Goal: Task Accomplishment & Management: Manage account settings

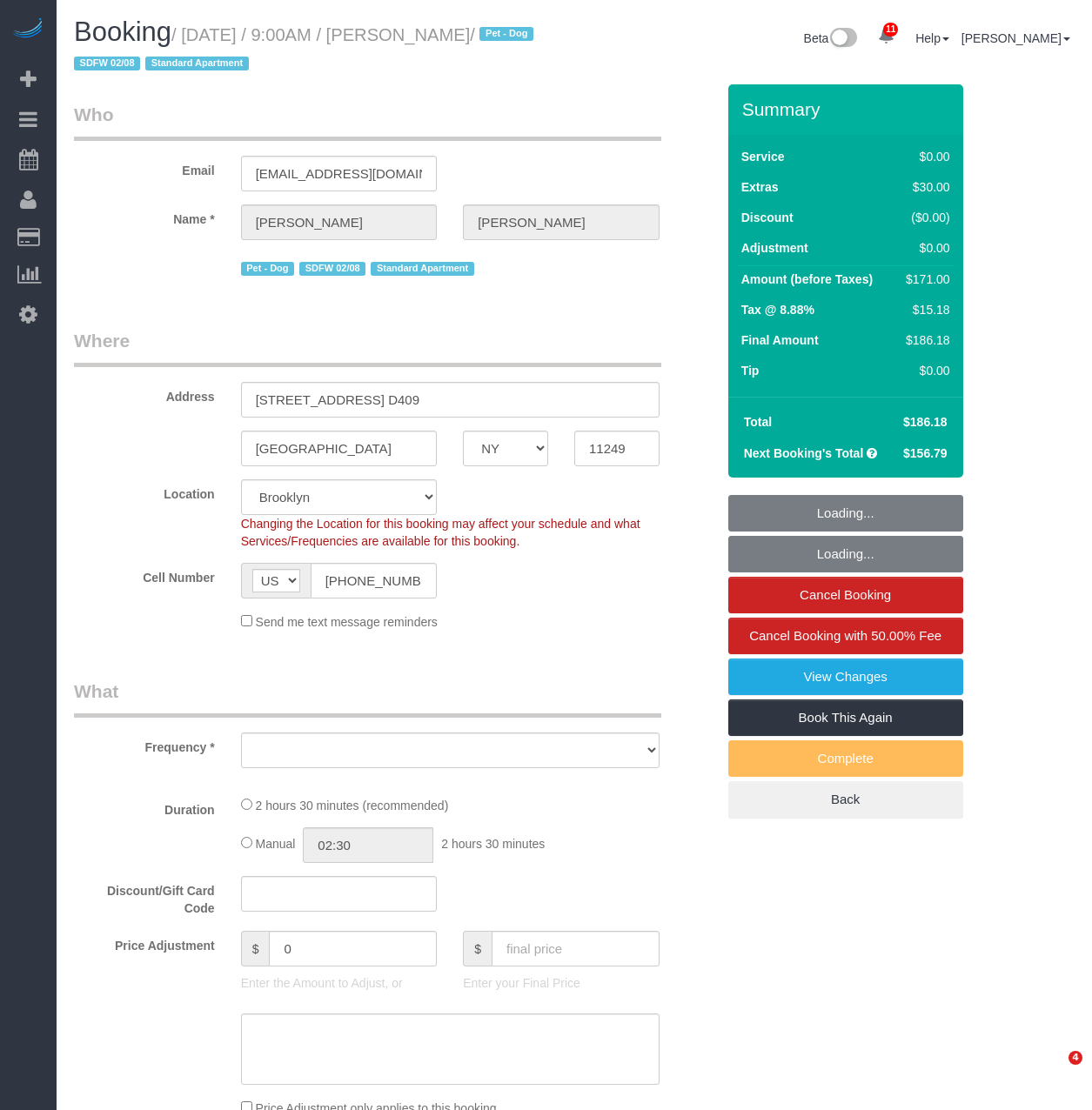
select select "NY"
select select "number:56"
select select "number:70"
select select "number:13"
select select "number:5"
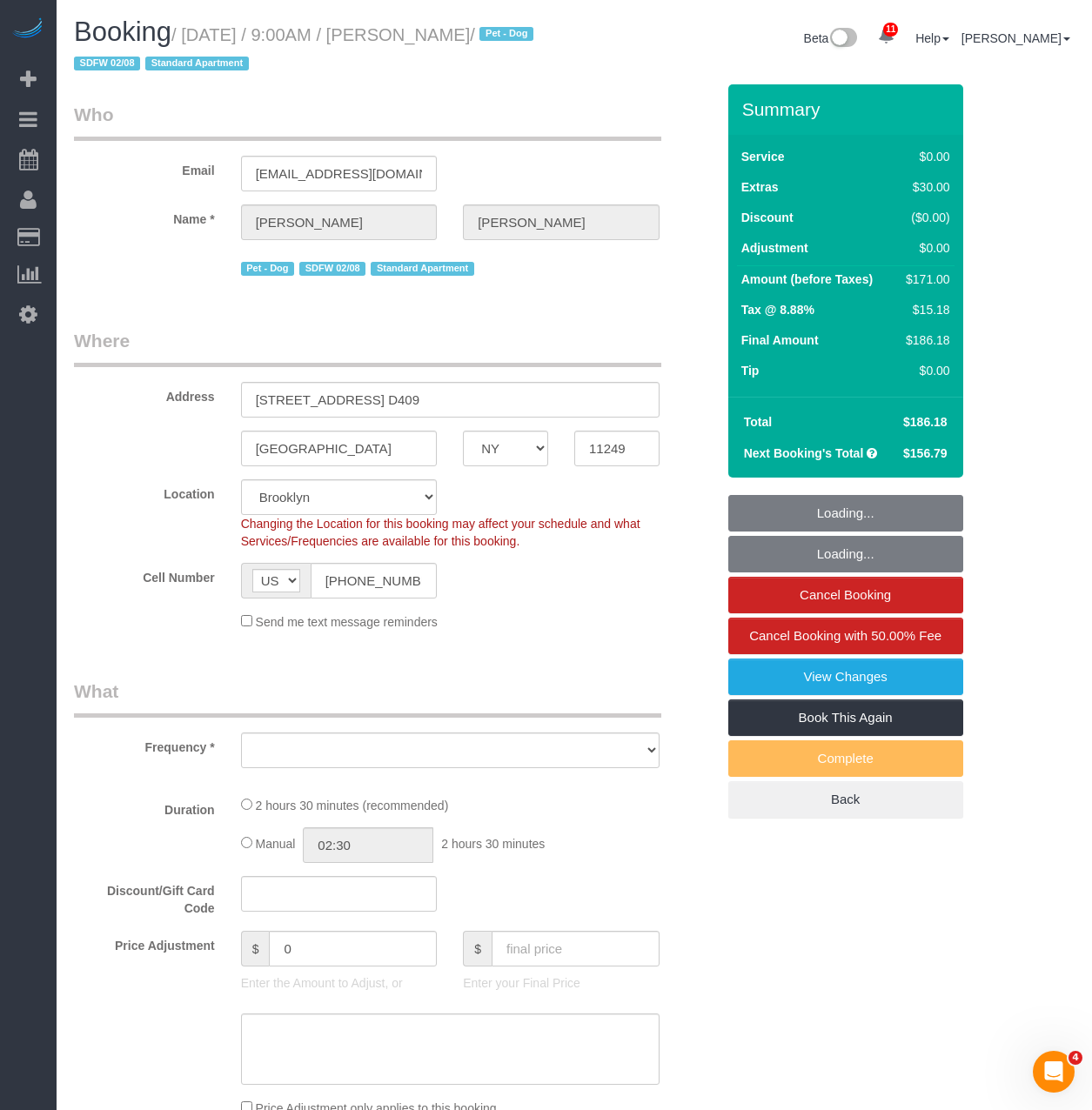
select select "string:stripe-pm_1QhuX54VGloSiKo7j5lqv1ND"
select select "spot59"
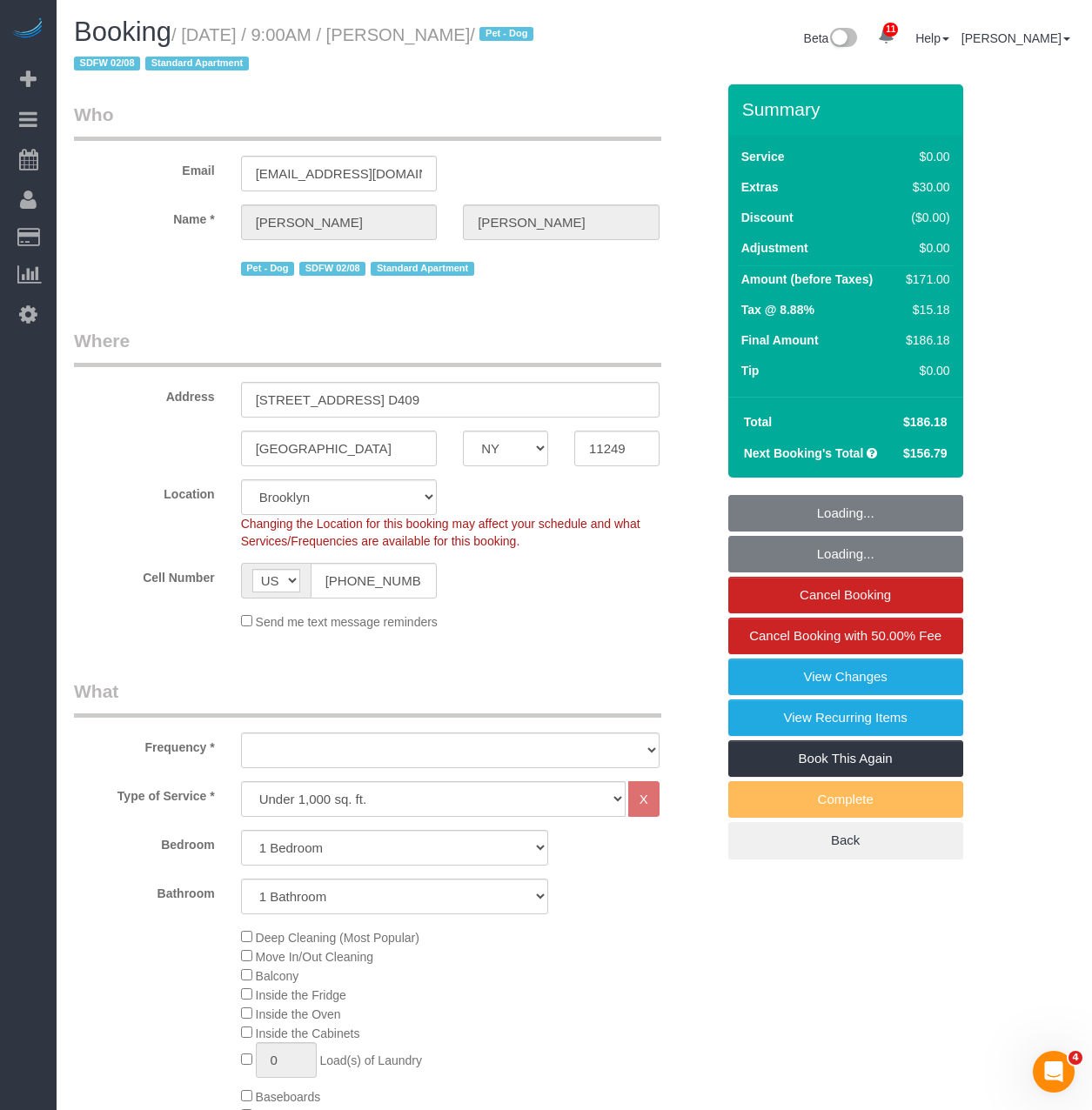
select select "object:10754"
select select "1"
click at [864, 684] on link "View Changes" at bounding box center [846, 677] width 235 height 37
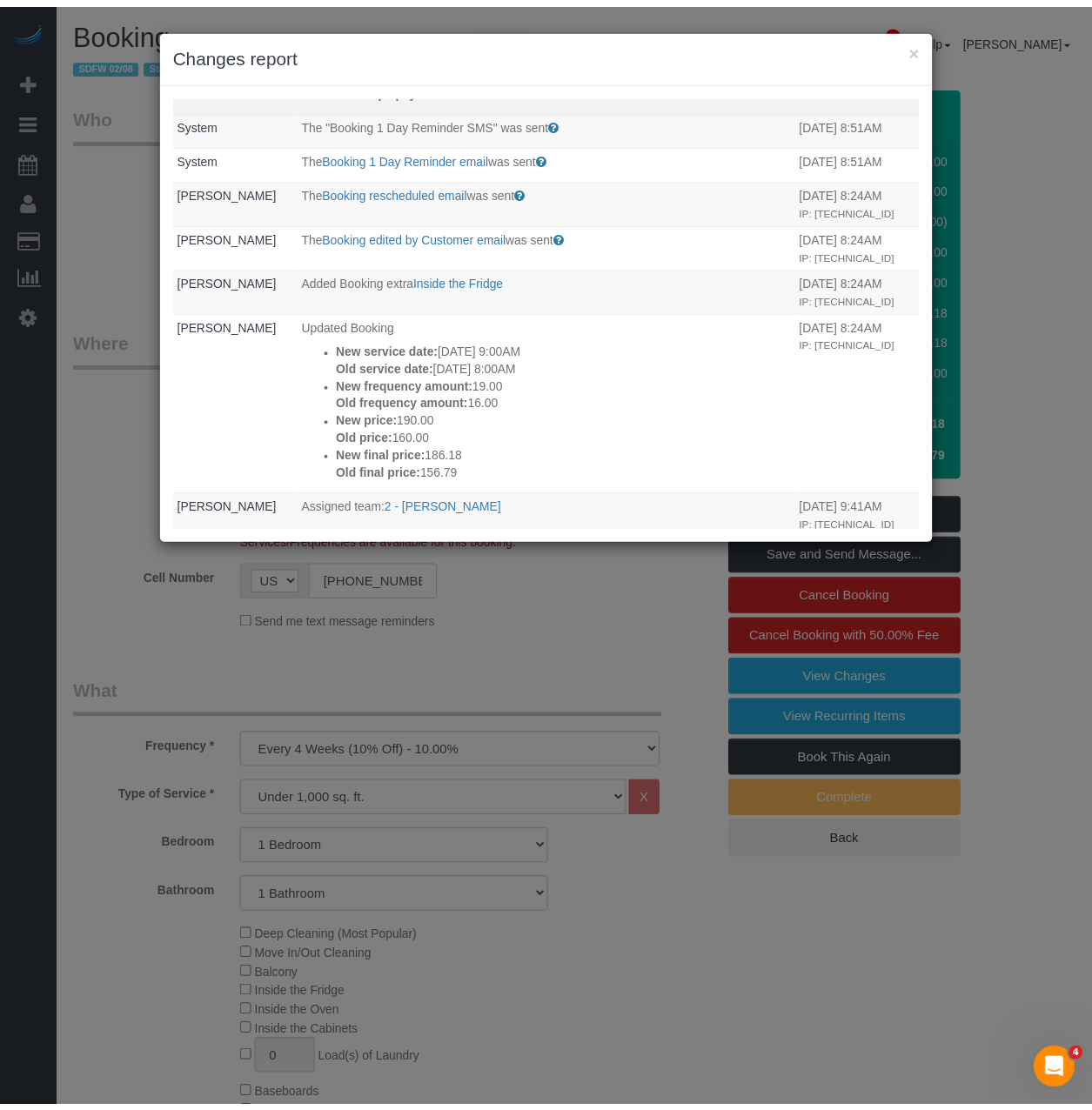
scroll to position [348, 0]
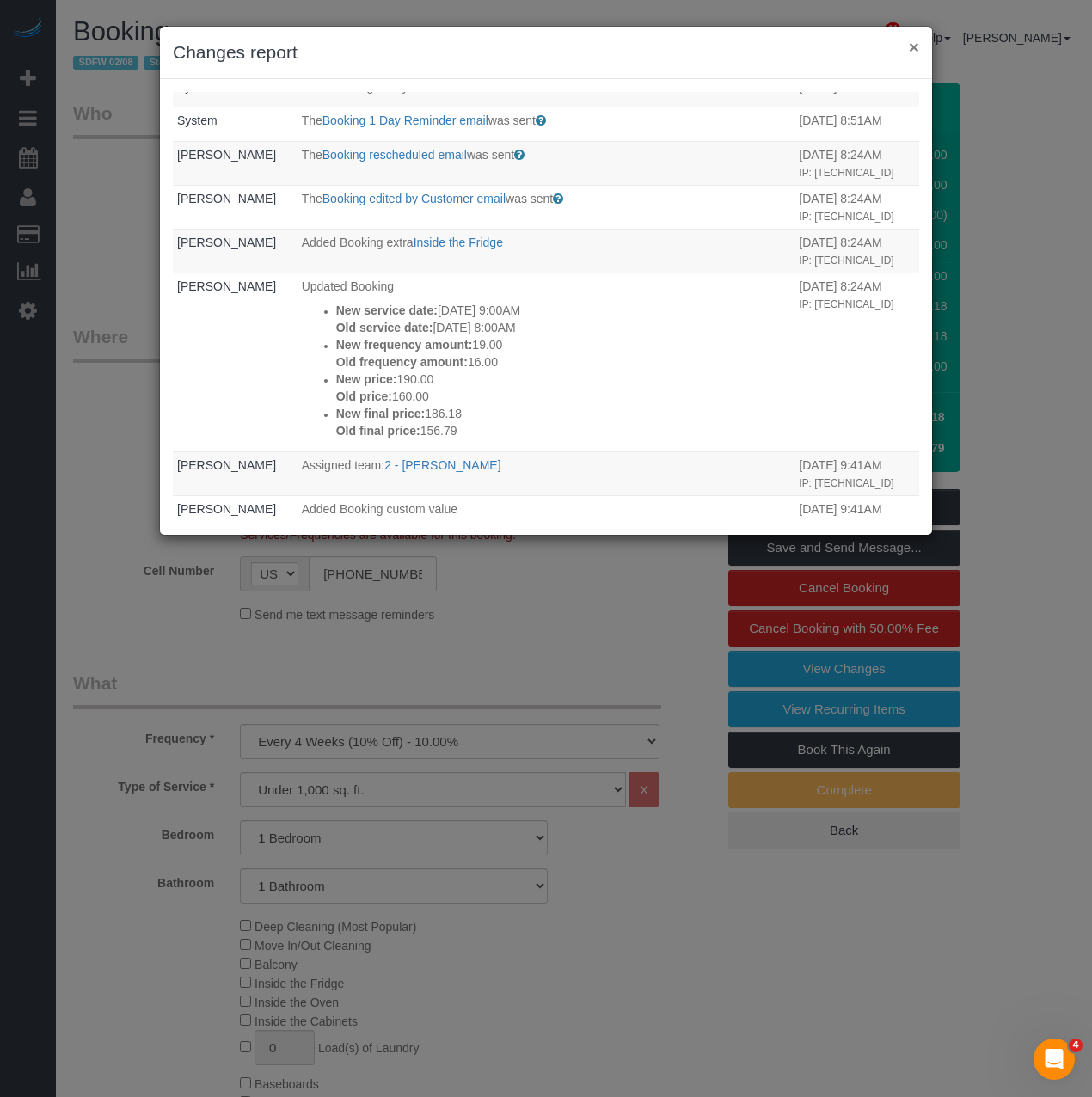
click at [912, 51] on button "×" at bounding box center [913, 46] width 10 height 18
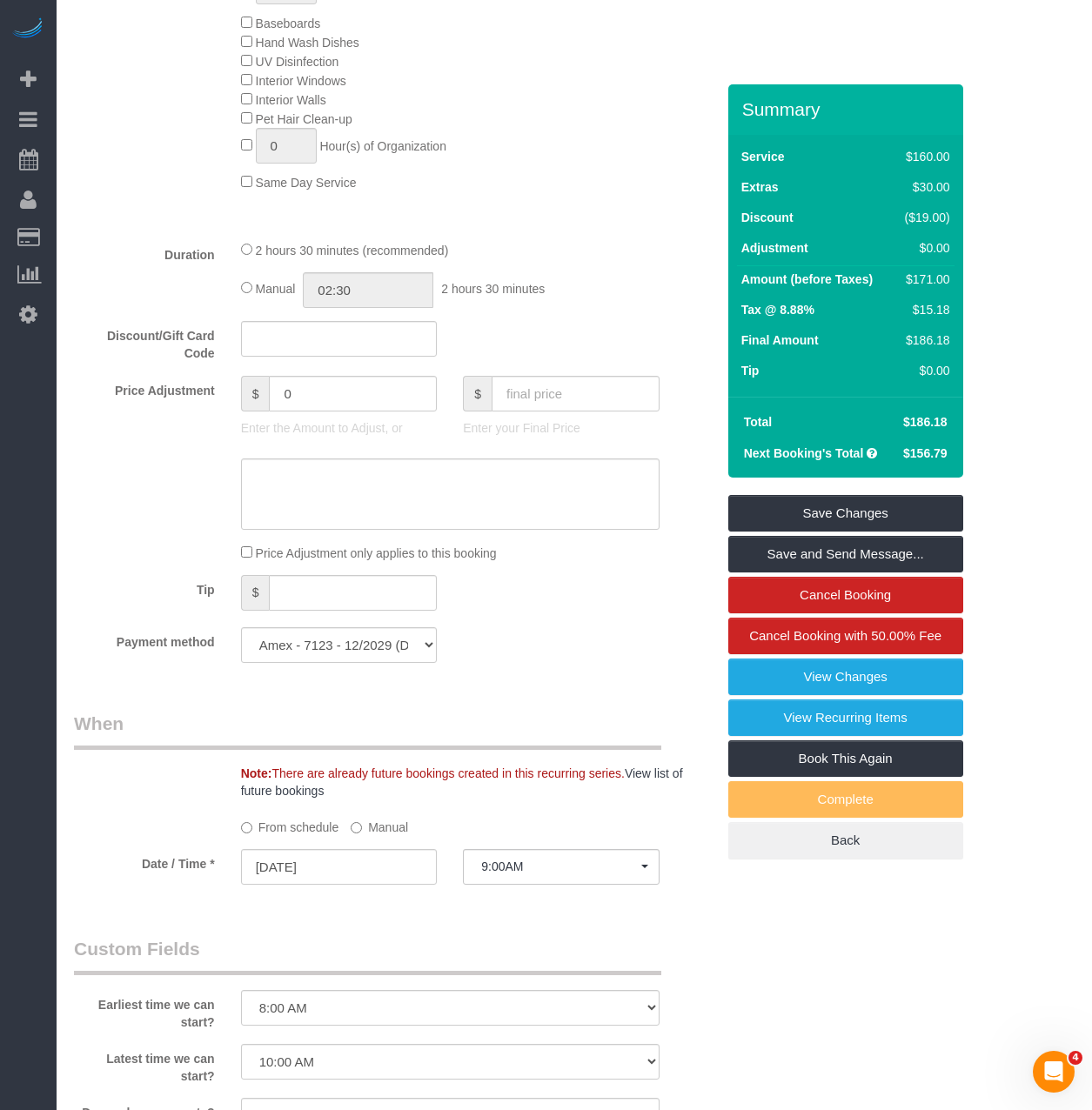
scroll to position [1131, 0]
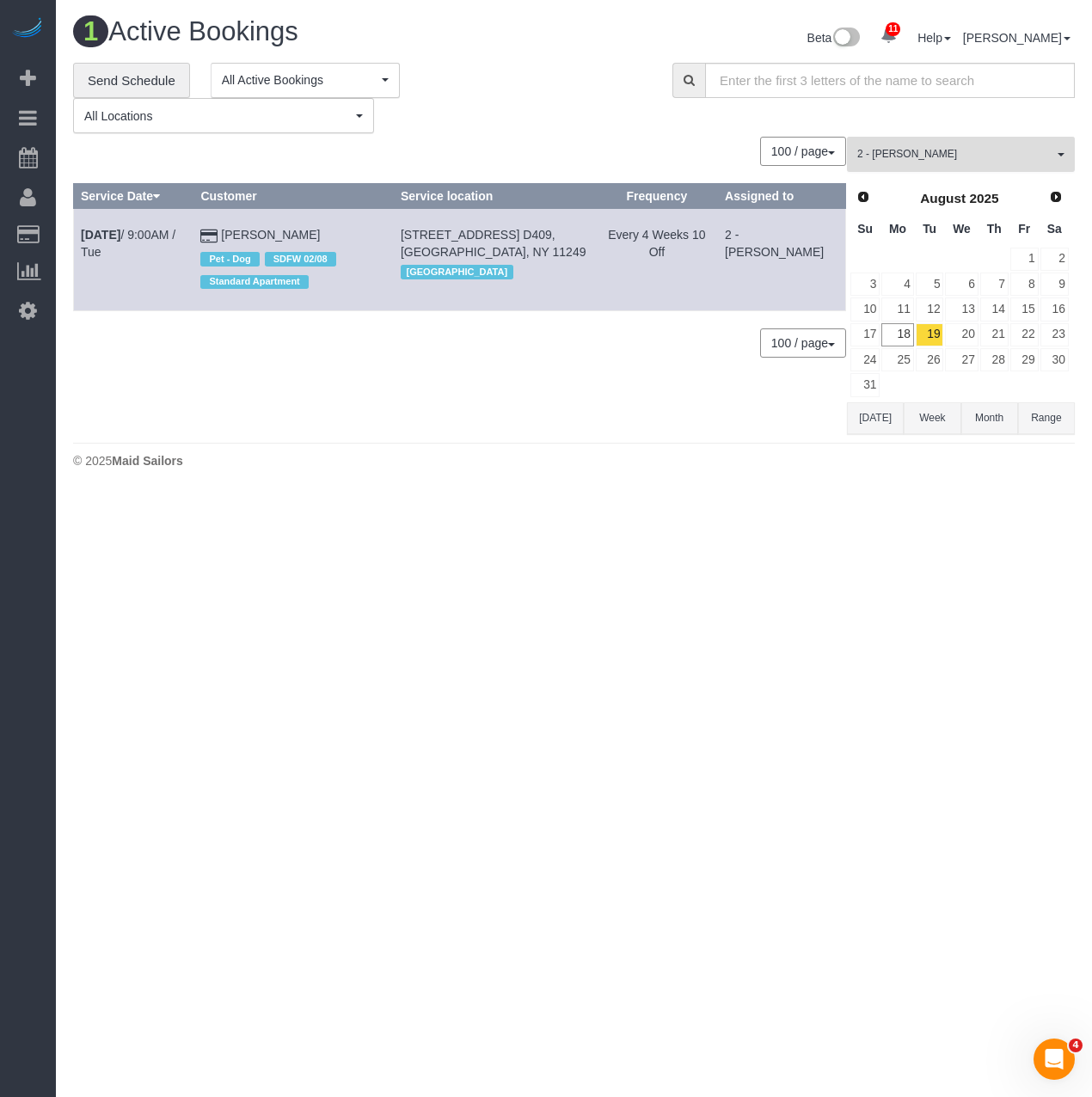
click at [888, 156] on span "2 - Iman Smith" at bounding box center [955, 154] width 196 height 15
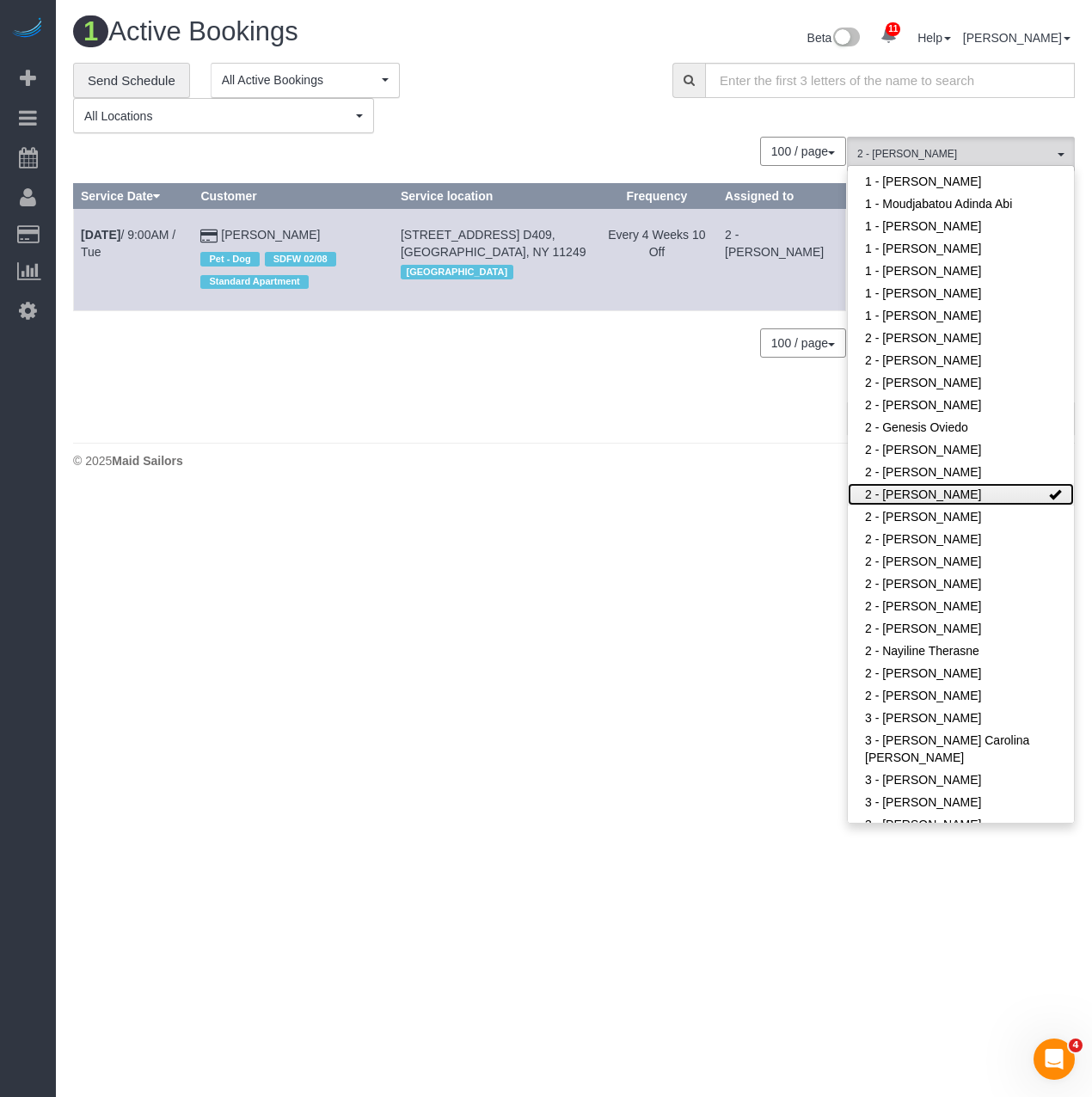
click at [888, 494] on link "2 - Iman Smith" at bounding box center [960, 494] width 226 height 22
click at [888, 414] on link "2 - [PERSON_NAME]" at bounding box center [960, 405] width 226 height 22
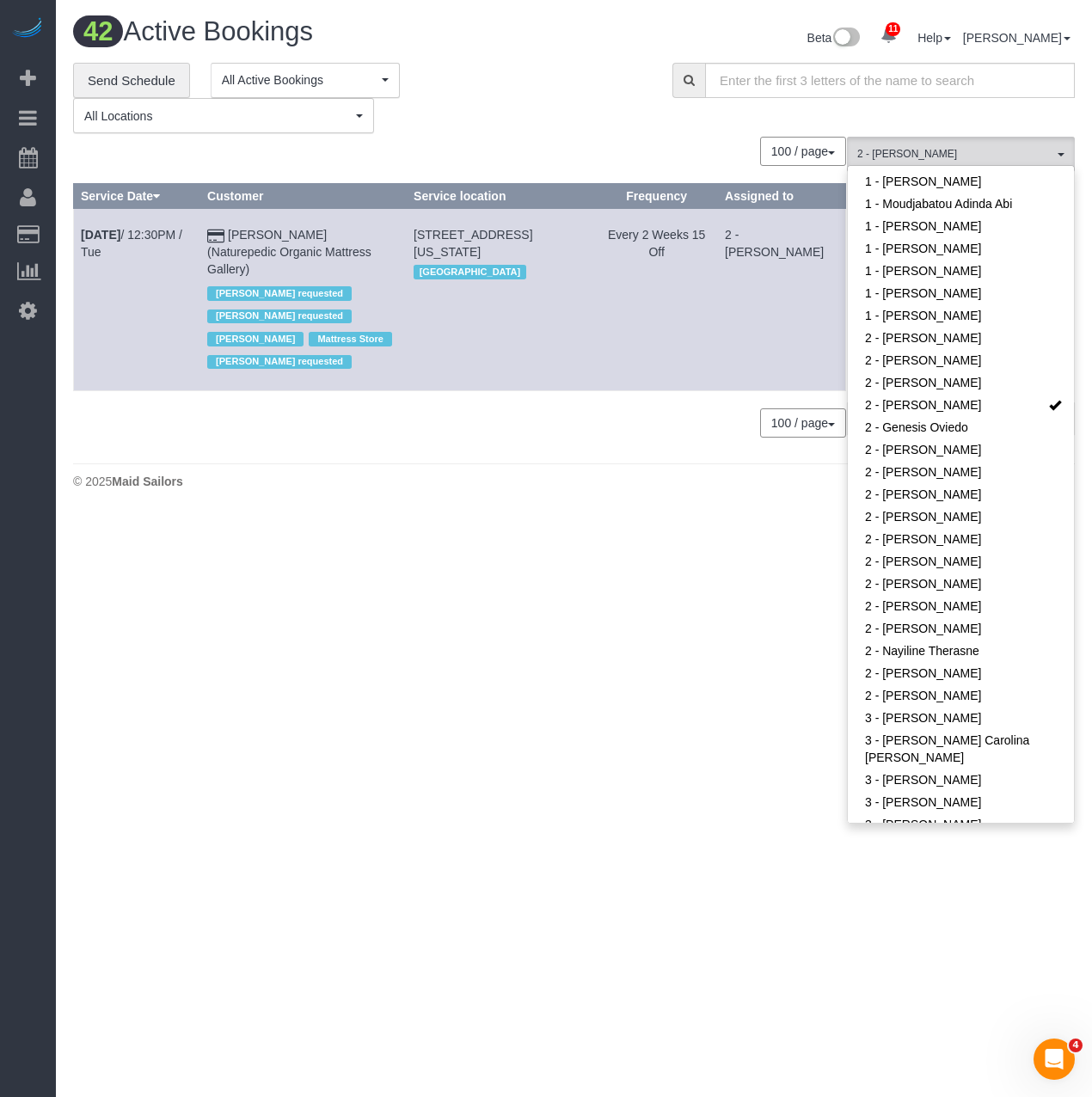
click at [425, 645] on body "11 Beta Your Notifications You have 0 alerts × You have 1 to charge for 08/17/2…" at bounding box center [546, 548] width 1092 height 1097
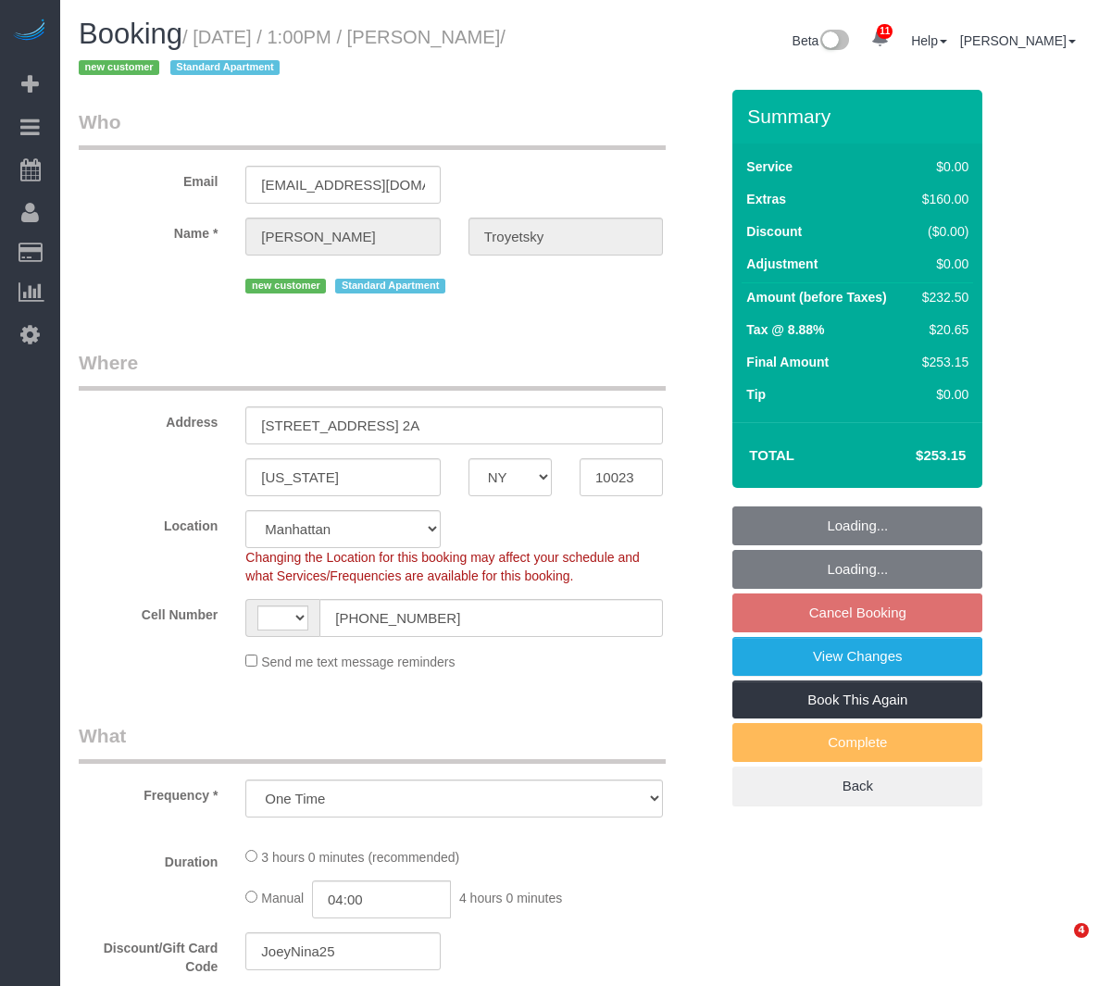
select select "NY"
select select "number:89"
select select "number:90"
select select "number:15"
select select "number:5"
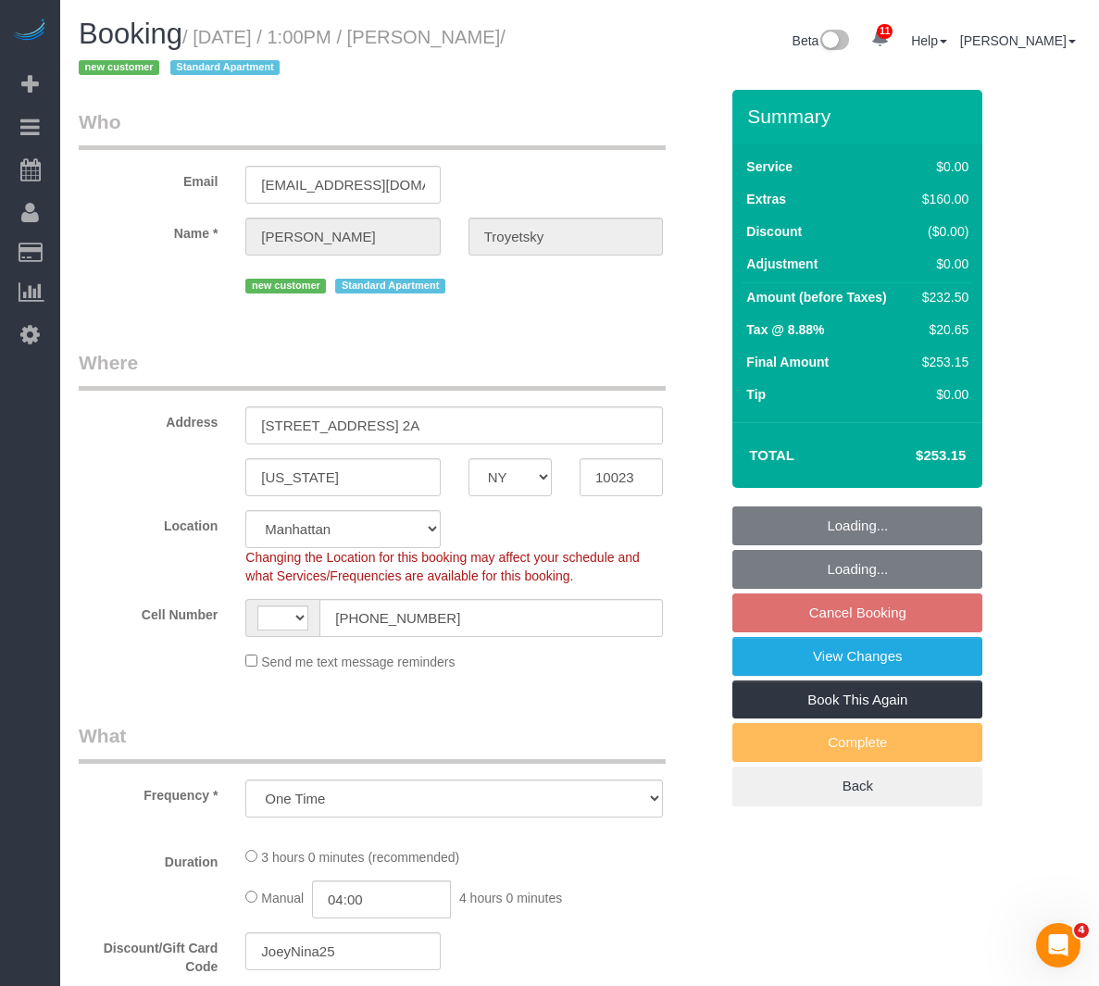
select select "string:US"
select select "string:stripe-pm_1RxESi4VGloSiKo7UzhClJOs"
select select "spot6"
select select "object:1428"
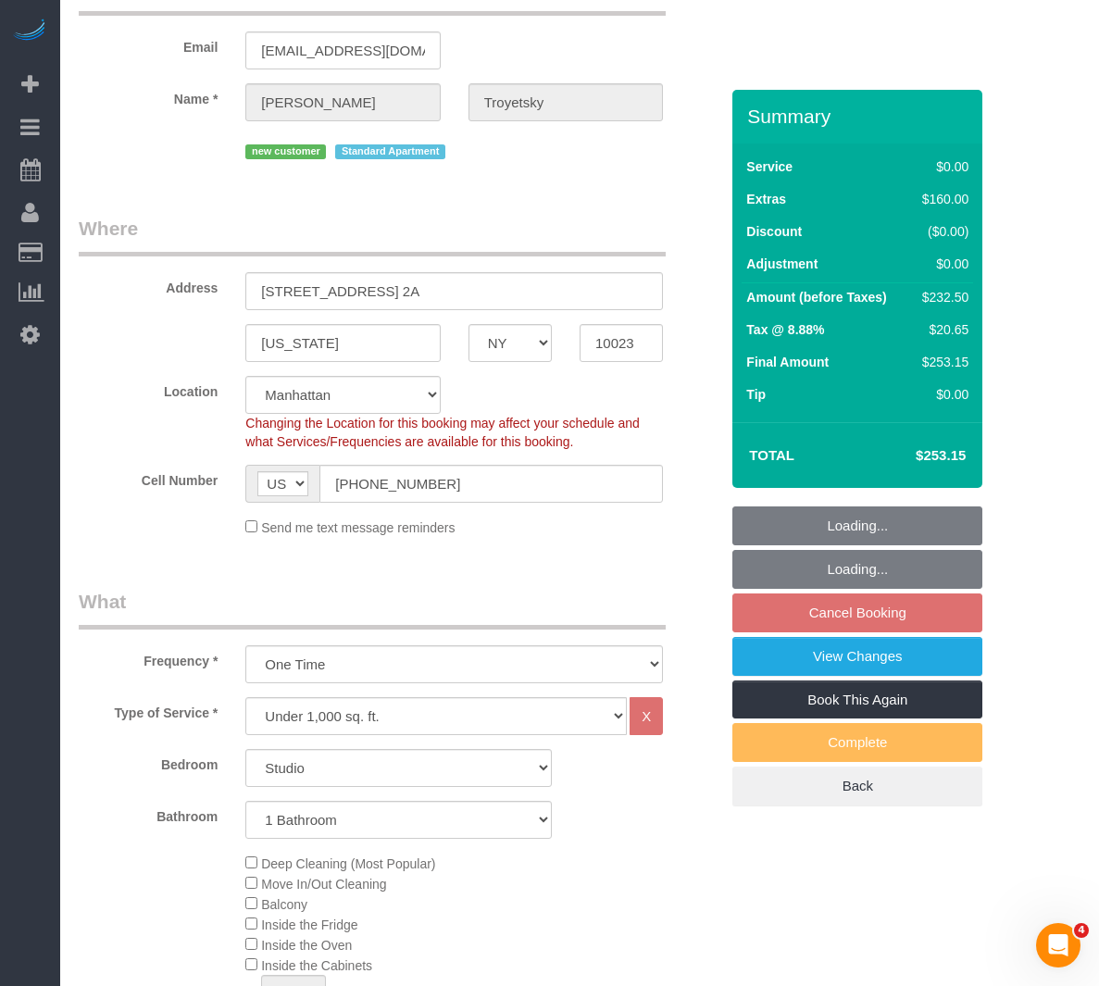
scroll to position [185, 0]
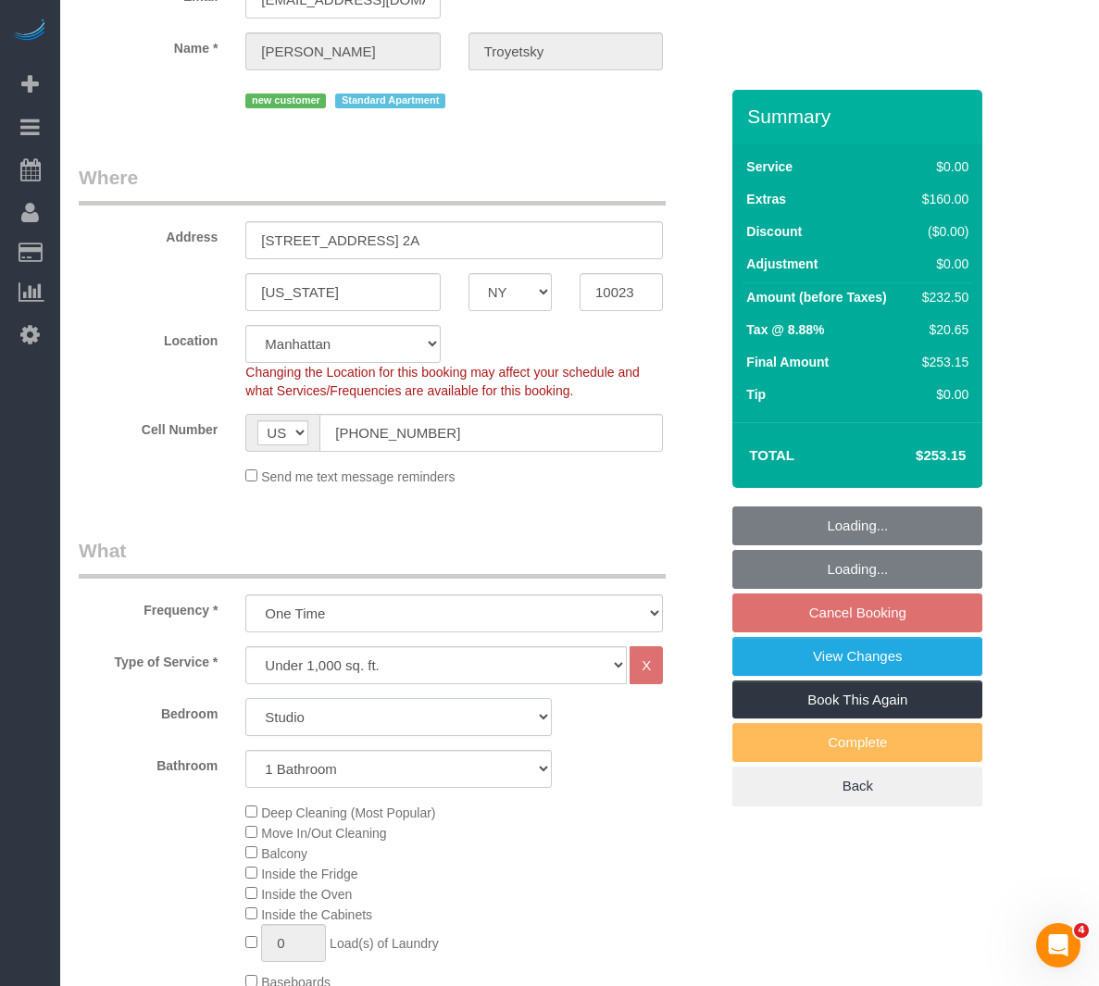
click at [310, 711] on select "Studio 1 Bedroom 2 Bedrooms 3 Bedrooms" at bounding box center [398, 717] width 306 height 38
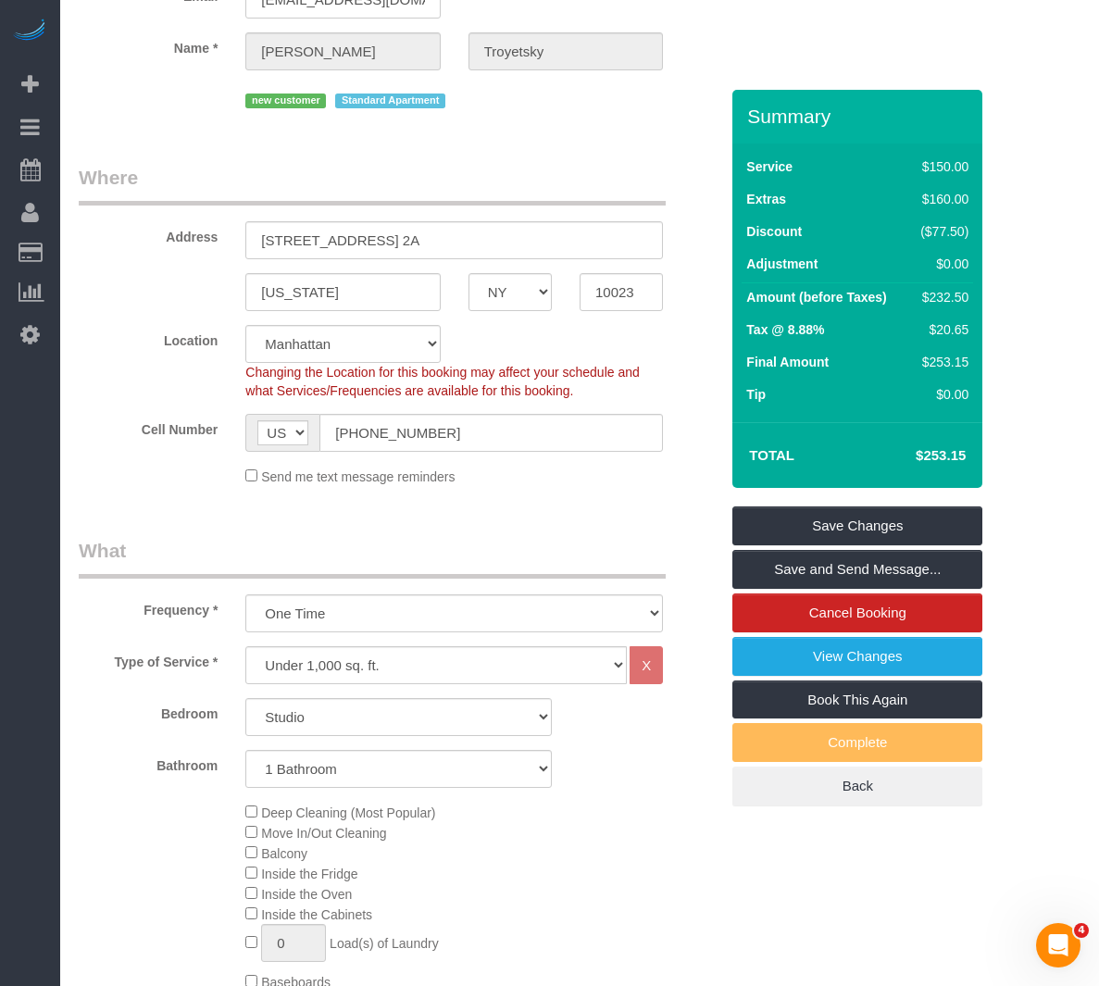
click at [268, 714] on select "Studio 1 Bedroom 2 Bedrooms 3 Bedrooms" at bounding box center [398, 717] width 306 height 38
select select "1"
click at [245, 698] on select "Studio 1 Bedroom 2 Bedrooms 3 Bedrooms" at bounding box center [398, 717] width 306 height 38
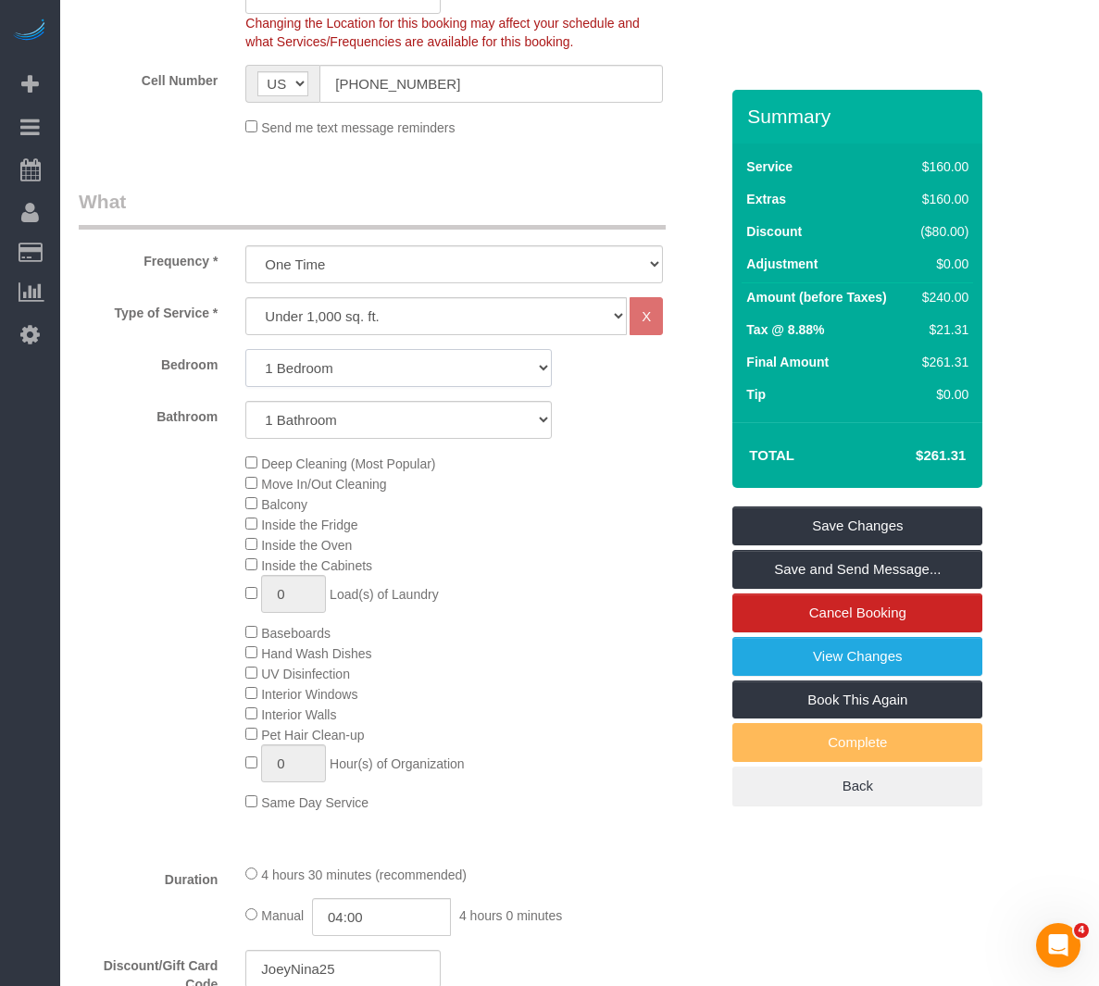
scroll to position [463, 0]
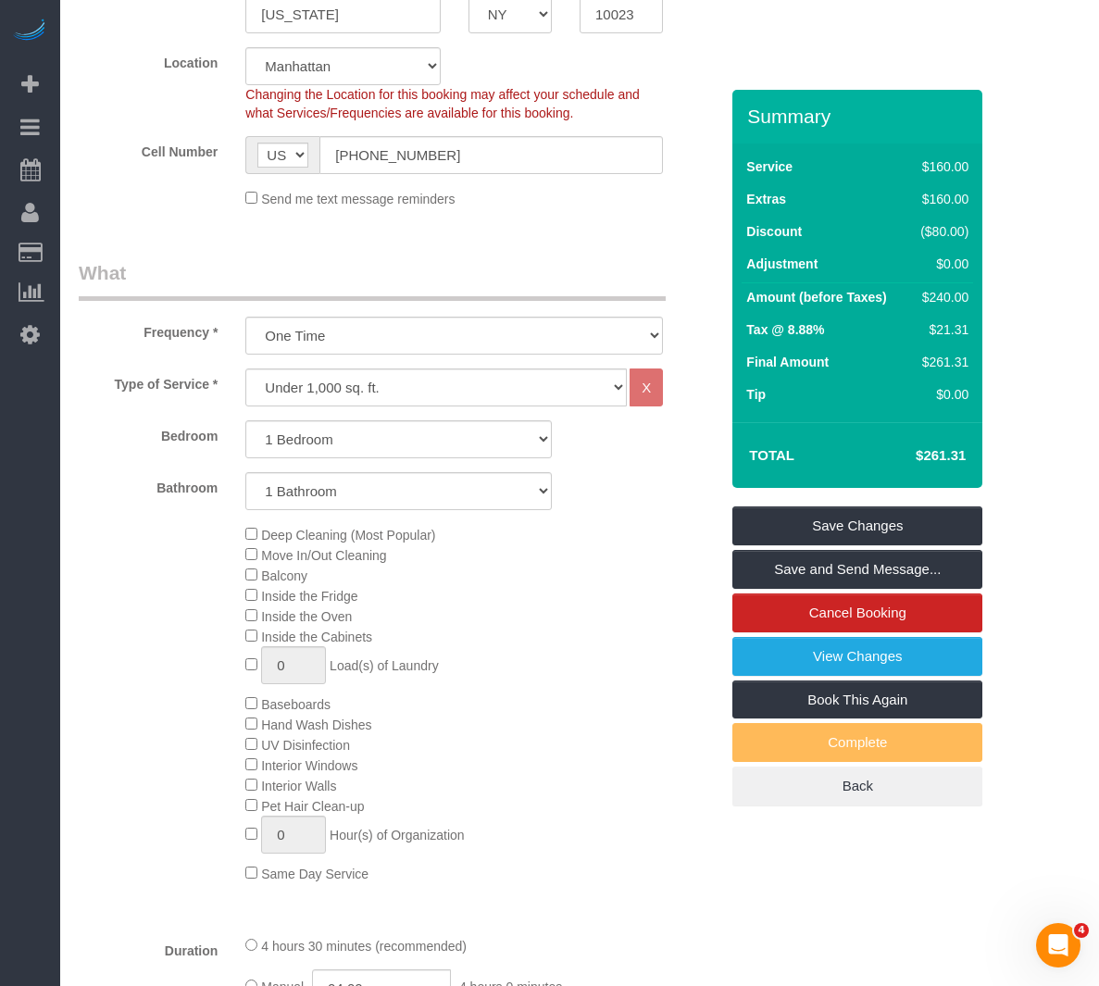
click at [594, 614] on div "Deep Cleaning (Most Popular) Move In/Out Cleaning Balcony Inside the Fridge Ins…" at bounding box center [481, 703] width 501 height 359
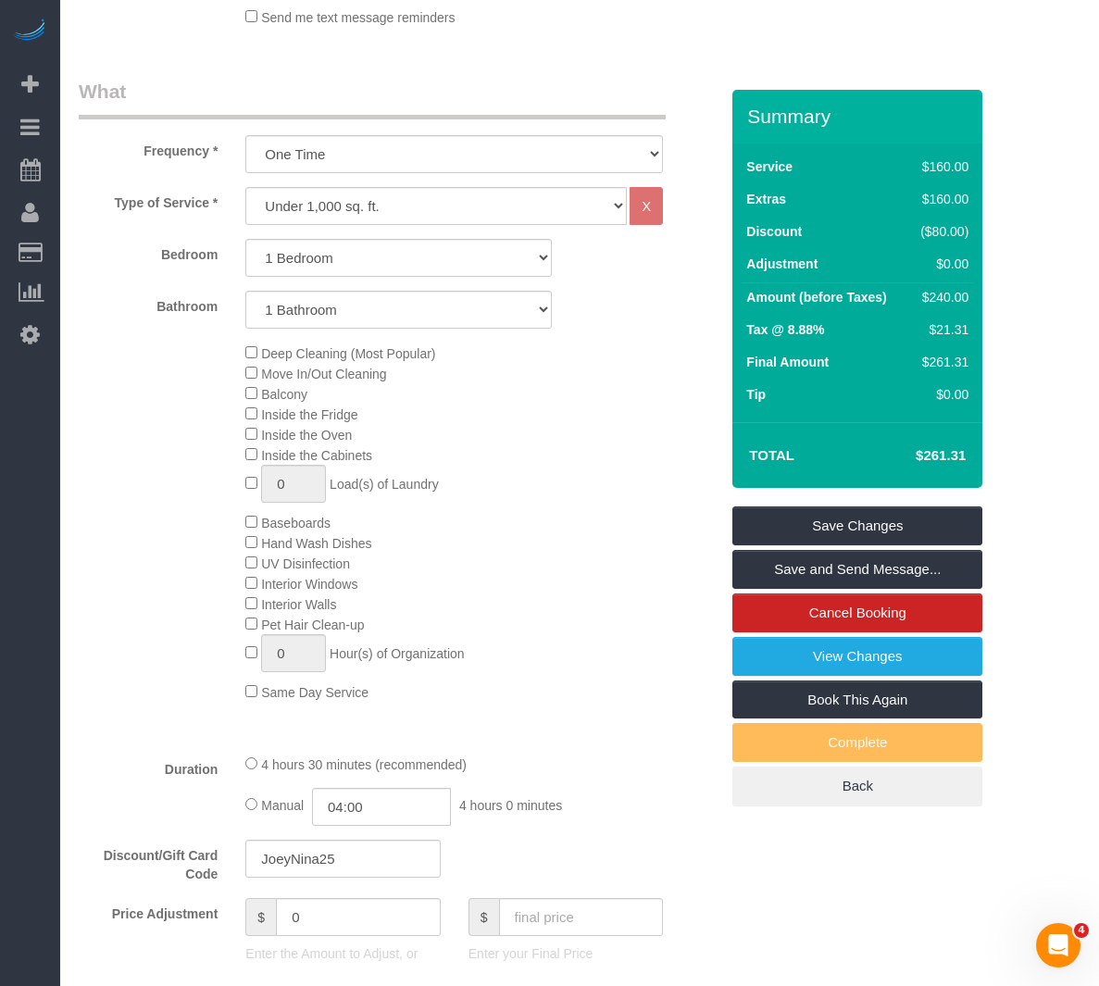
scroll to position [648, 0]
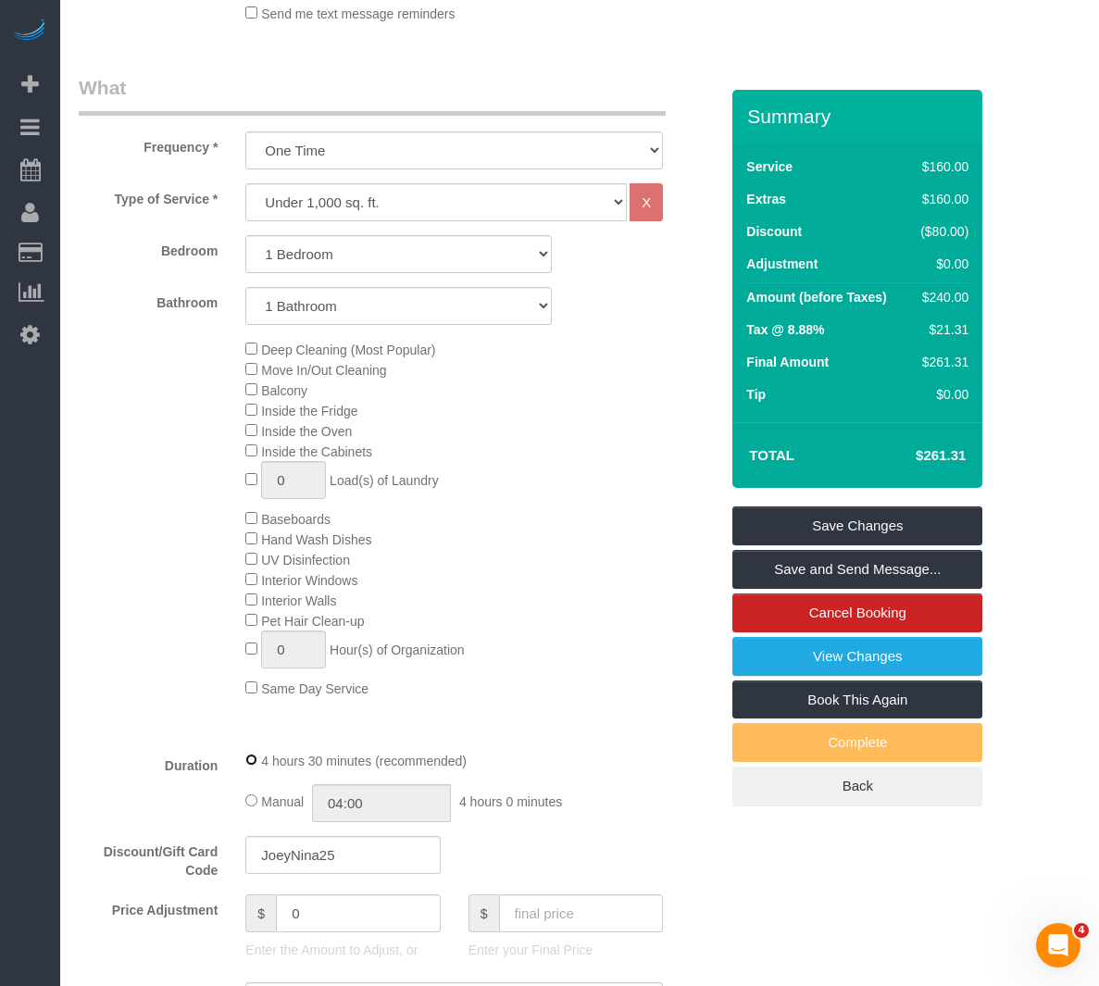
select select "spot58"
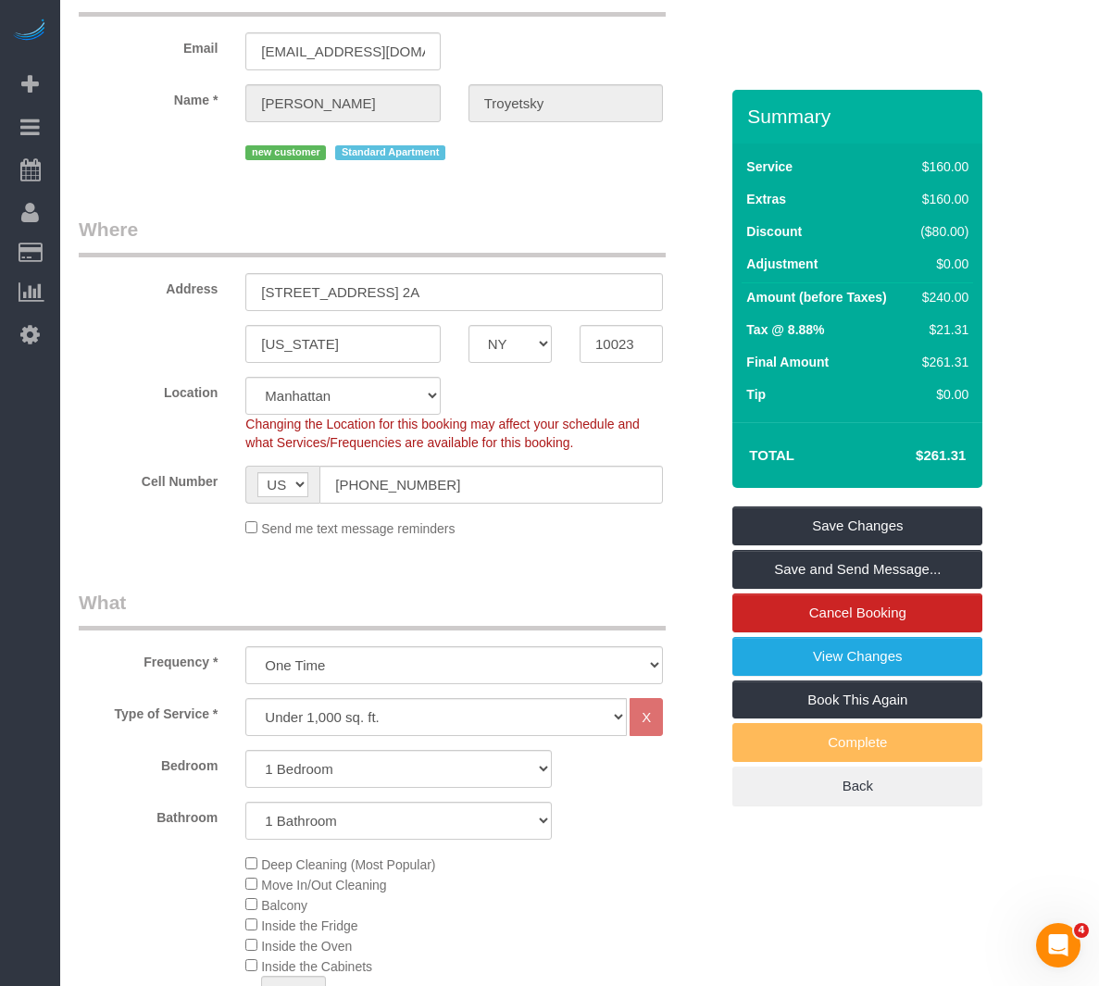
scroll to position [0, 0]
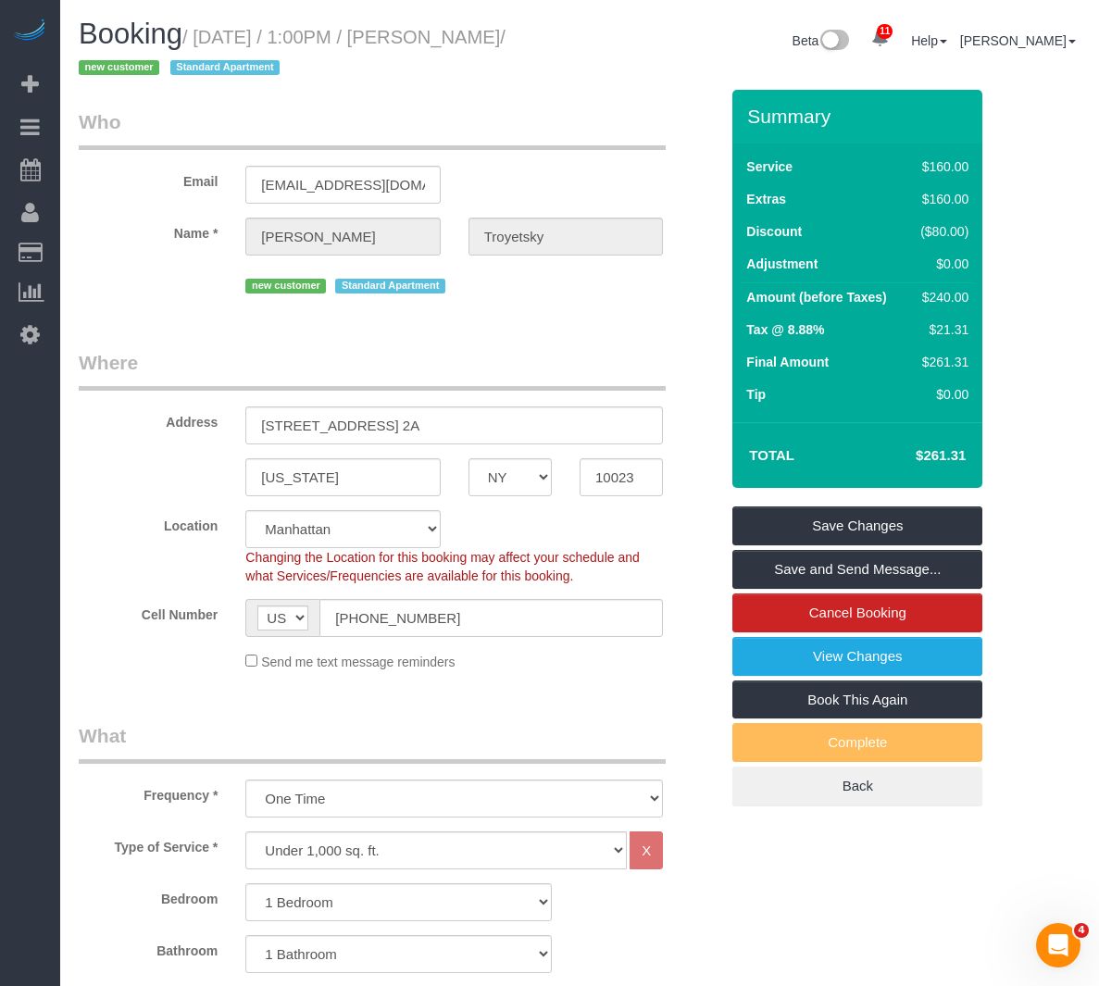
click at [662, 663] on div "Send me text message reminders" at bounding box center [453, 661] width 445 height 20
click at [753, 572] on link "Save and Send Message..." at bounding box center [857, 569] width 250 height 39
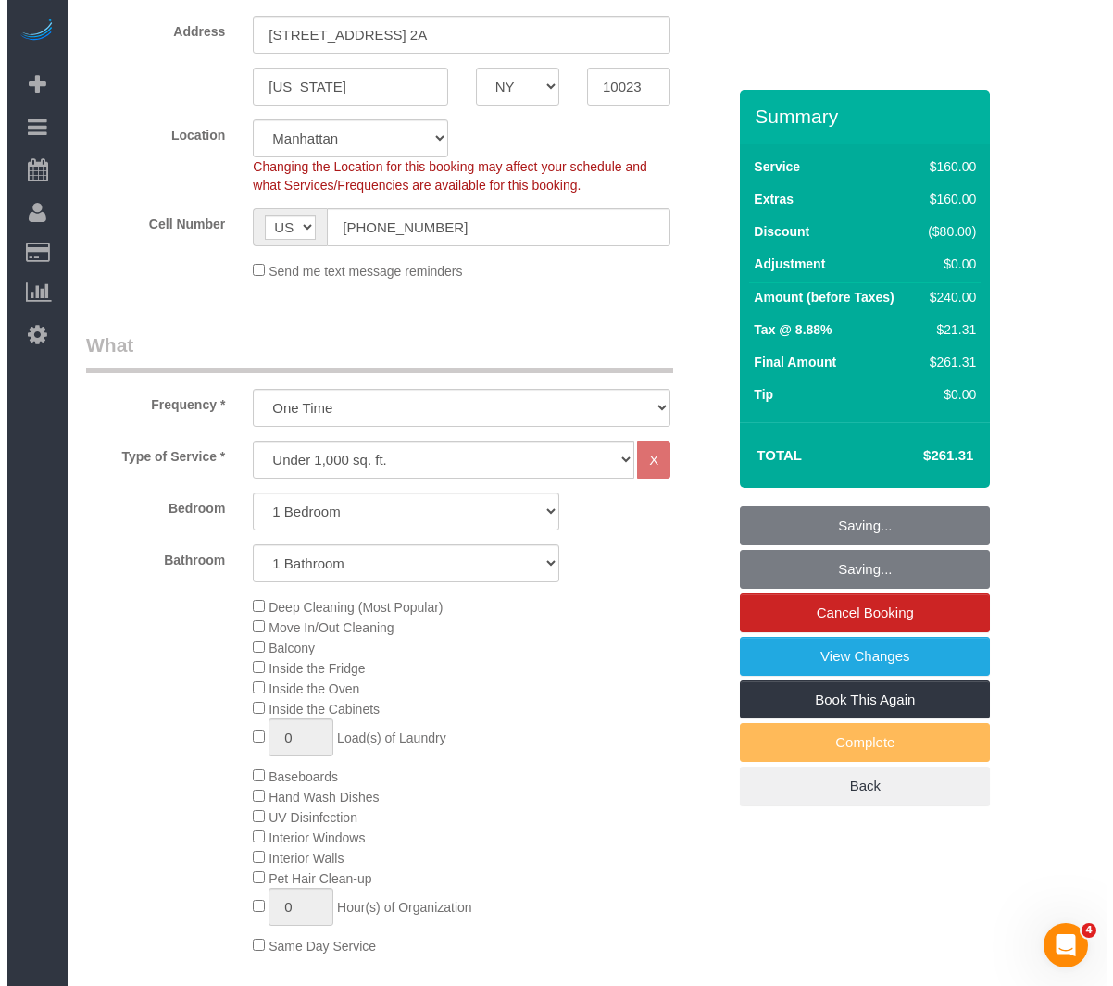
scroll to position [463, 0]
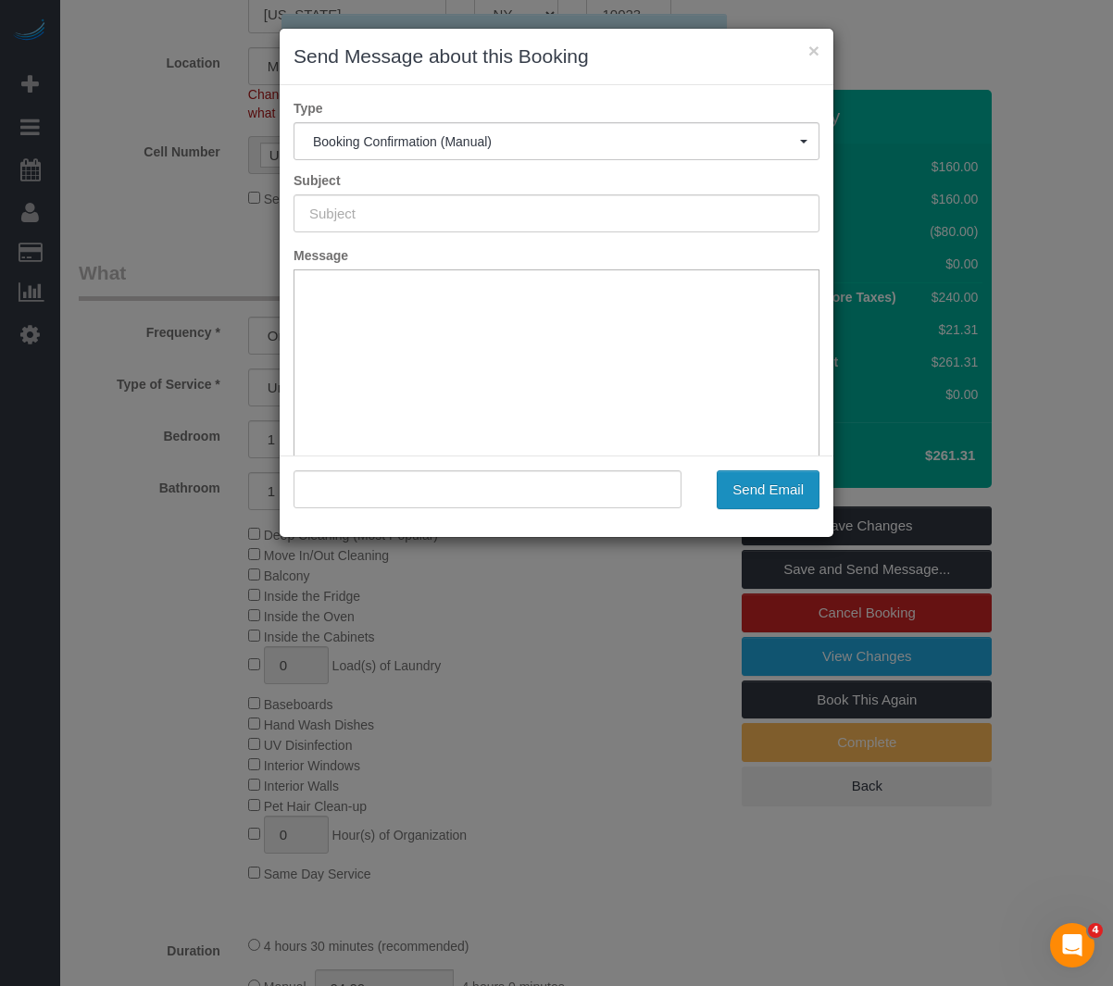
type input "Cleaning Confirmed for 08/22/2025 at 1:00pm"
type input ""Josh Troyetsky" <jtroyetsky@gmail.com>"
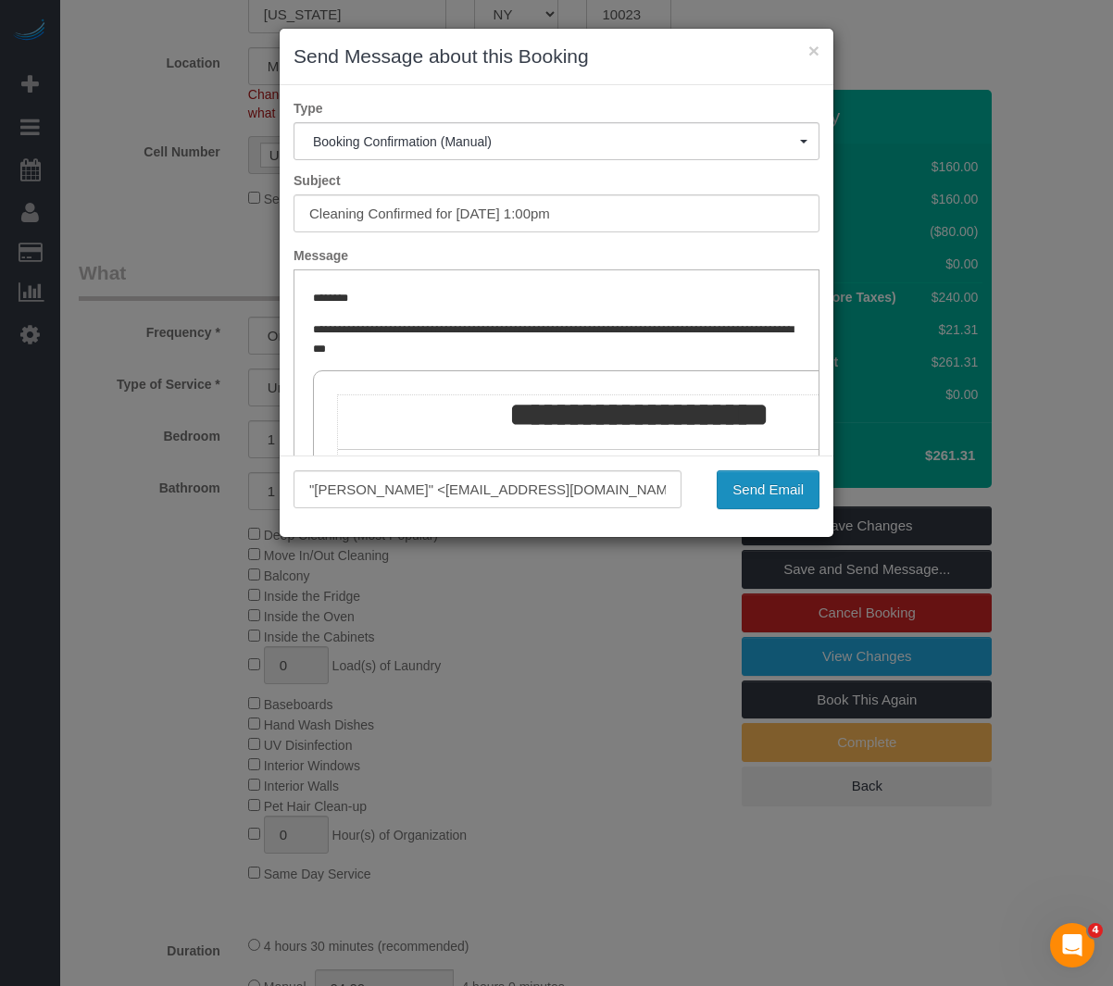
click at [778, 492] on button "Send Email" at bounding box center [767, 489] width 103 height 39
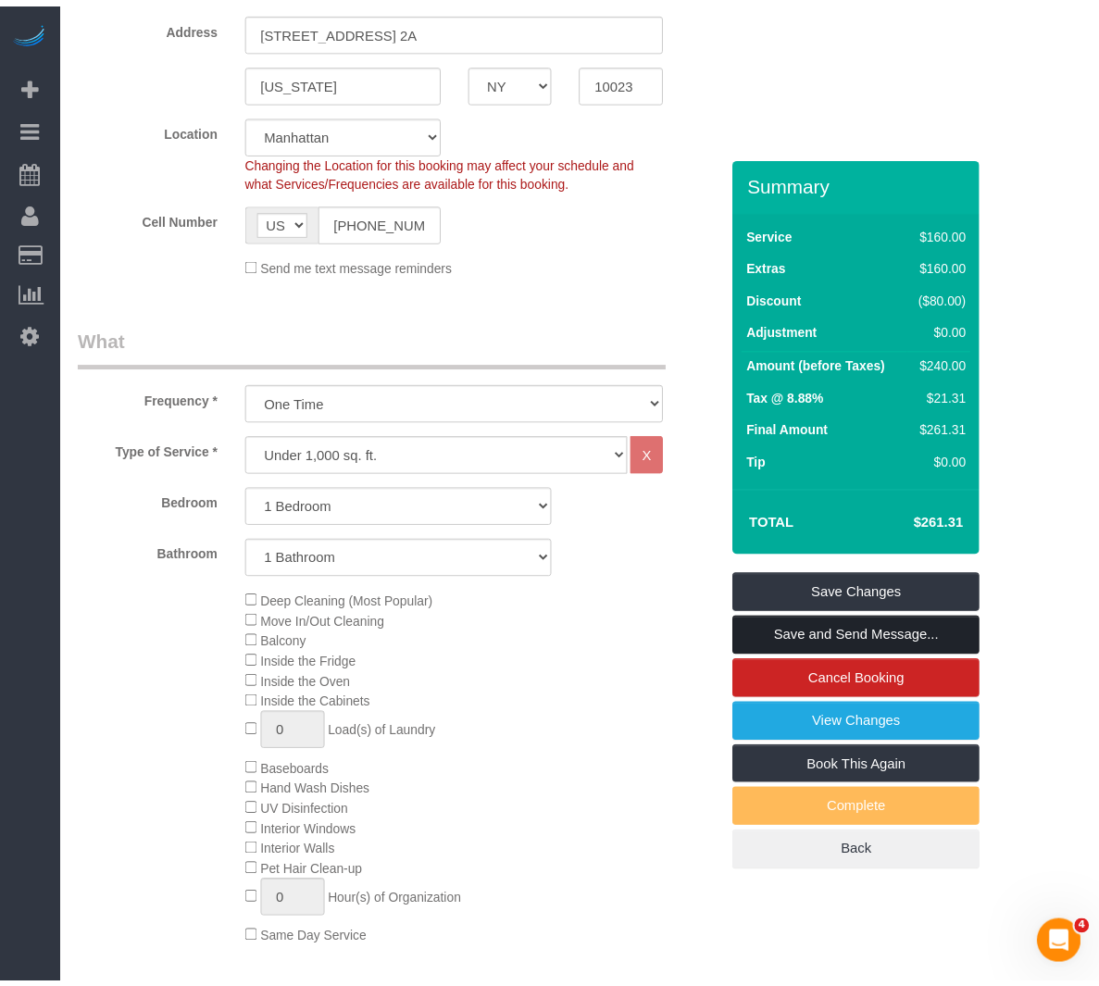
scroll to position [529, 0]
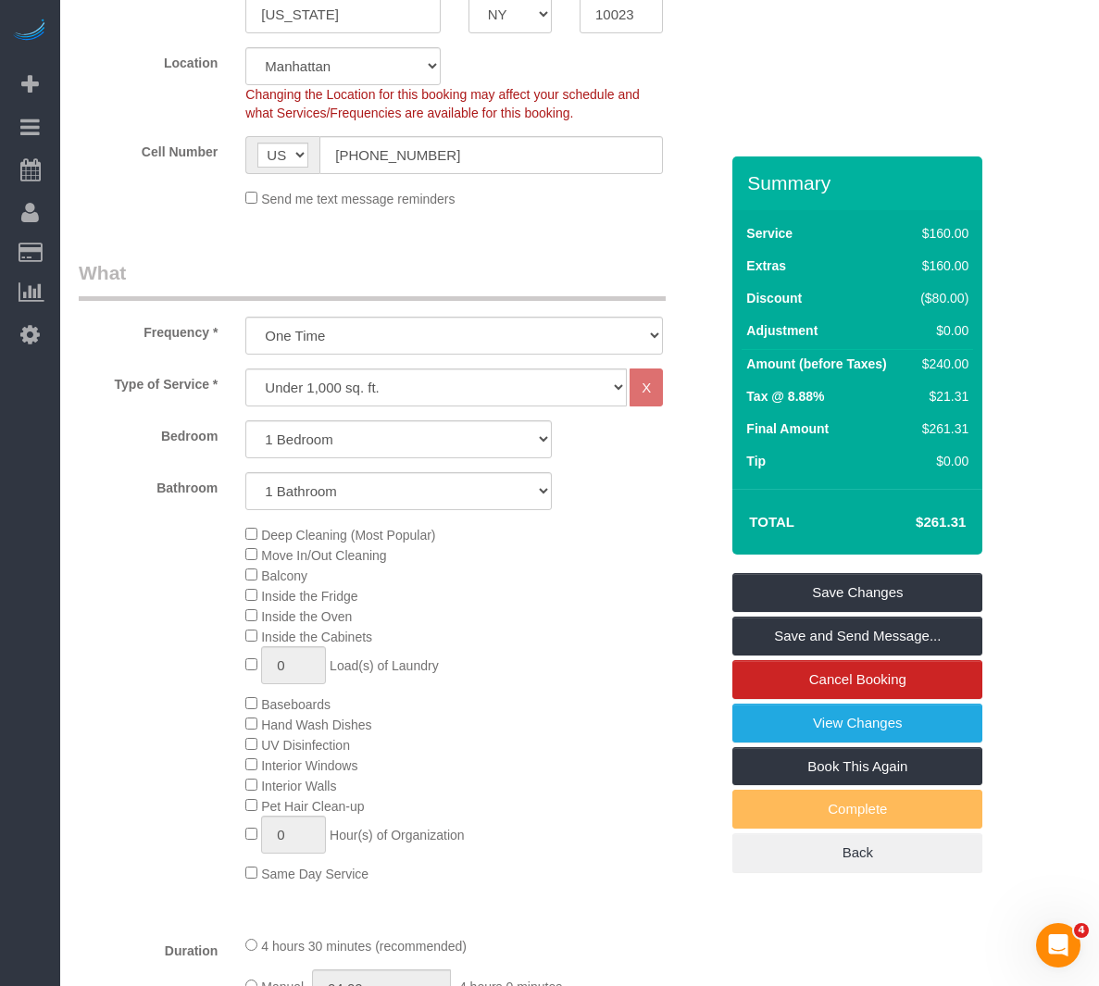
click at [620, 221] on fieldset "Where Address 213 West 71st Street, Apt. 2A New York AK AL AR AZ CA CO CT DC DE…" at bounding box center [399, 54] width 640 height 336
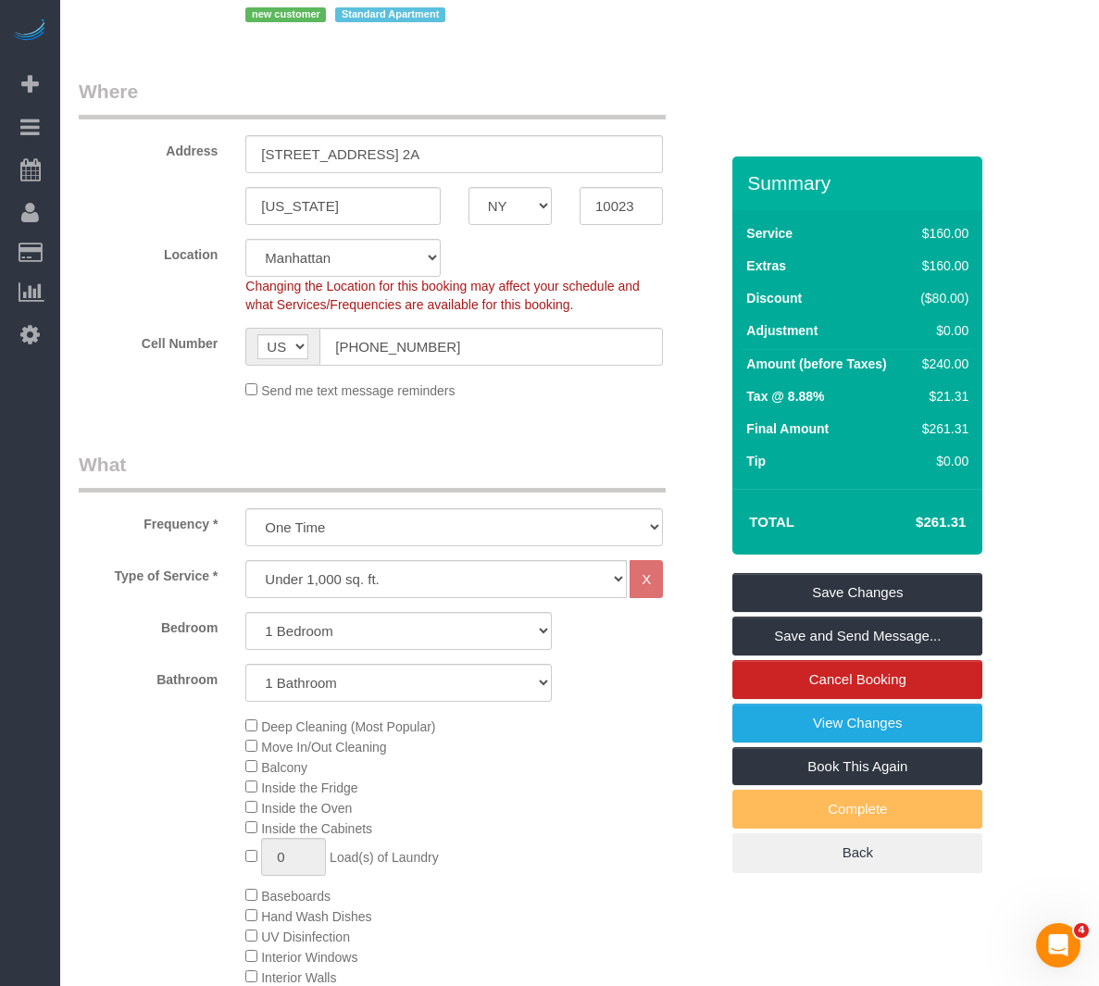
scroll to position [0, 0]
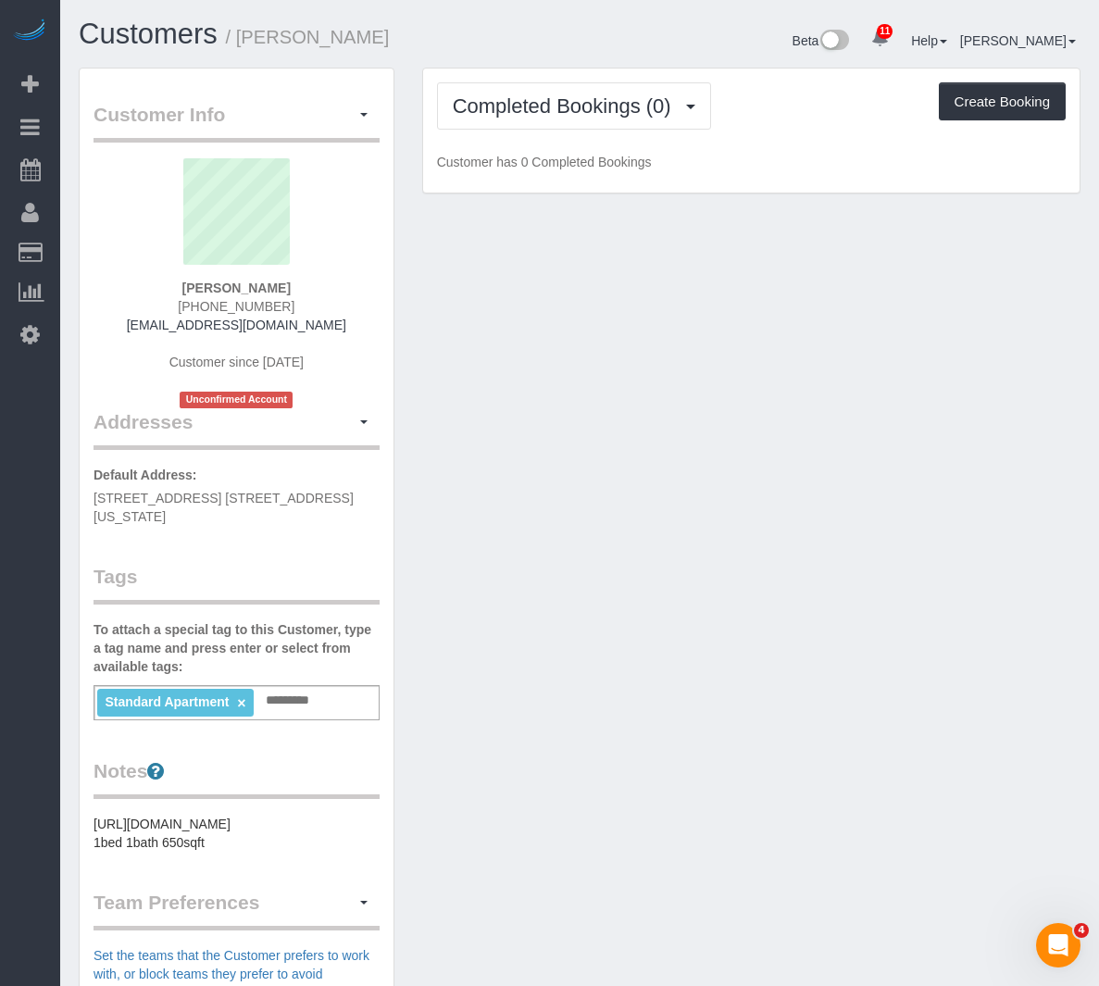
click at [309, 711] on input "text" at bounding box center [292, 701] width 63 height 24
click at [206, 852] on pre "https://www.zillow.com/homedetails/213-W-71st-St-APT-2A-New-York-NY-10023/20965…" at bounding box center [236, 833] width 286 height 37
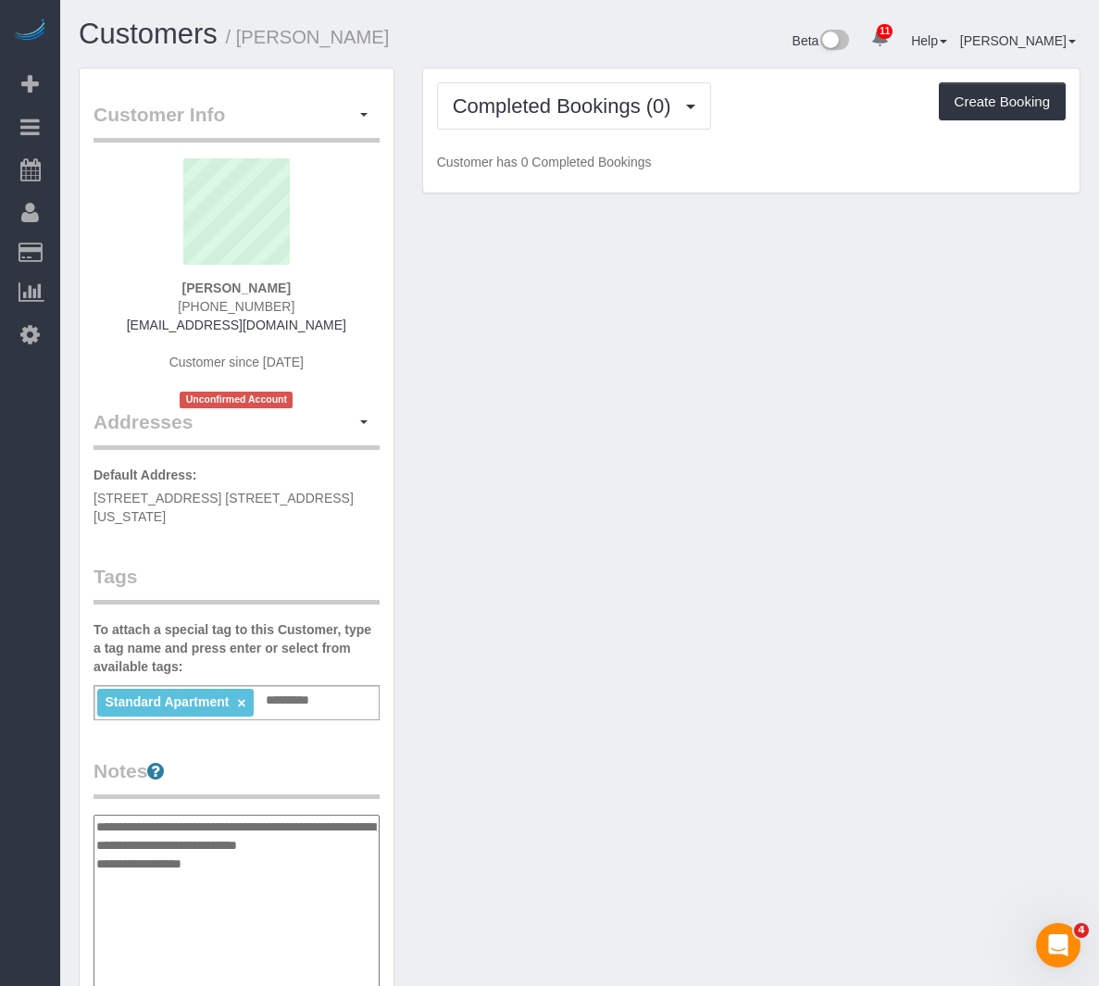
click at [212, 879] on textarea "**********" at bounding box center [236, 910] width 286 height 191
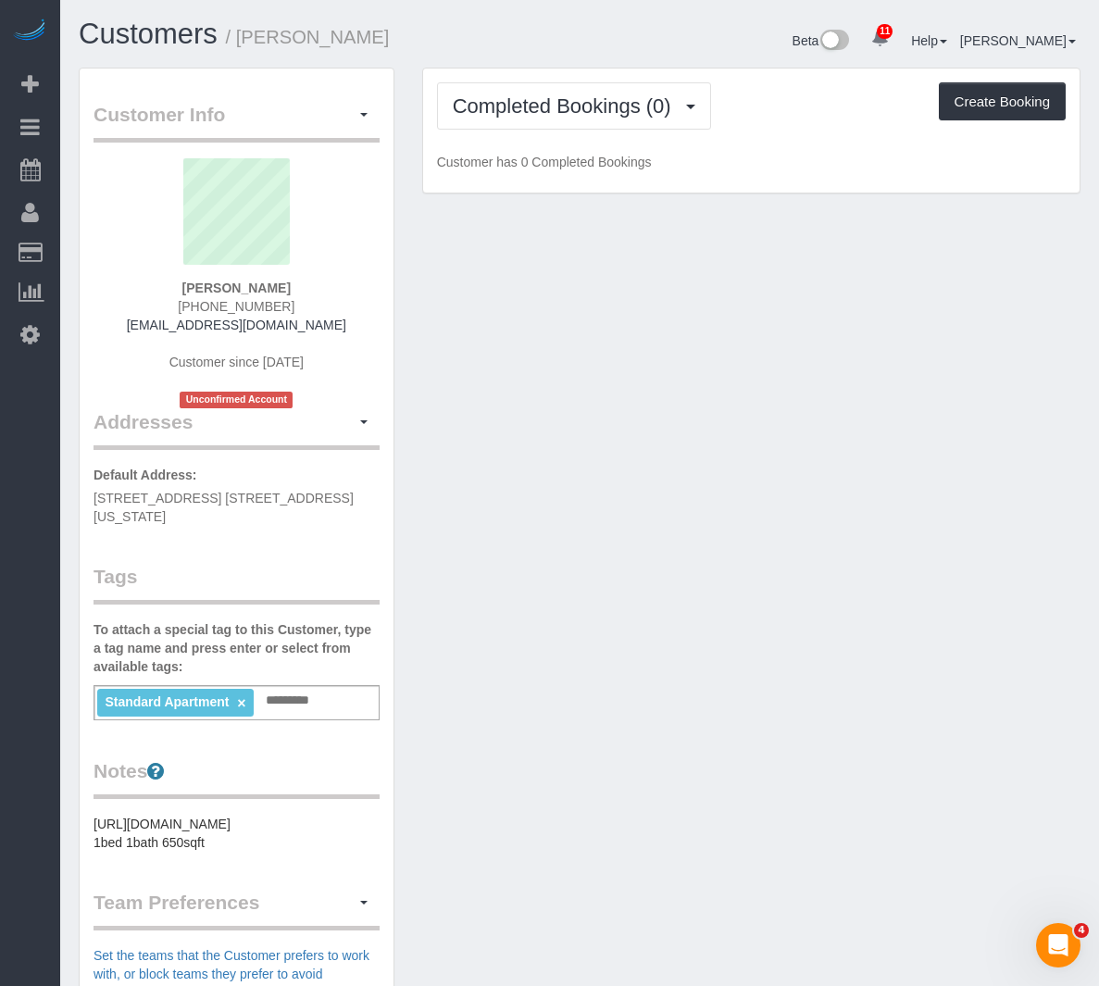
click at [212, 852] on pre "https://www.zillow.com/homedetails/213-W-71st-St-APT-2A-New-York-NY-10023/20965…" at bounding box center [236, 833] width 286 height 37
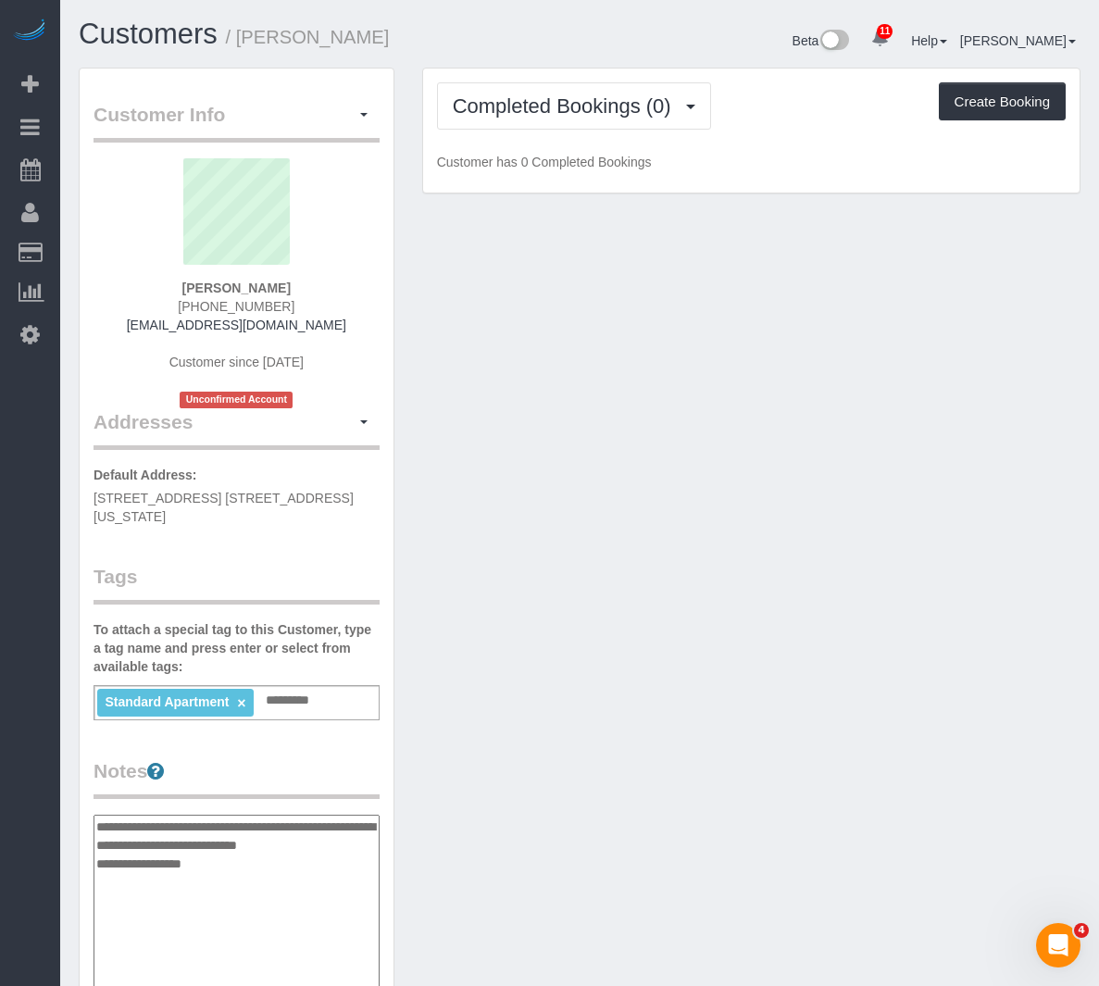
click at [212, 879] on textarea "**********" at bounding box center [236, 910] width 286 height 191
click at [214, 917] on textarea "**********" at bounding box center [236, 910] width 286 height 191
paste textarea "**********"
click at [192, 917] on textarea "**********" at bounding box center [236, 910] width 286 height 191
click at [195, 915] on textarea "**********" at bounding box center [236, 910] width 286 height 191
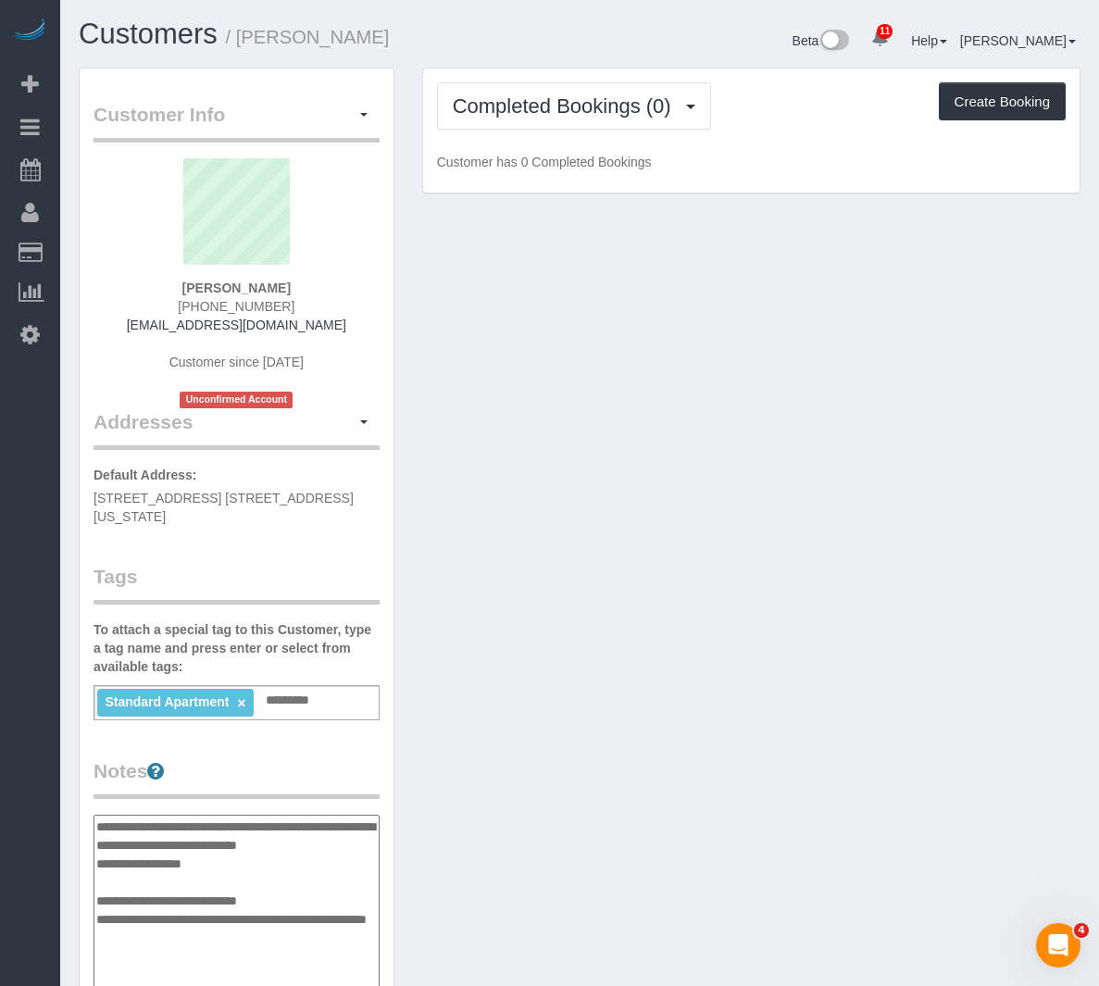
type textarea "**********"
click at [736, 788] on div "Customer Info Edit Contact Info Send Message Email Preferences Special Sales Ta…" at bounding box center [579, 797] width 1029 height 1458
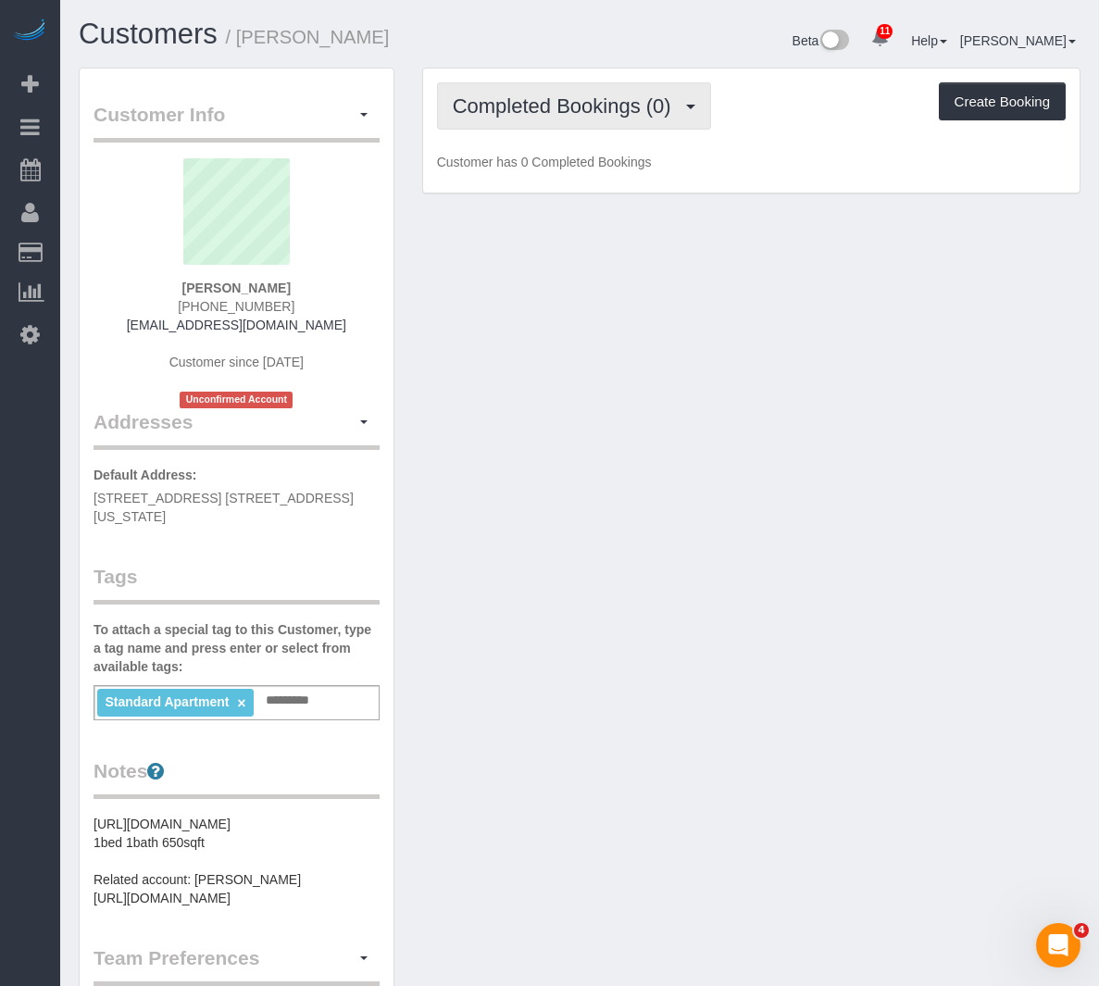
click at [638, 113] on span "Completed Bookings (0)" at bounding box center [567, 105] width 228 height 23
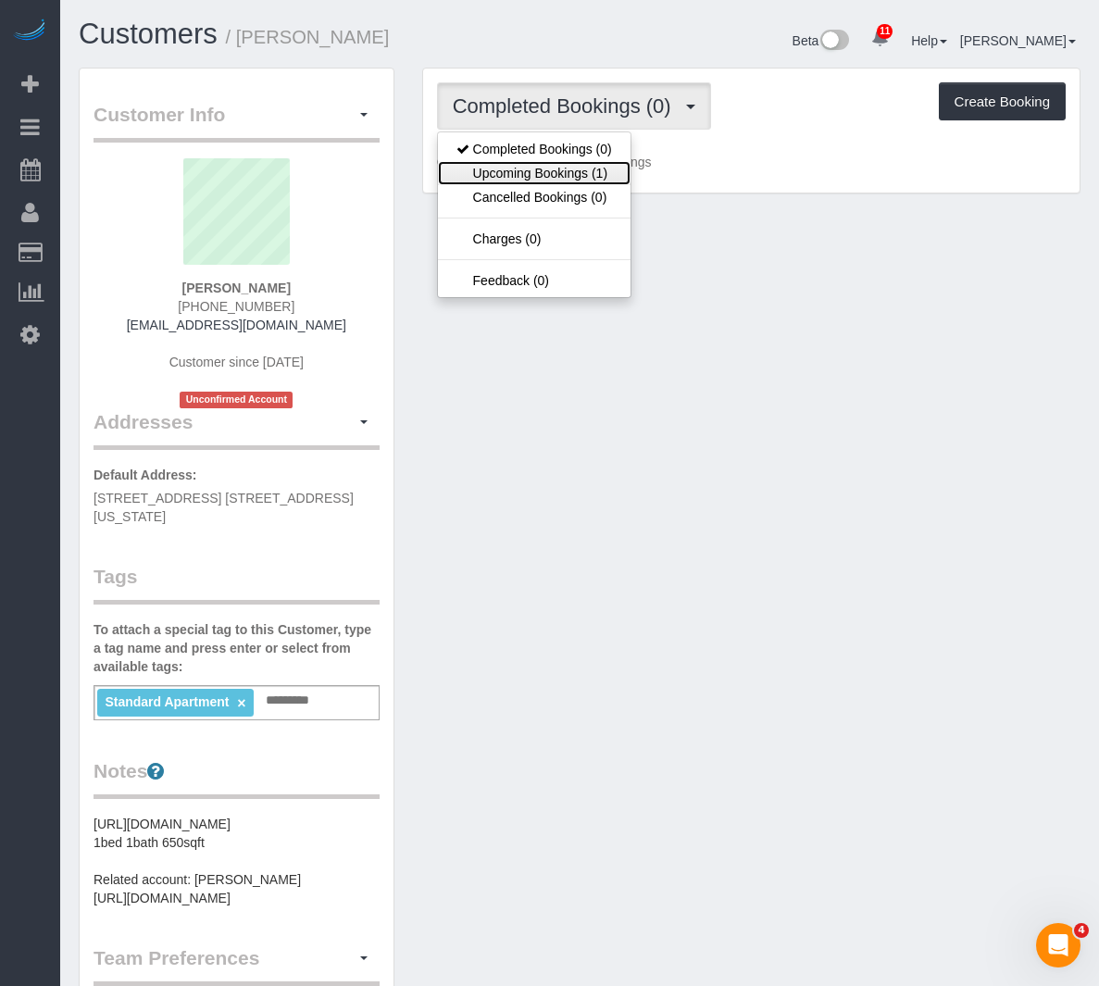
click at [604, 175] on link "Upcoming Bookings (1)" at bounding box center [534, 173] width 193 height 24
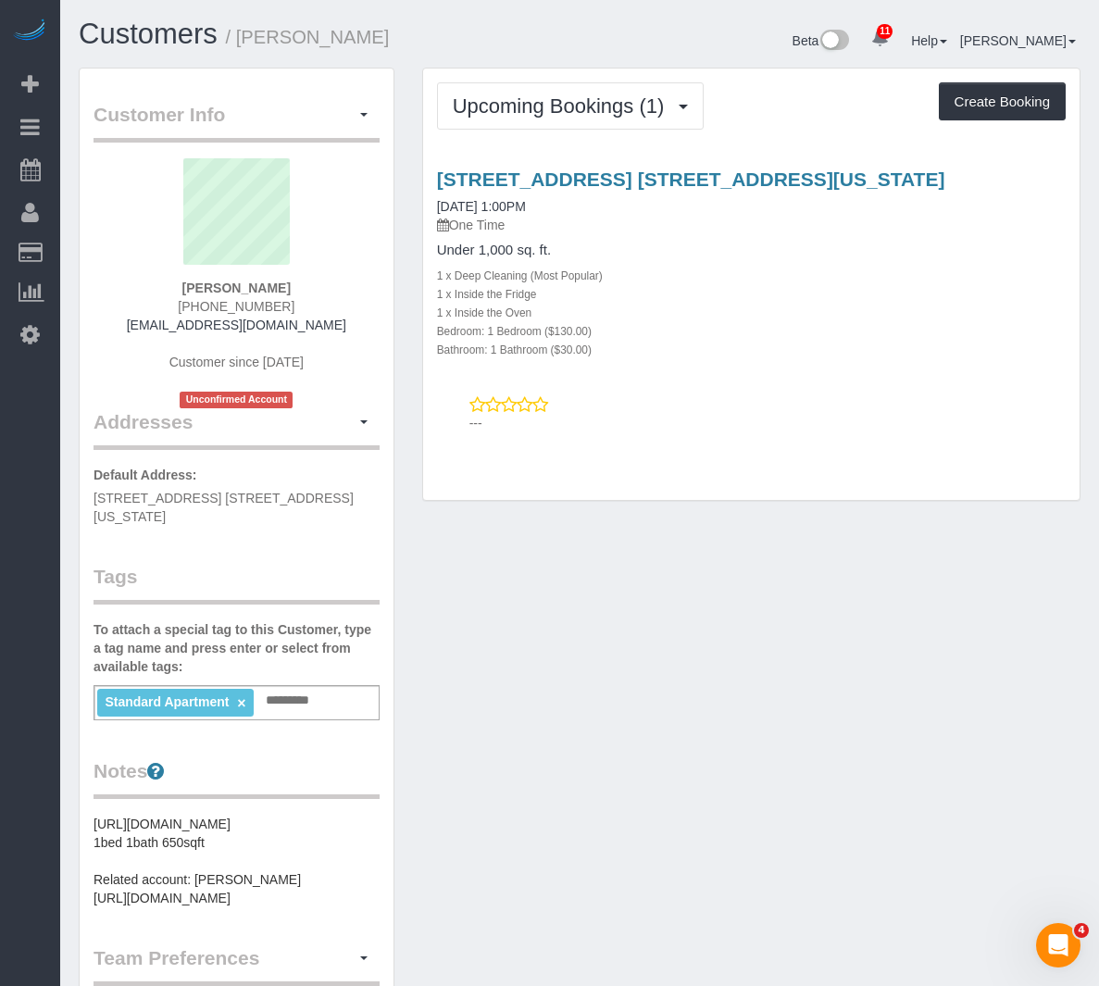
drag, startPoint x: 616, startPoint y: 666, endPoint x: 605, endPoint y: 654, distance: 15.8
click at [605, 670] on div "Customer Info Edit Contact Info Send Message Email Preferences Special Sales Ta…" at bounding box center [579, 745] width 1029 height 1355
click at [302, 710] on input "text" at bounding box center [292, 701] width 63 height 24
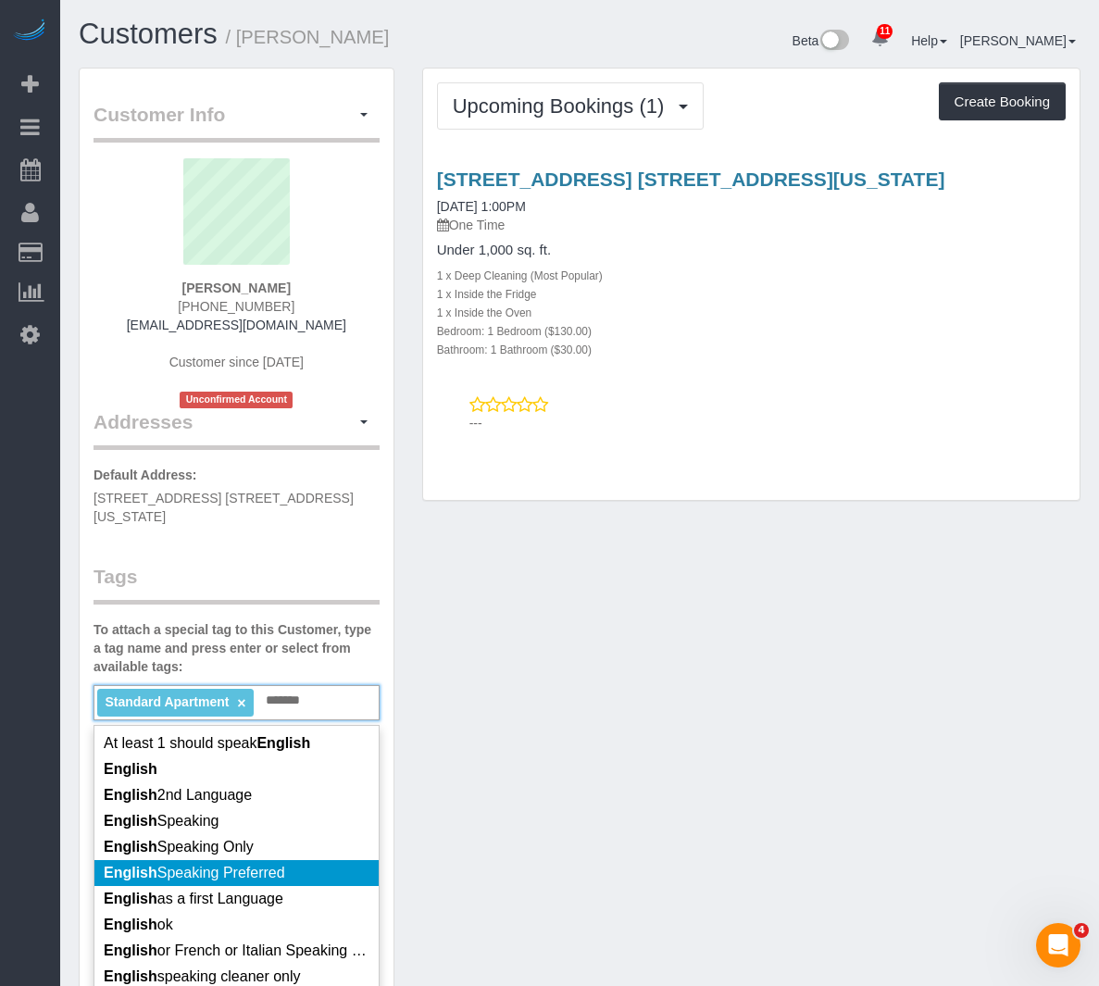
type input "*******"
click at [259, 869] on span "English Speaking Preferred" at bounding box center [194, 873] width 181 height 16
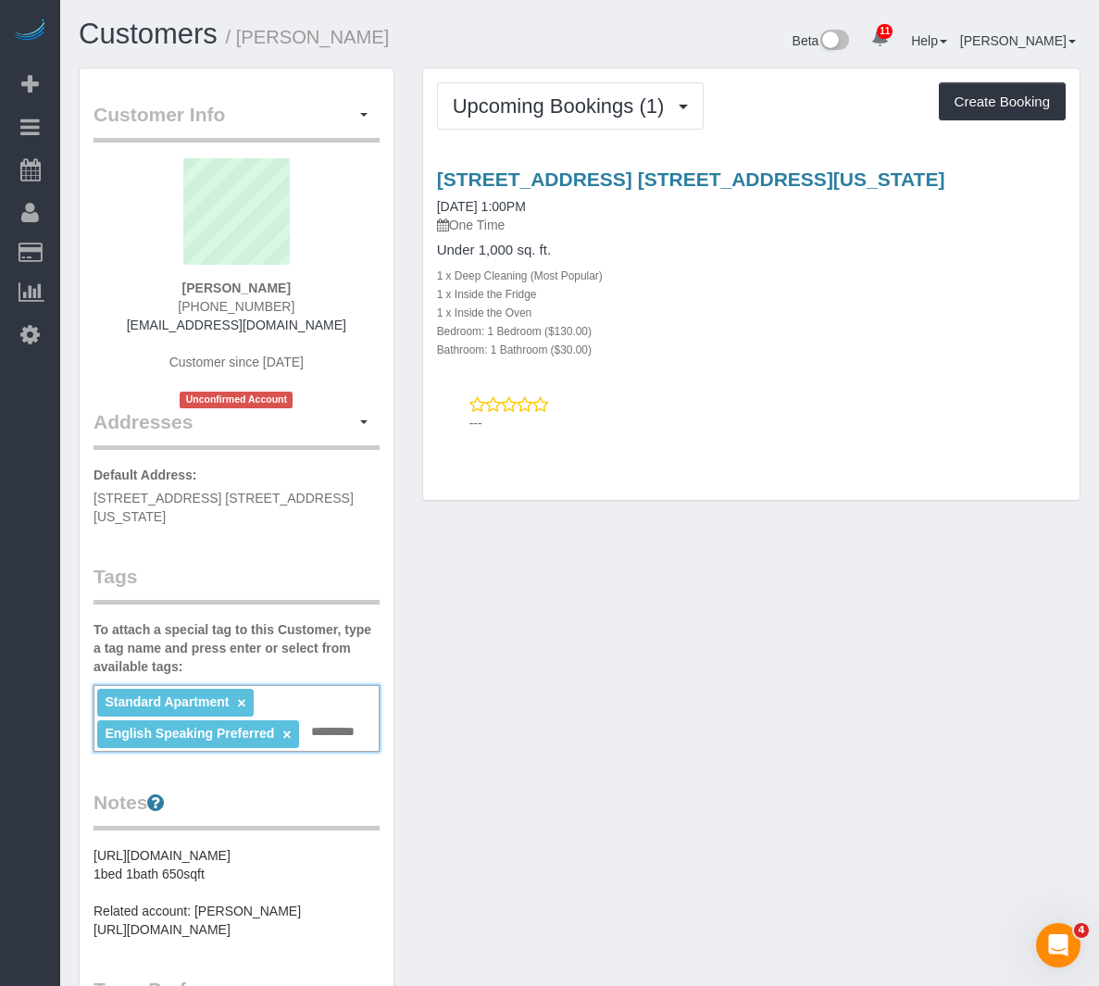
click at [514, 817] on div "Customer Info Edit Contact Info Send Message Email Preferences Special Sales Ta…" at bounding box center [579, 761] width 1029 height 1387
drag, startPoint x: 428, startPoint y: 44, endPoint x: 588, endPoint y: 0, distance: 166.2
click at [428, 44] on h1 "Customers / Josh Troyetsky" at bounding box center [322, 34] width 487 height 31
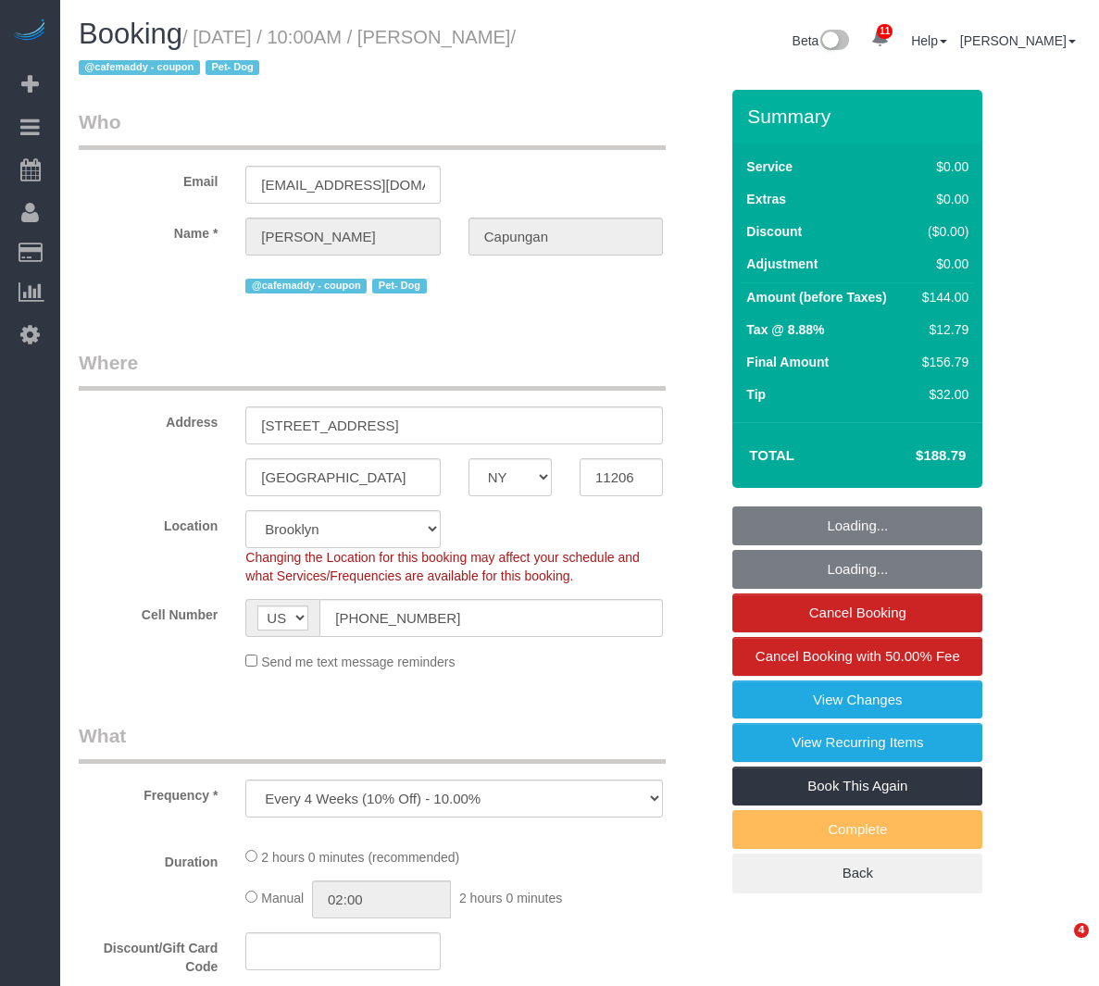
select select "NY"
select select "object:735"
select select "string:stripe-pm_1RIsKn4VGloSiKo7ohTah0Cn"
select select "spot1"
select select "number:60"
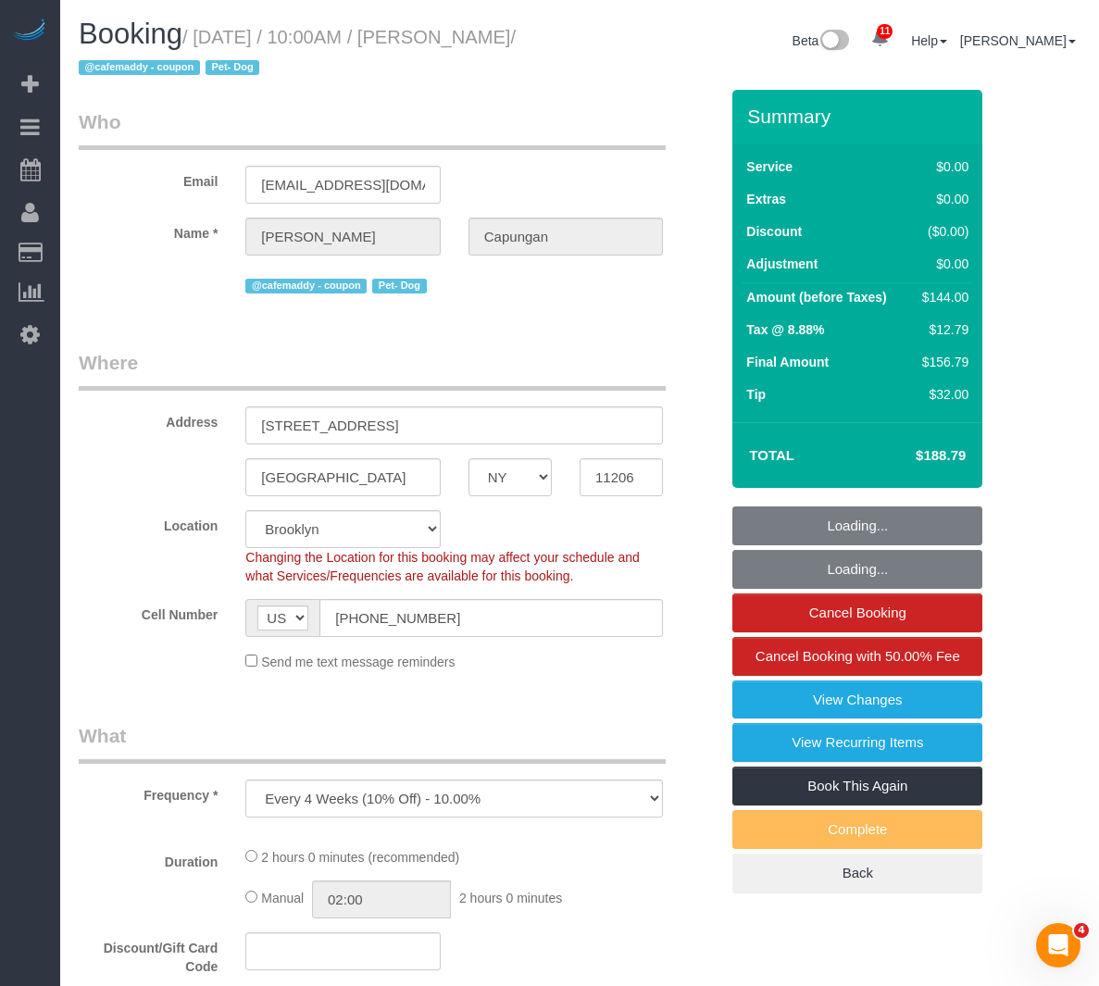
select select "number:79"
select select "number:13"
select select "number:7"
select select "1"
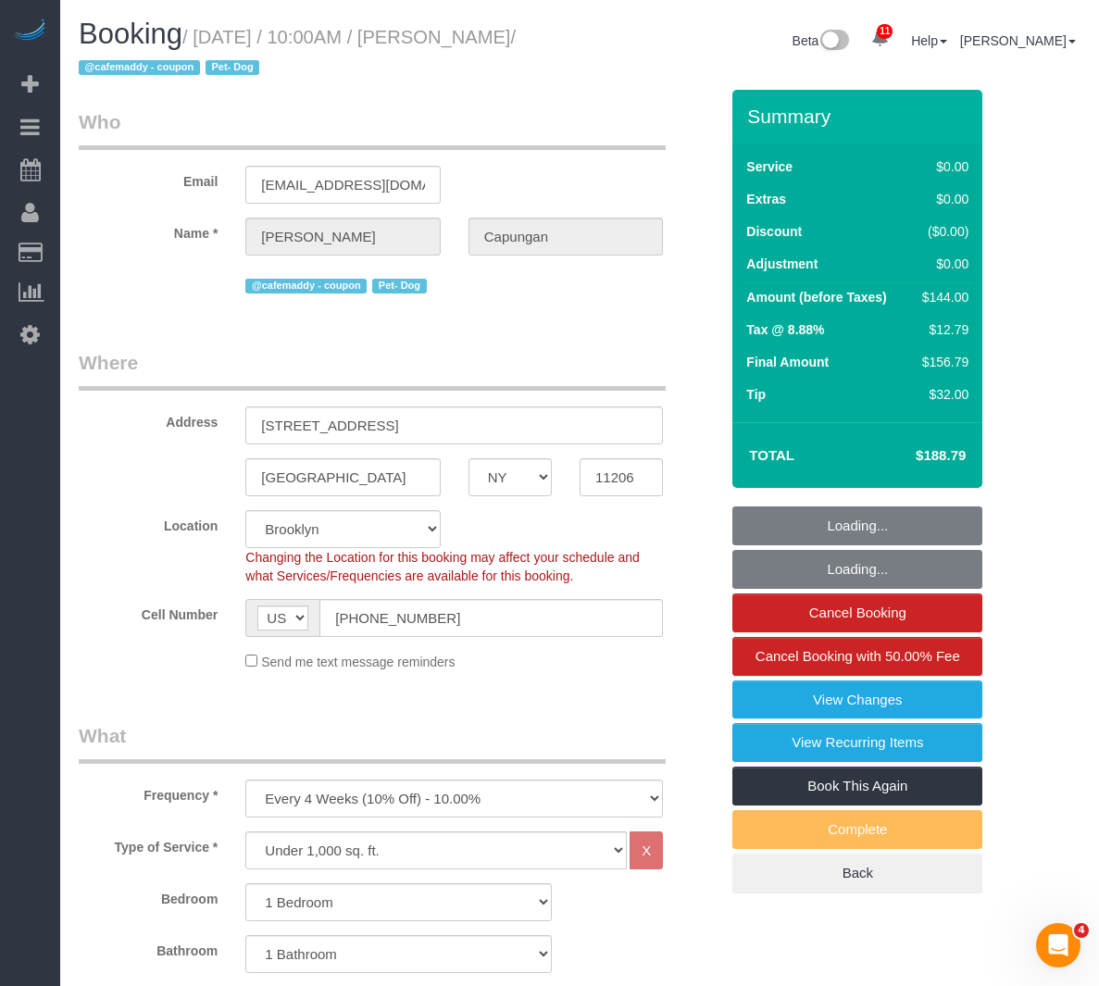
select select "1"
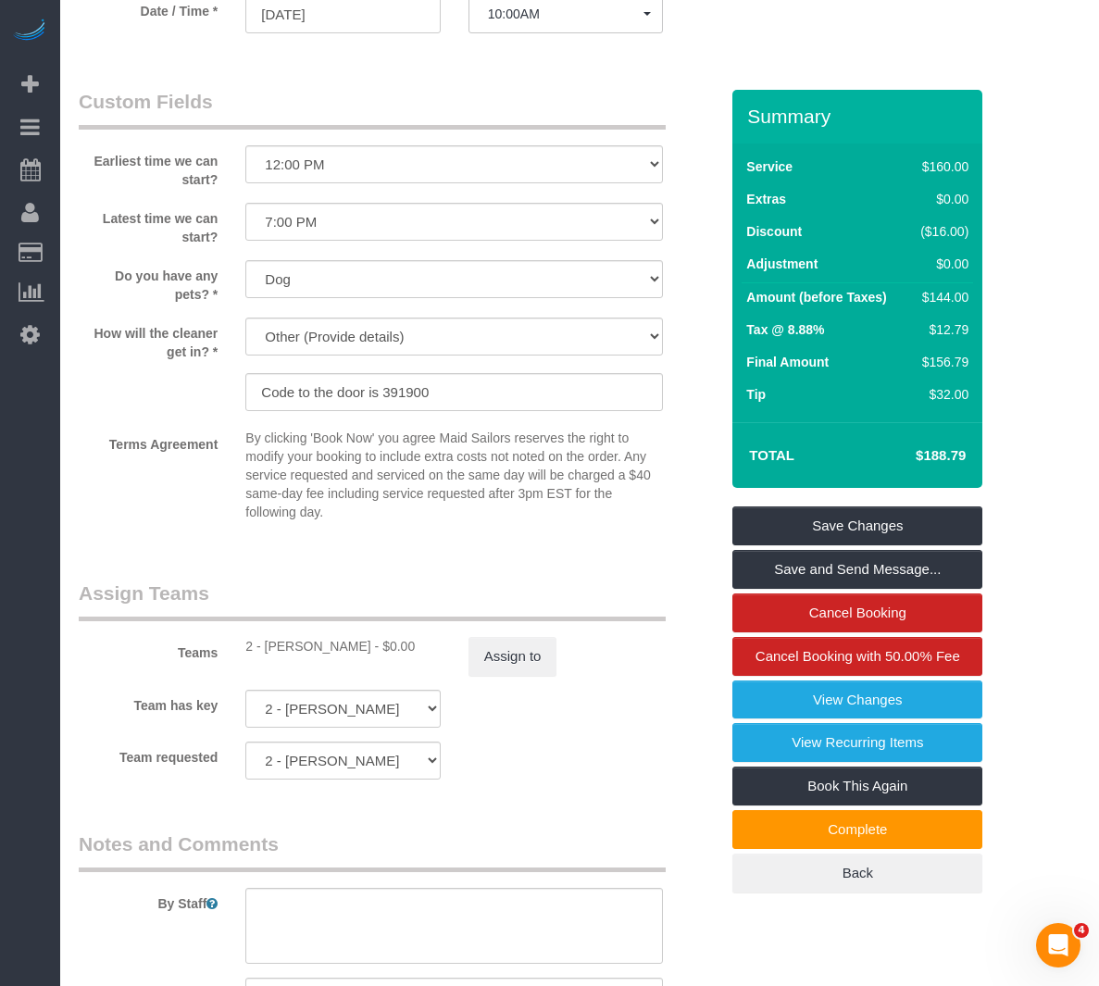
scroll to position [2032, 0]
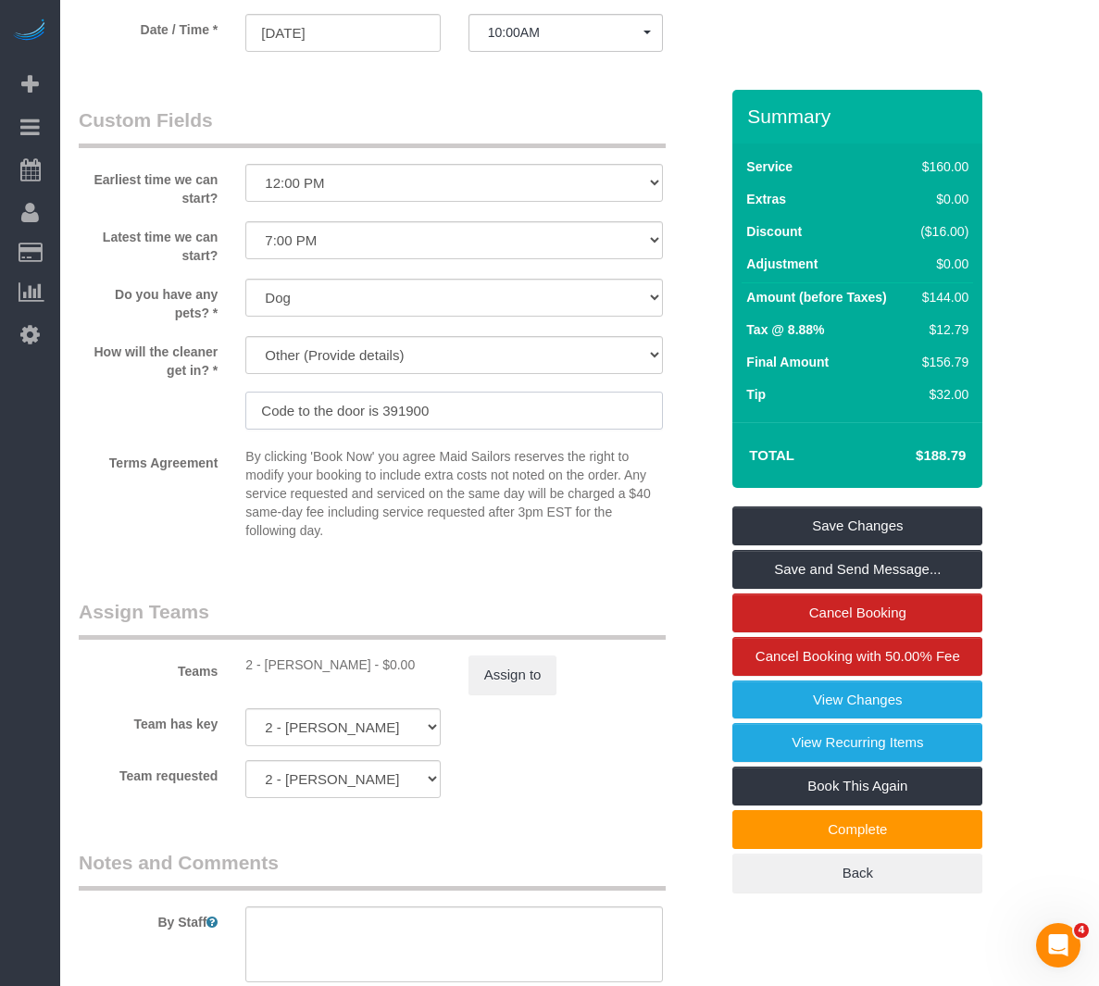
click at [468, 419] on input "Code to the door is 391900" at bounding box center [453, 411] width 417 height 38
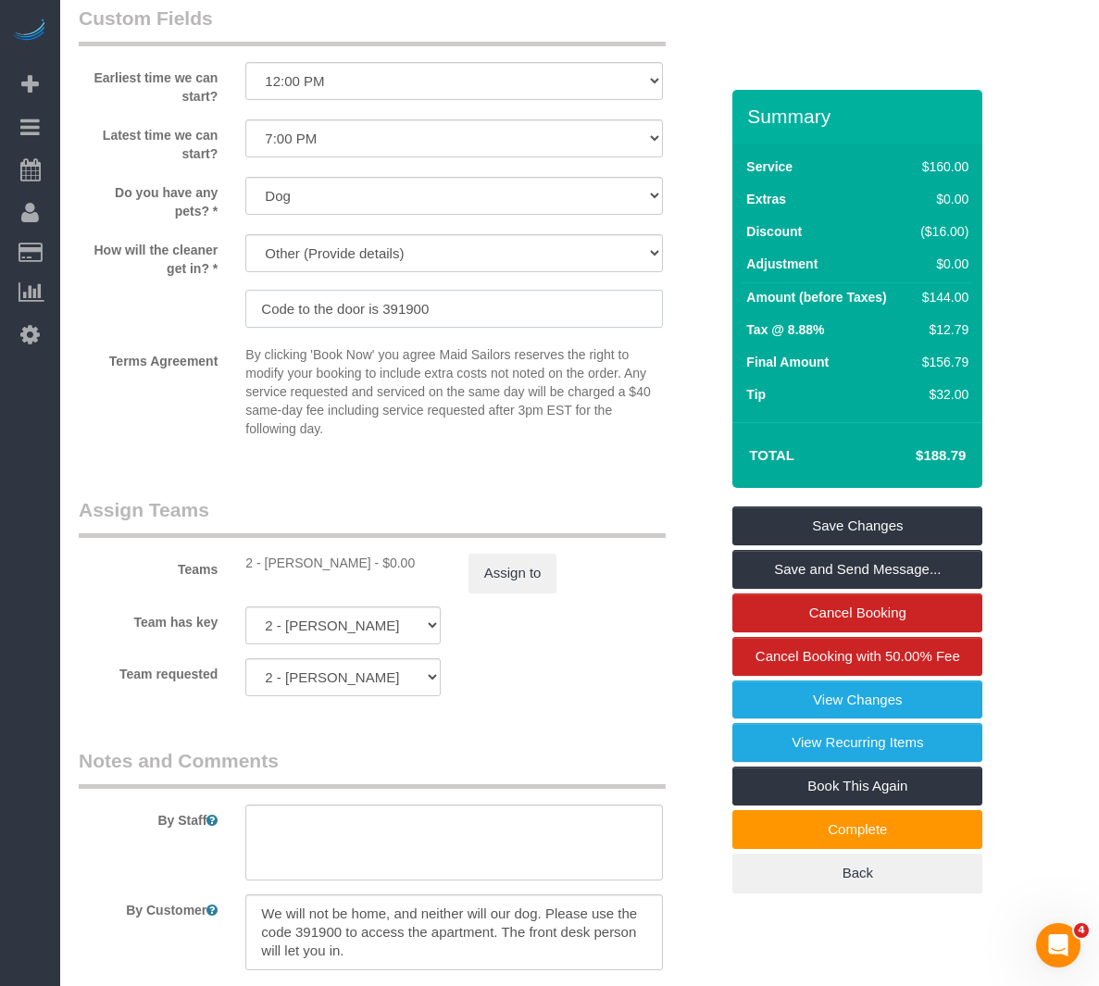
scroll to position [2495, 0]
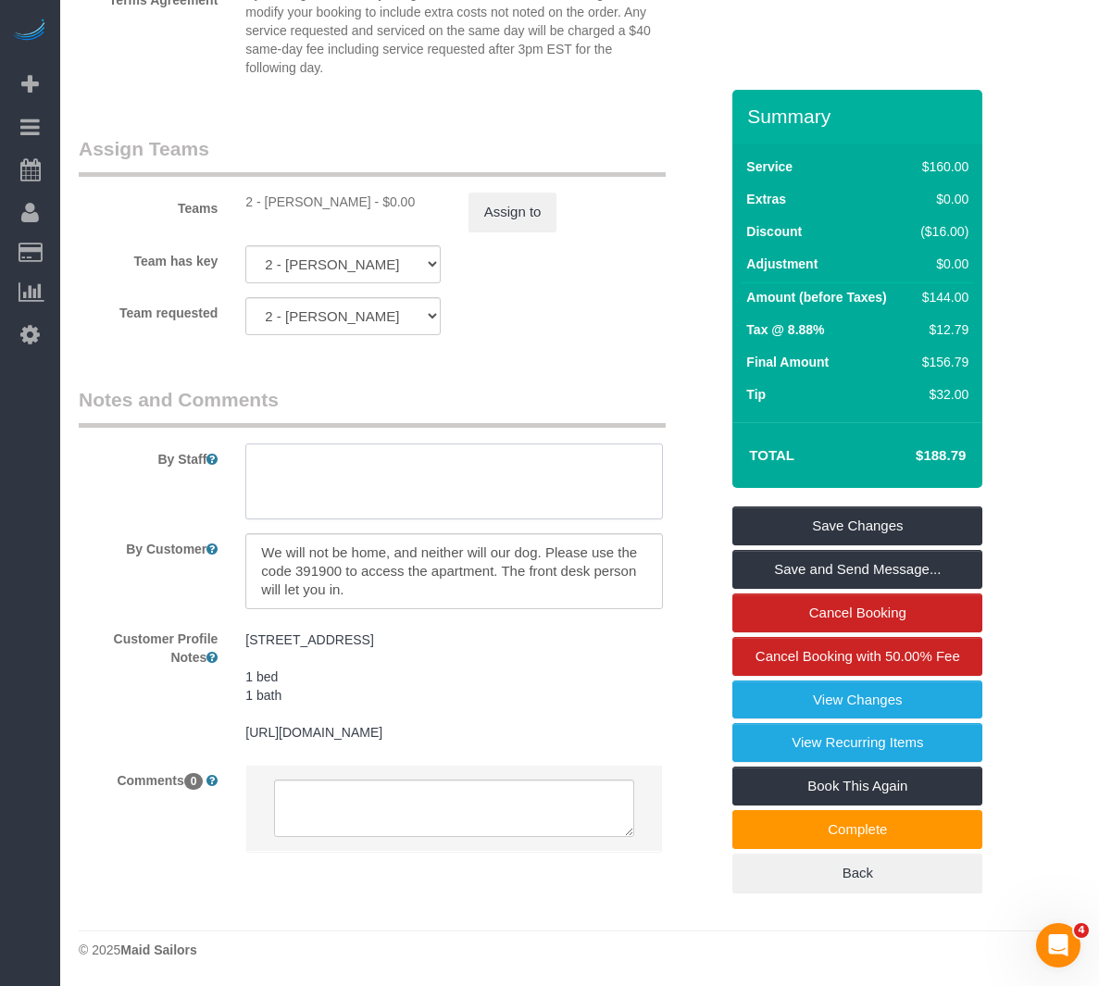
click at [372, 474] on textarea at bounding box center [453, 481] width 417 height 76
paste textarea "Place your palm or three fingers flat on the touchscreen."
click at [418, 477] on textarea at bounding box center [453, 481] width 417 height 76
click at [458, 505] on textarea at bounding box center [453, 481] width 417 height 76
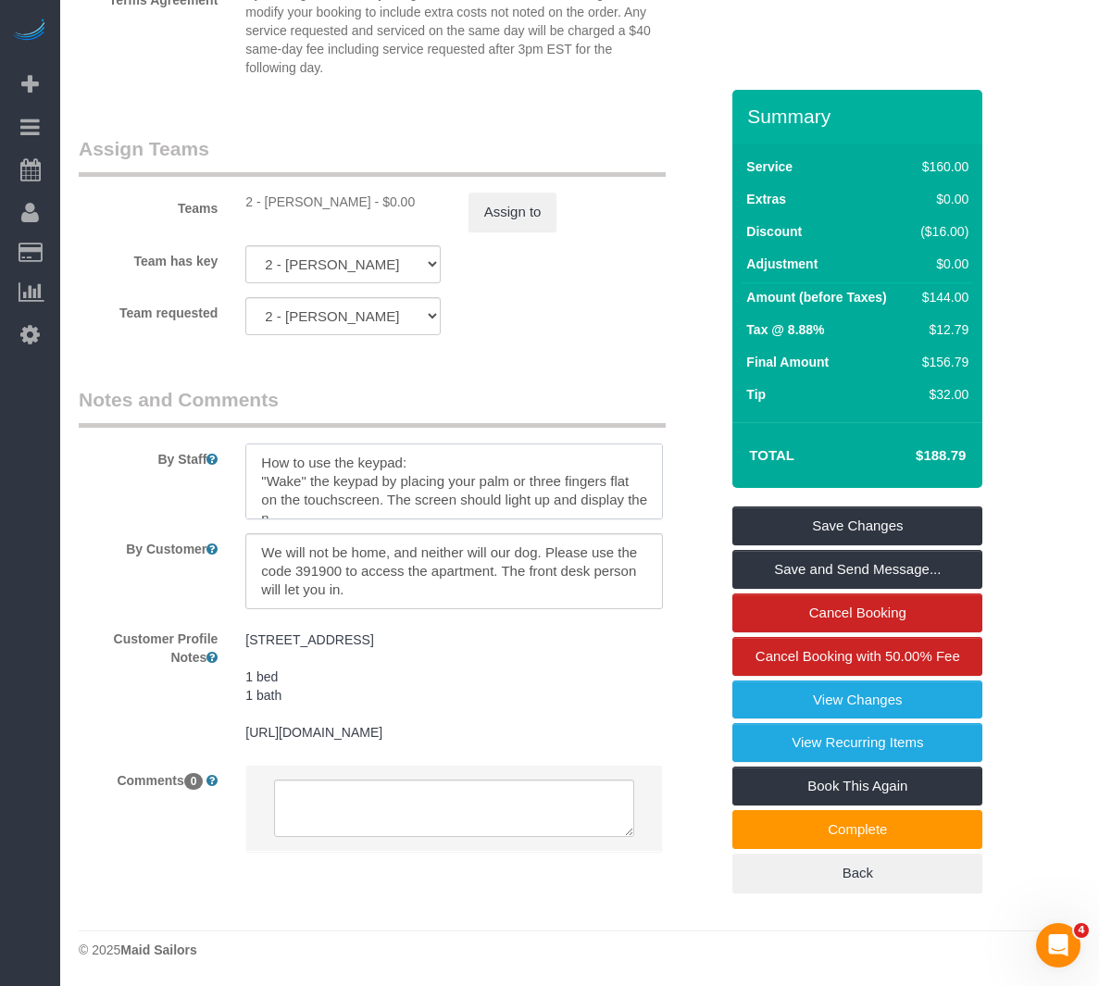
scroll to position [8, 0]
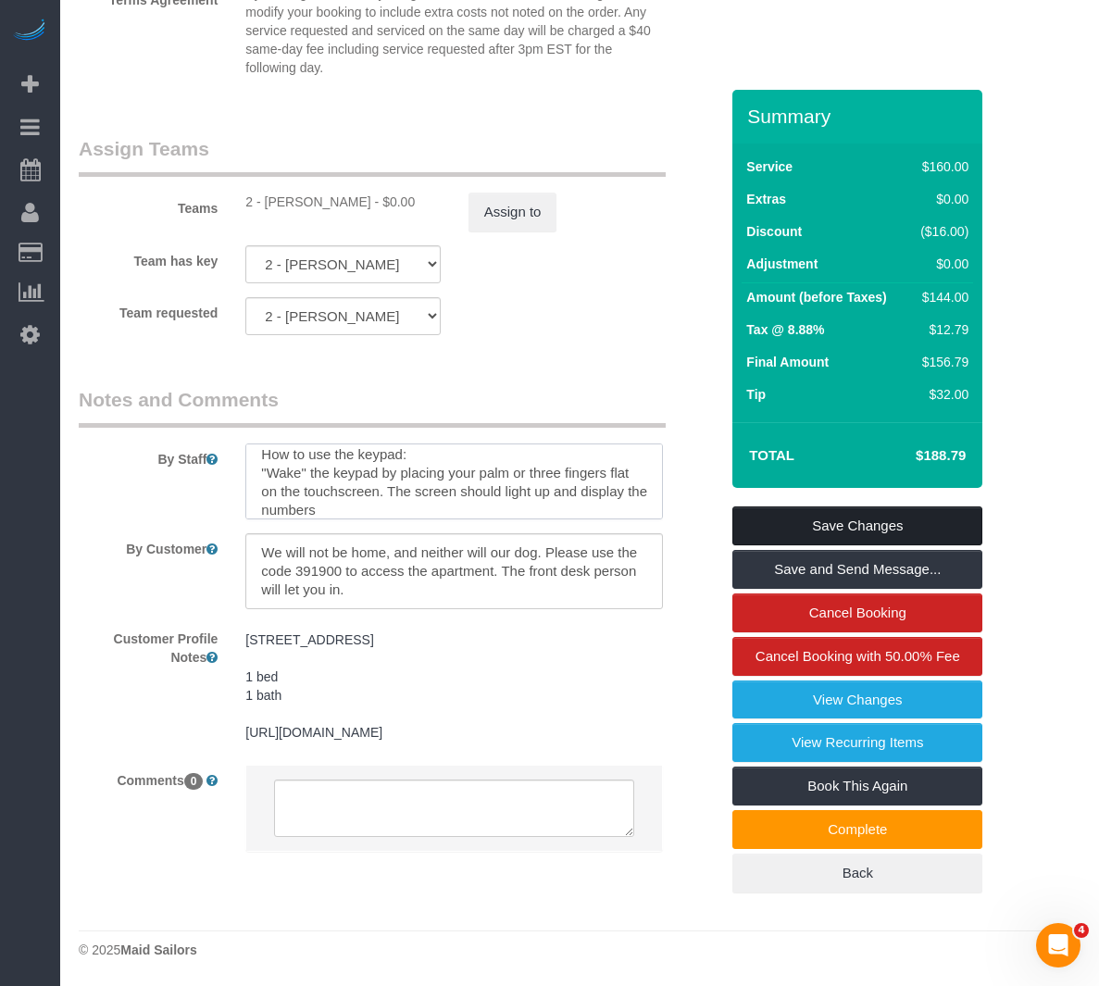
type textarea "How to use the keypad: "Wake" the keypad by placing your palm or three fingers …"
click at [809, 526] on link "Save Changes" at bounding box center [857, 525] width 250 height 39
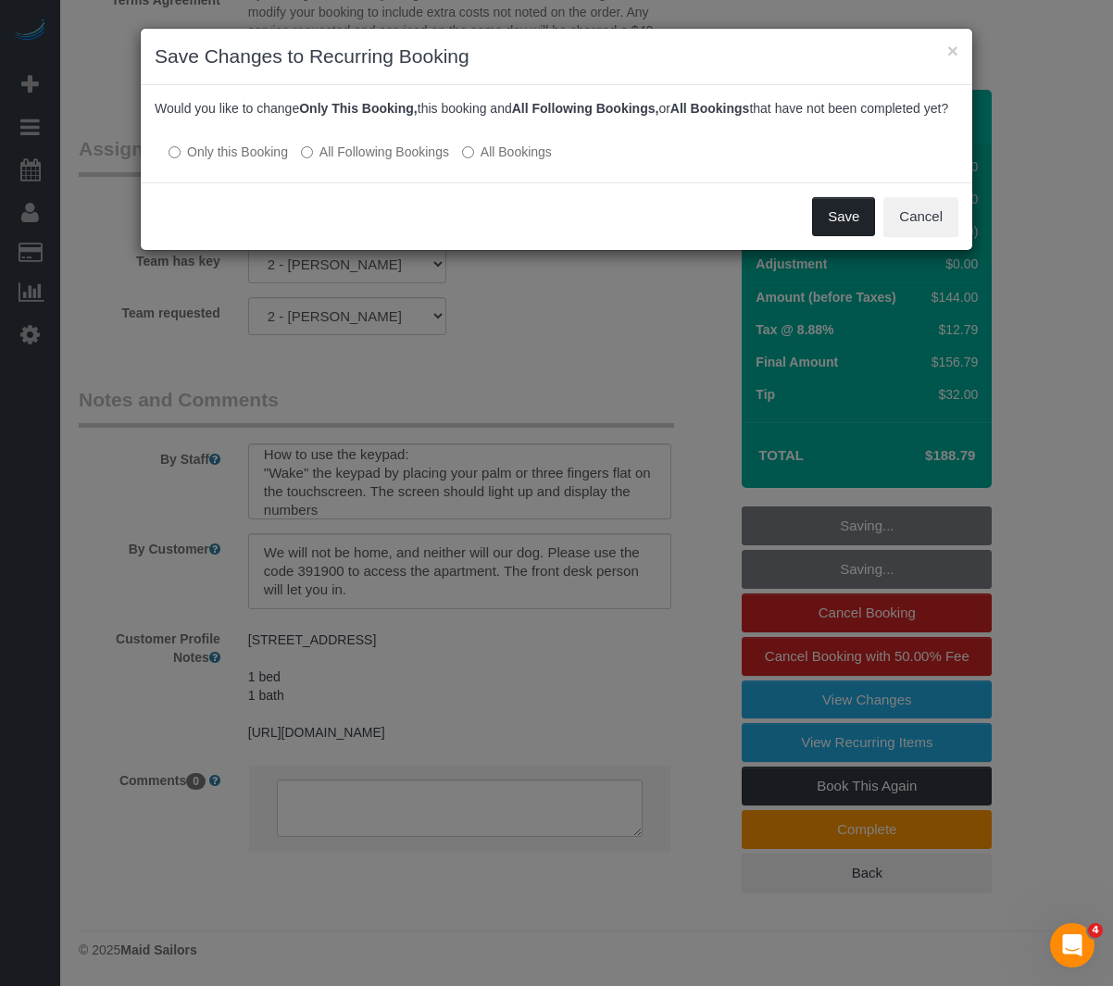
click at [822, 235] on button "Save" at bounding box center [843, 216] width 63 height 39
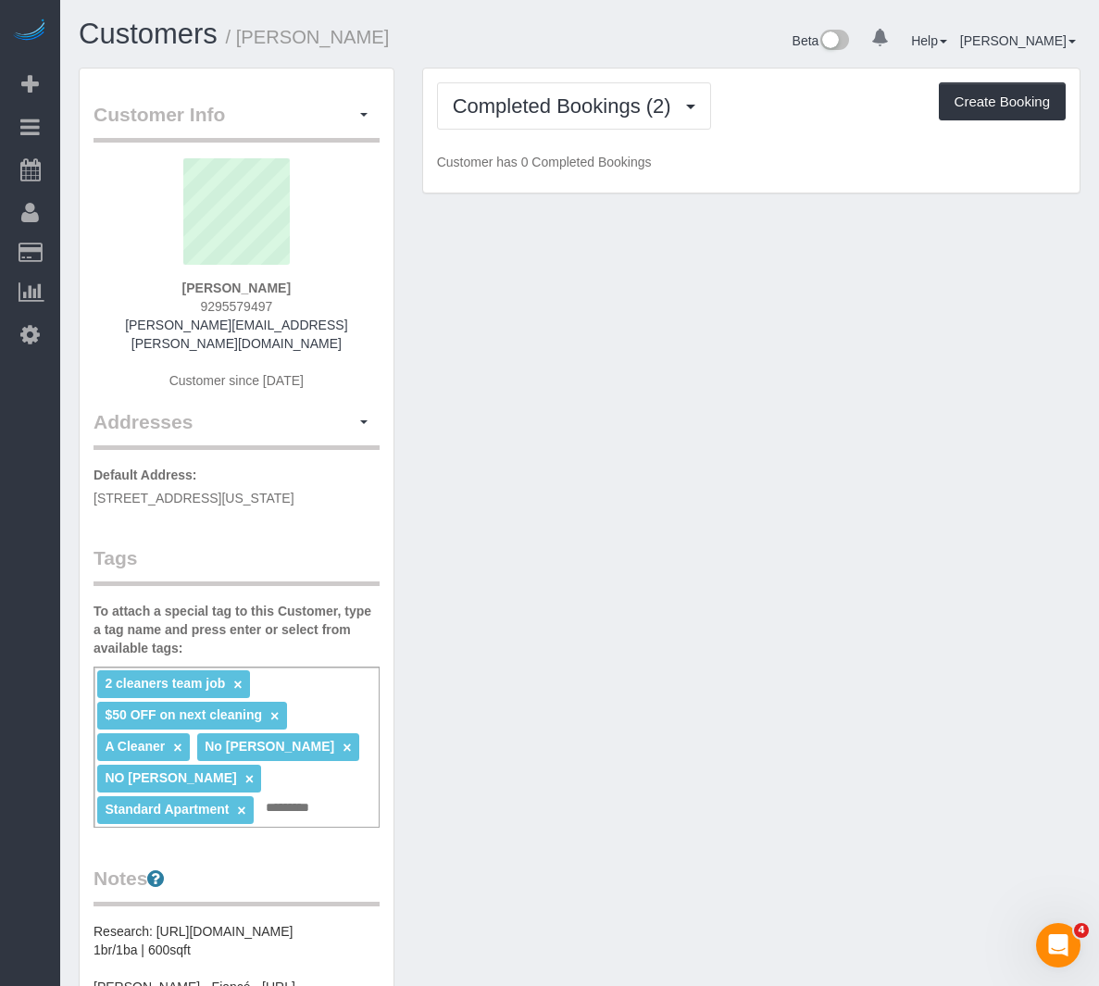
click at [542, 262] on div "Customer Info Edit Contact Info Send Message Email Preferences Special Sales Ta…" at bounding box center [579, 796] width 1029 height 1457
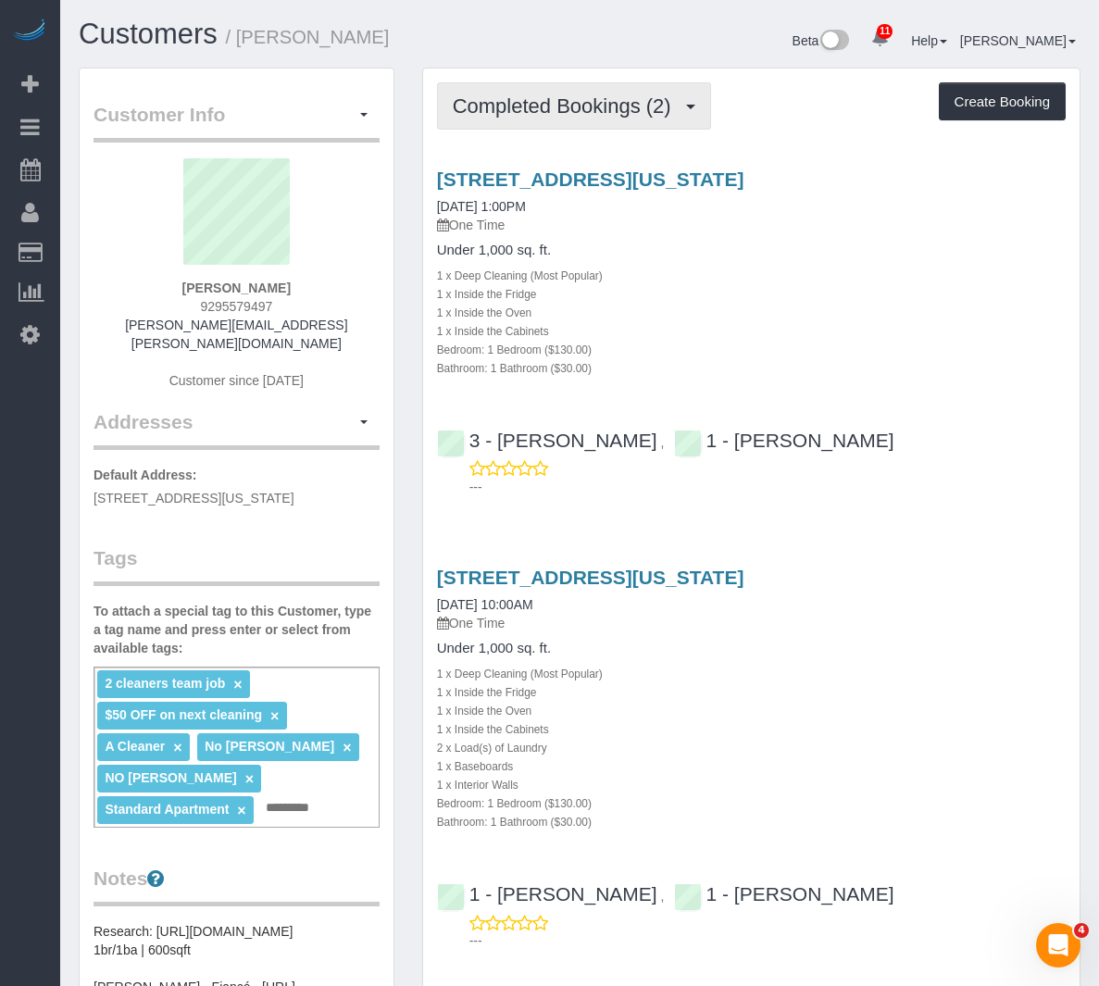
click at [553, 108] on span "Completed Bookings (2)" at bounding box center [567, 105] width 228 height 23
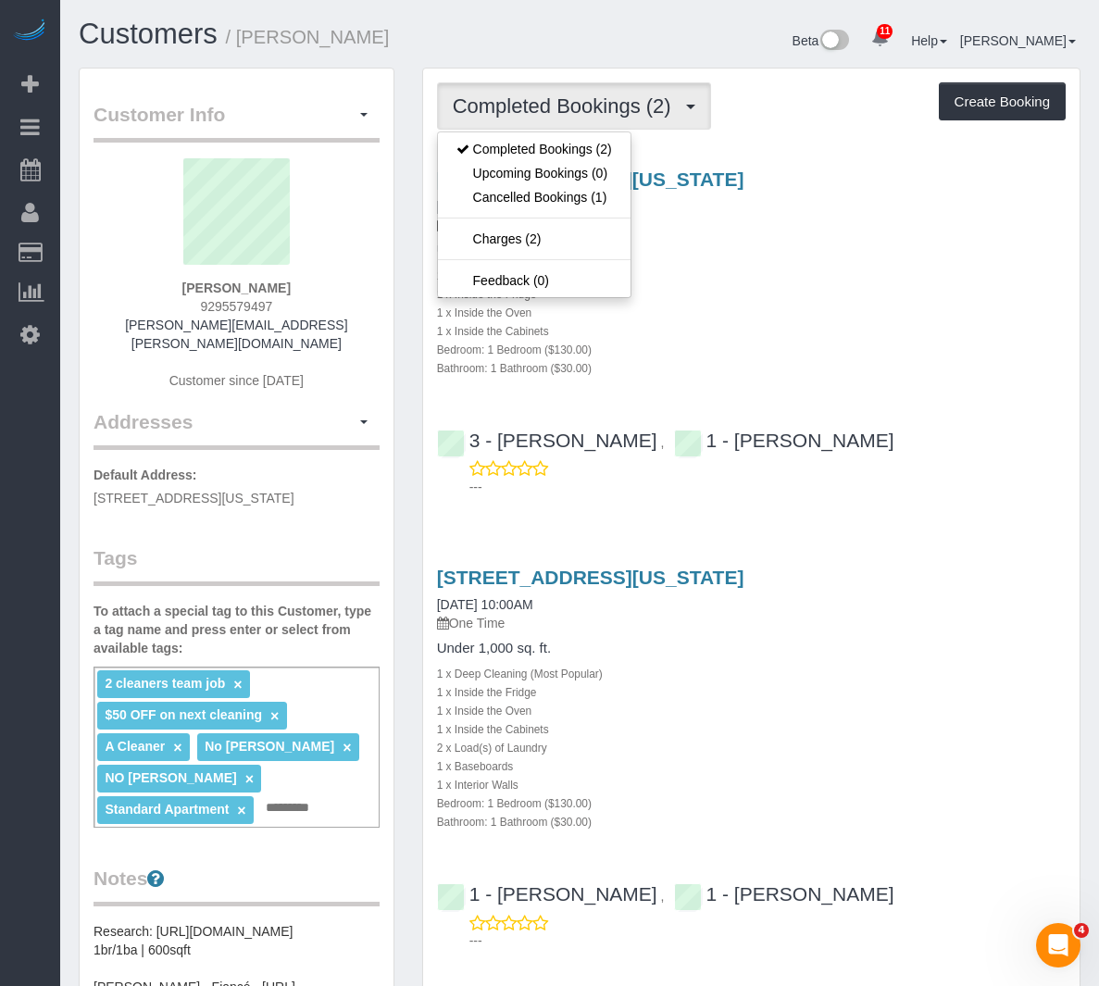
click at [741, 336] on div "[STREET_ADDRESS][US_STATE] [DATE] 1:00PM One Time Under 1,000 sq. ft. 1 x Deep …" at bounding box center [751, 272] width 656 height 208
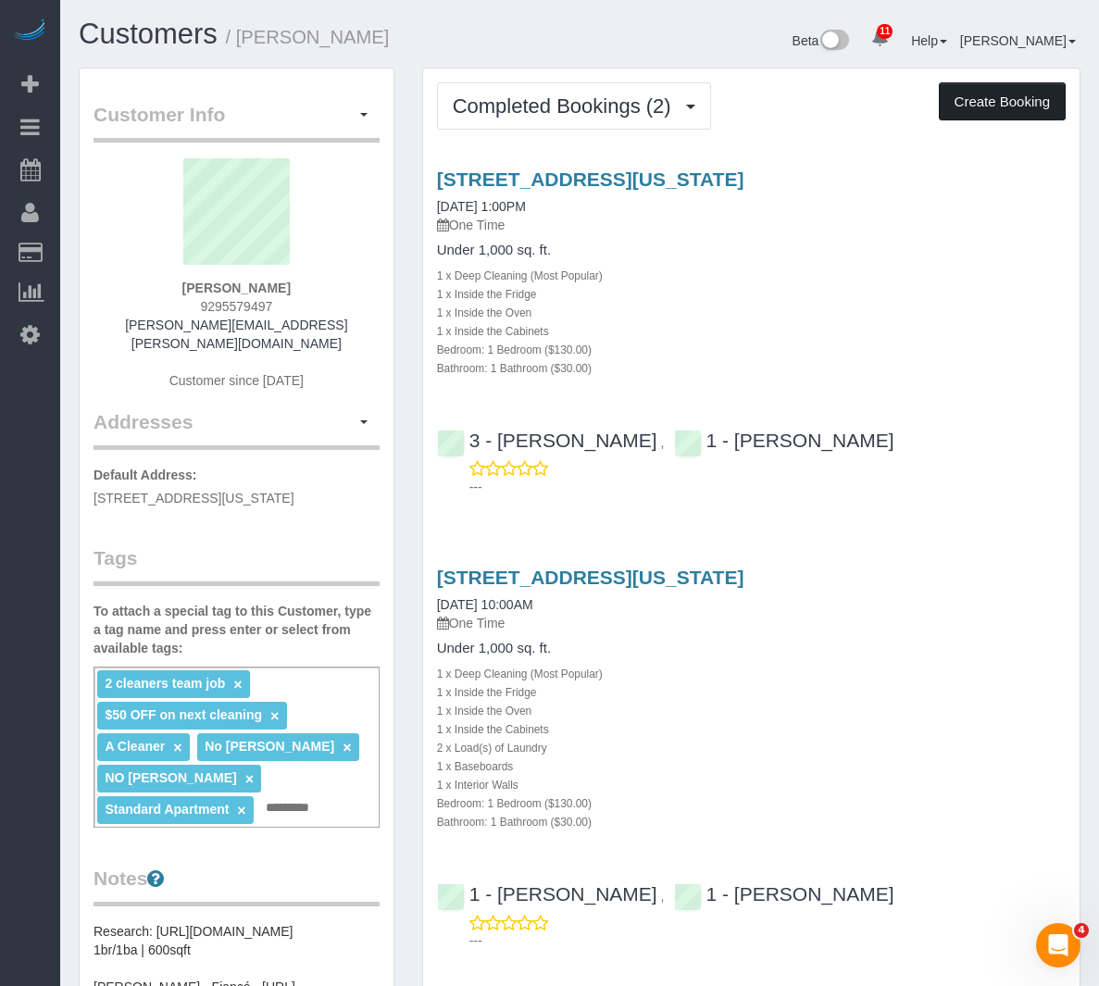
drag, startPoint x: 980, startPoint y: 94, endPoint x: 566, endPoint y: 280, distance: 454.5
click at [902, 360] on div "Completed Bookings (2) Completed Bookings (2) Upcoming Bookings (0) Cancelled B…" at bounding box center [751, 543] width 656 height 950
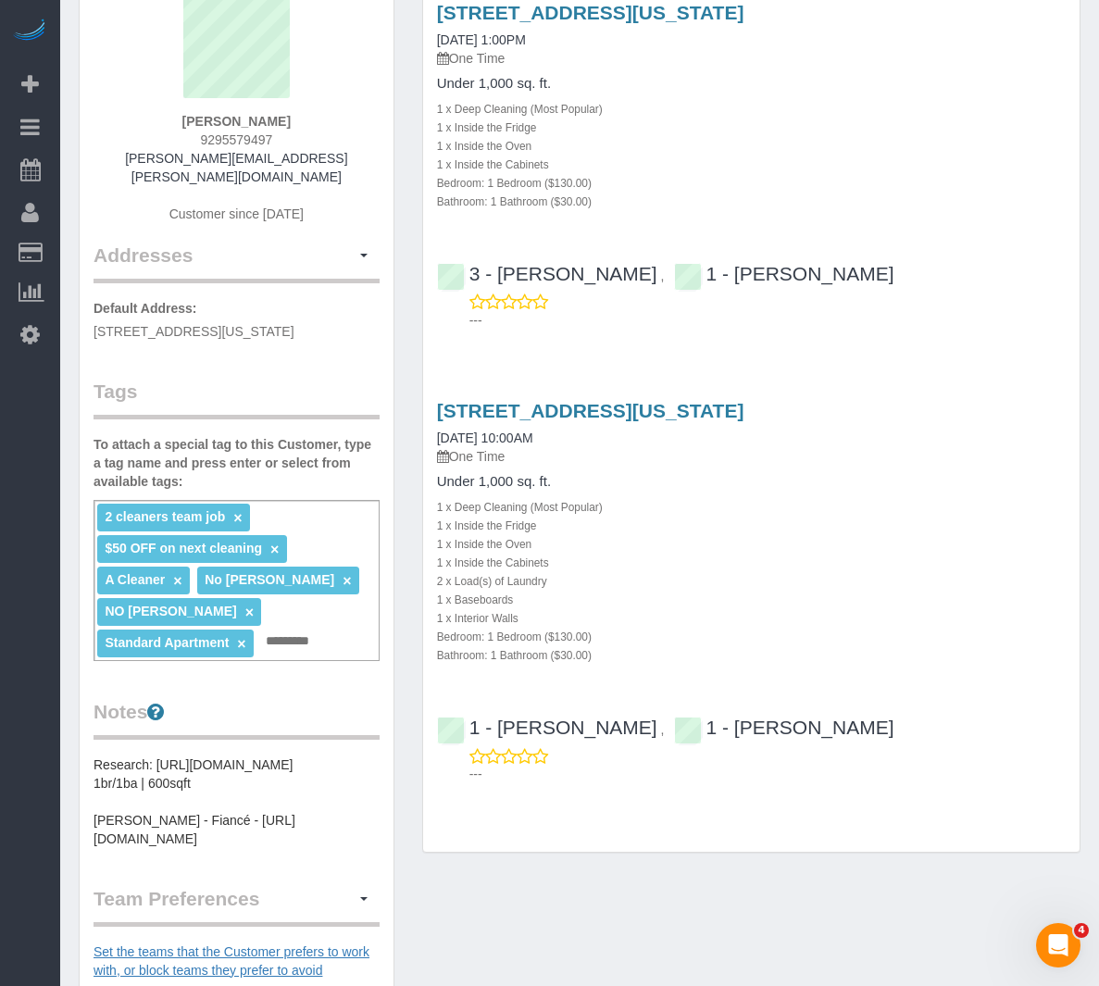
scroll to position [278, 0]
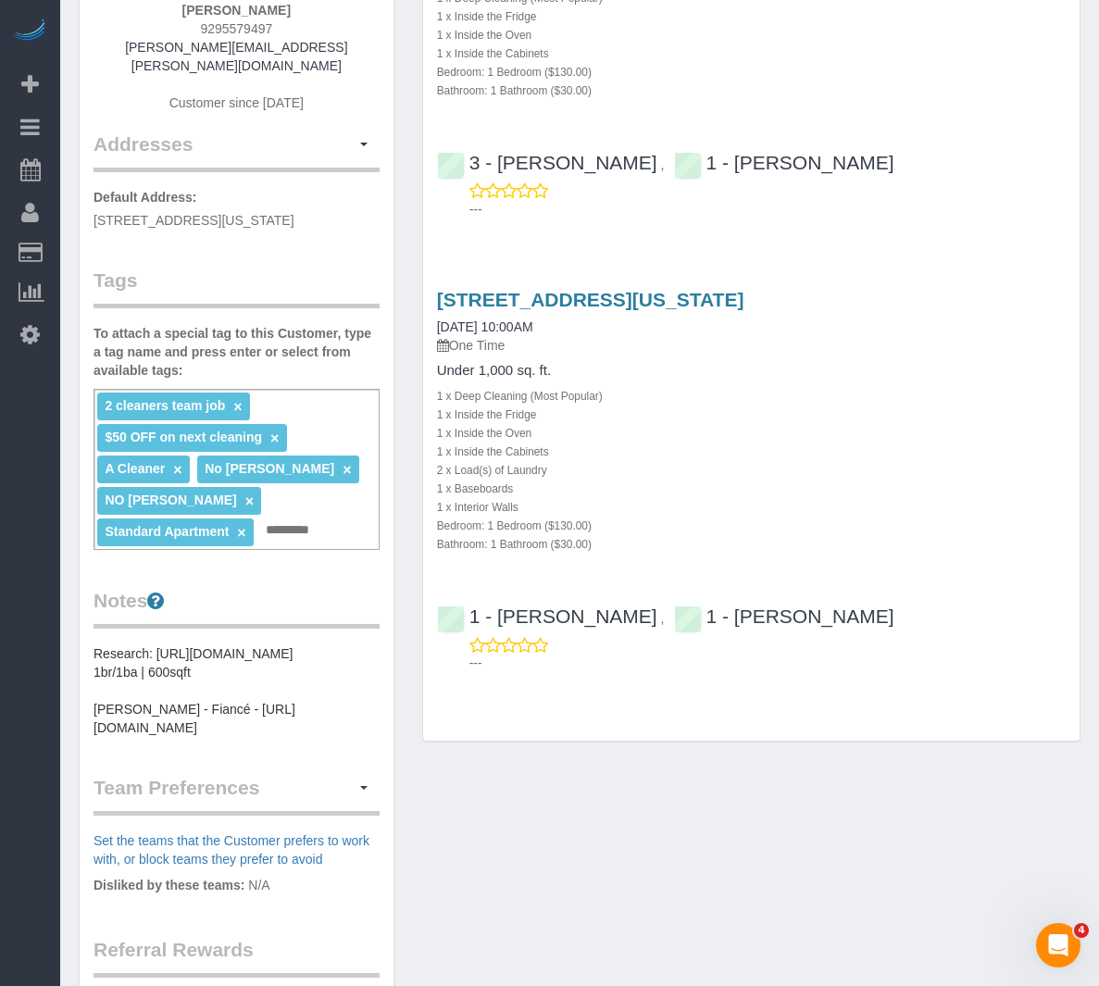
click at [229, 765] on div "Customer Info Edit Contact Info Send Message Email Preferences Special Sales Ta…" at bounding box center [237, 521] width 314 height 1461
click at [226, 737] on pre "Research: https://www.trulia.com/home/41-river-ter-2803-new-york-ny-10282-21168…" at bounding box center [236, 690] width 286 height 93
click at [168, 737] on pre "Research: https://www.trulia.com/home/41-river-ter-2803-new-york-ny-10282-21168…" at bounding box center [236, 690] width 286 height 93
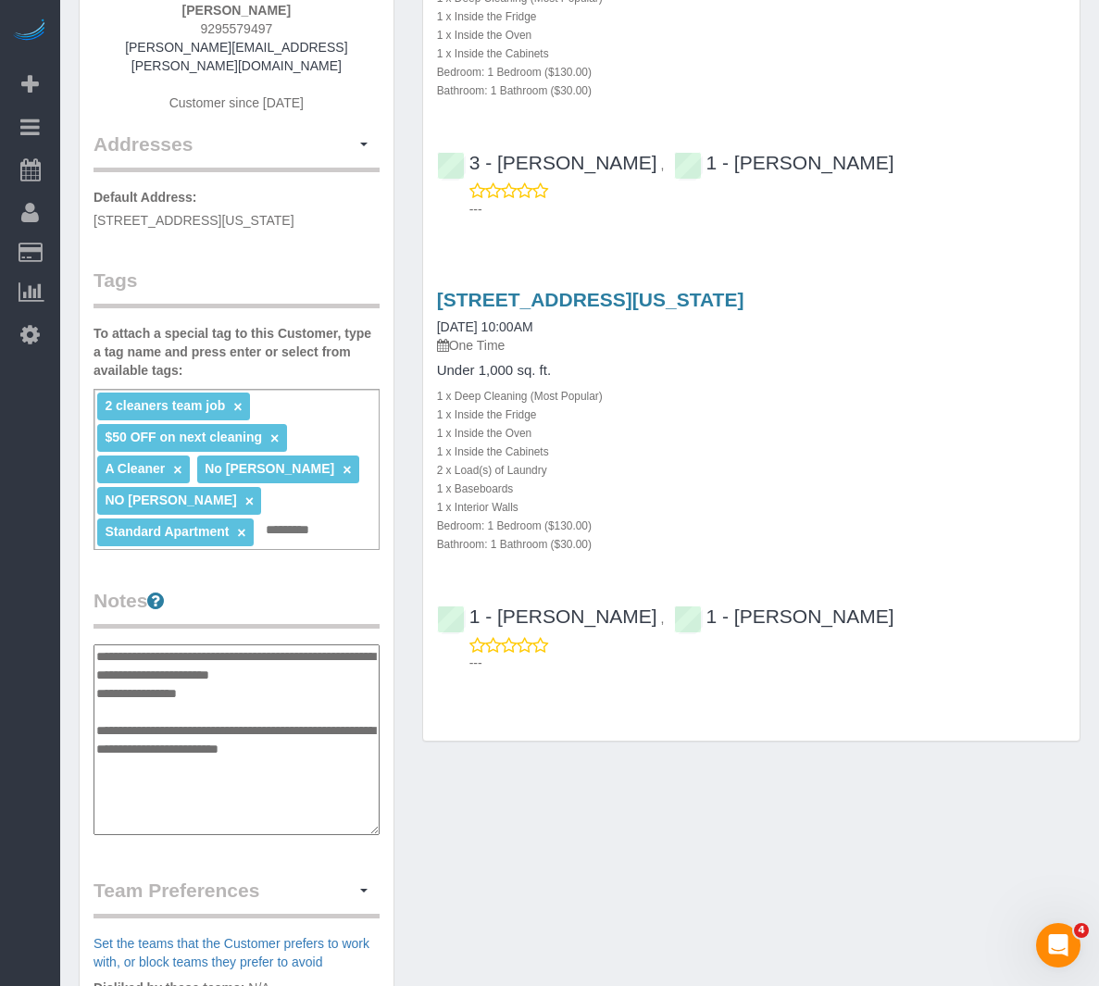
click at [191, 752] on textarea "**********" at bounding box center [236, 739] width 286 height 191
click at [189, 764] on textarea "**********" at bounding box center [236, 739] width 286 height 191
click at [96, 737] on textarea "**********" at bounding box center [236, 739] width 286 height 191
click at [125, 733] on textarea "**********" at bounding box center [236, 739] width 286 height 191
click at [131, 733] on textarea "**********" at bounding box center [236, 739] width 286 height 191
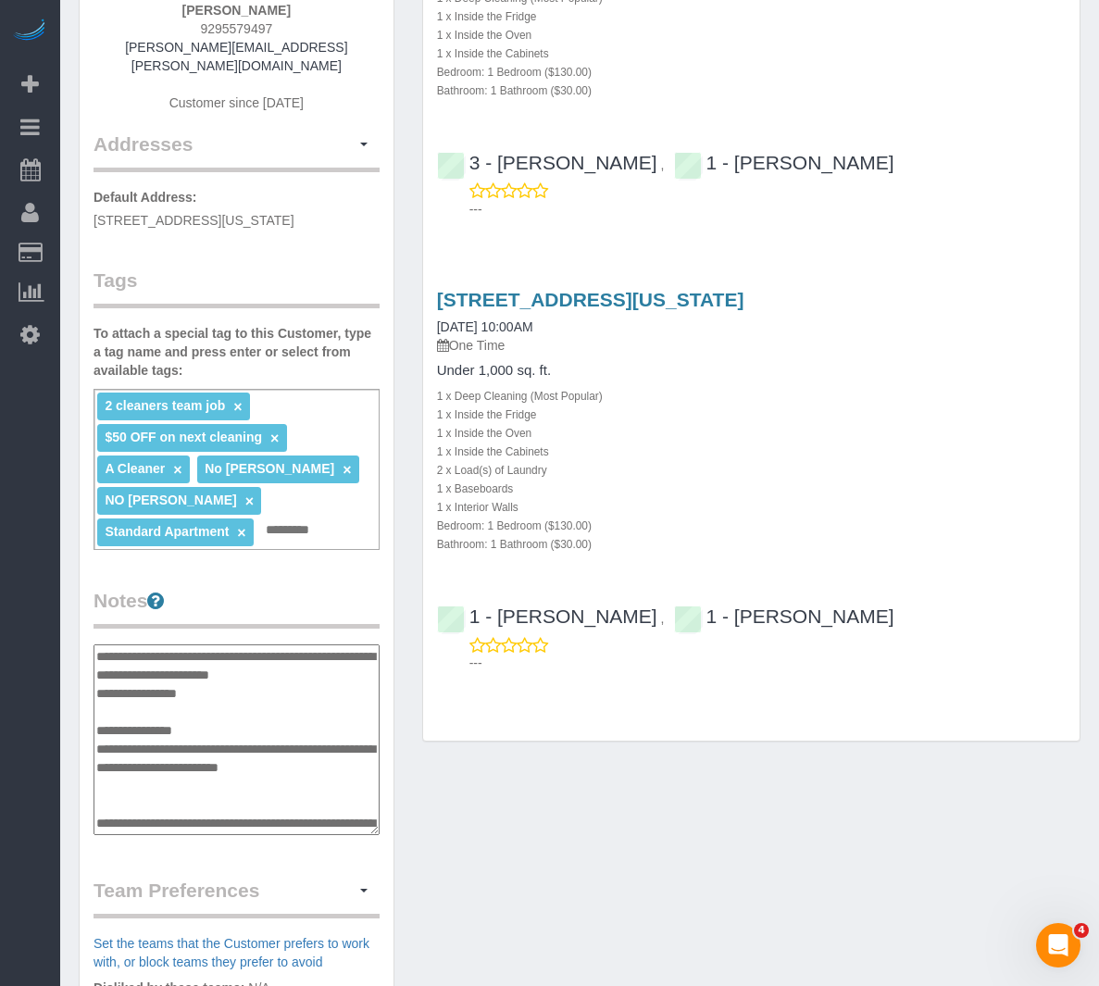
click at [205, 722] on textarea "**********" at bounding box center [236, 739] width 286 height 191
type textarea "**********"
click at [839, 838] on div "Customer Info Edit Contact Info Send Message Email Preferences Special Sales Ta…" at bounding box center [579, 582] width 1029 height 1584
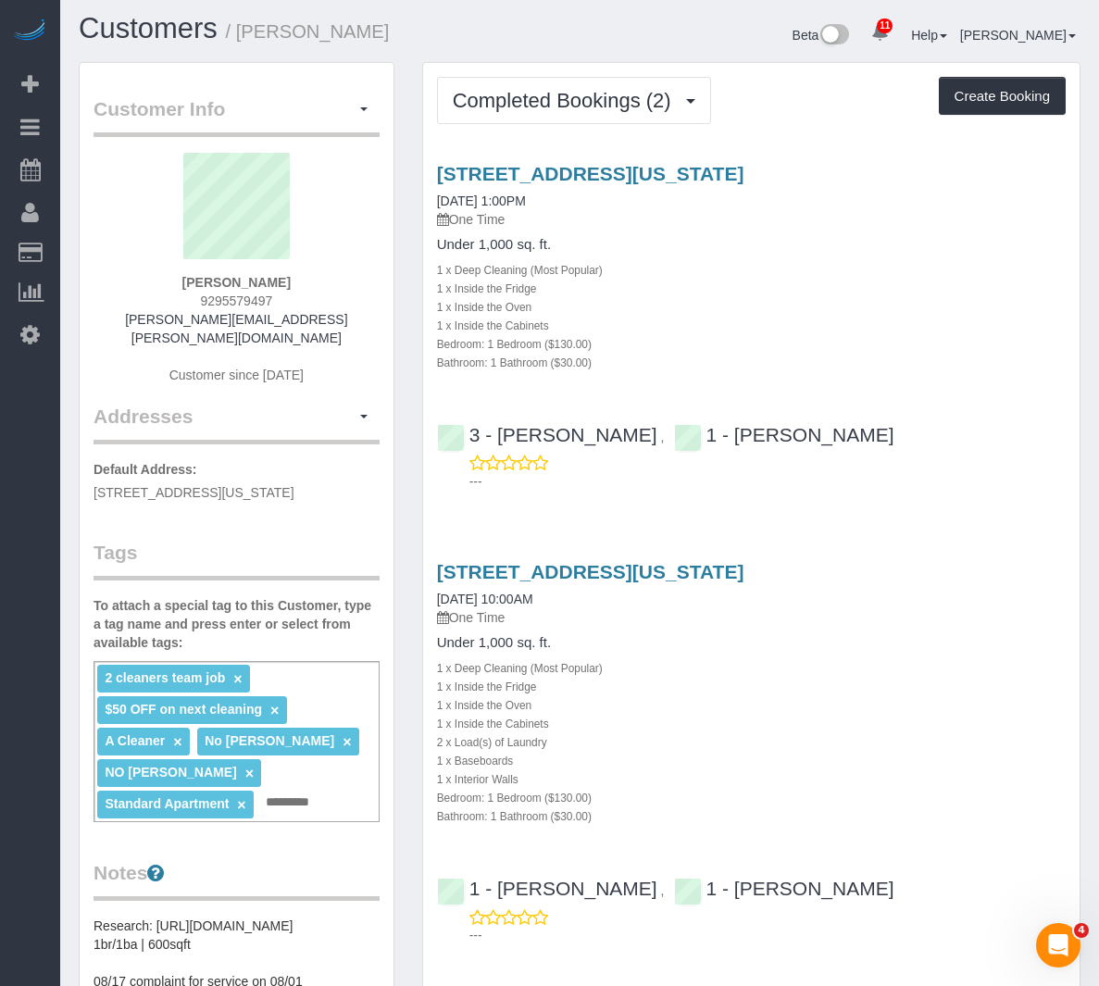
scroll to position [0, 0]
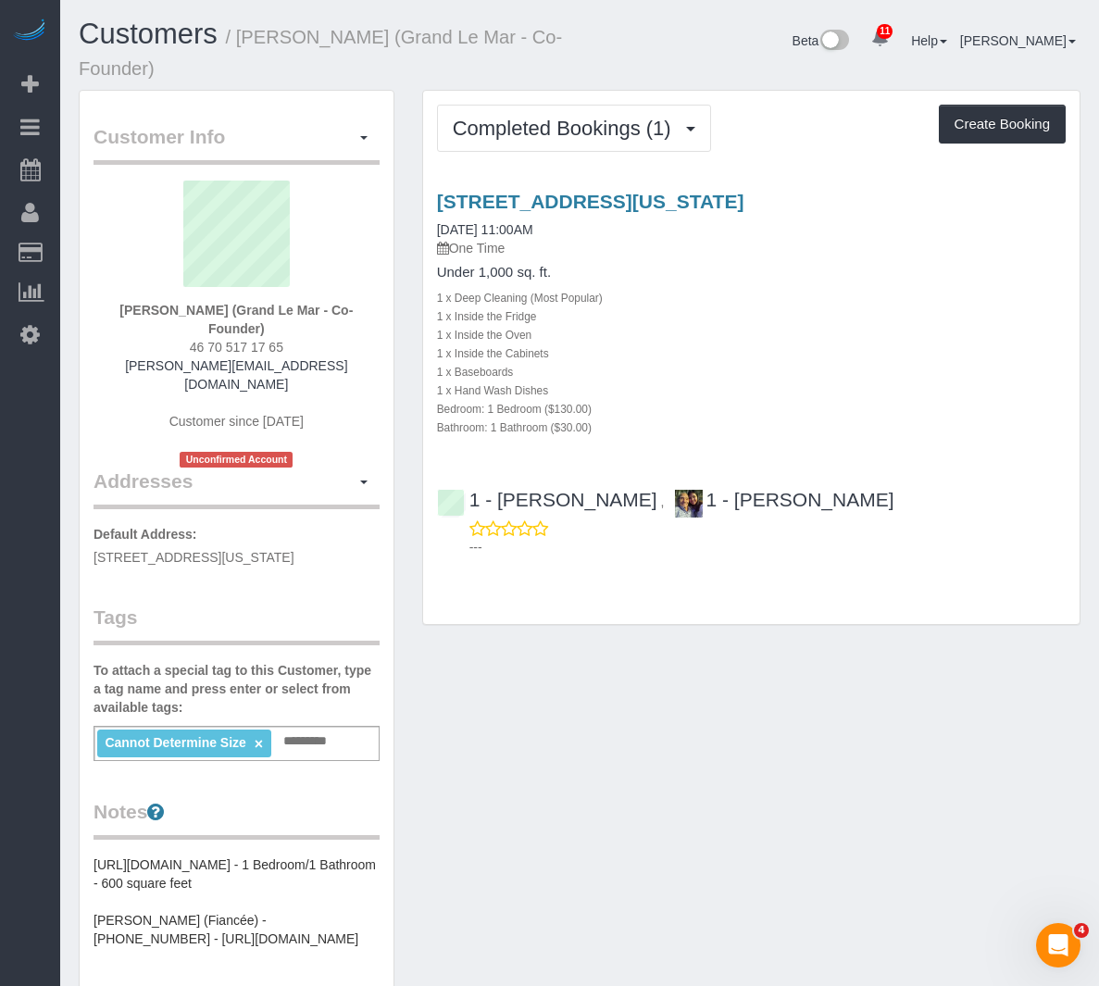
drag, startPoint x: 392, startPoint y: 193, endPoint x: 342, endPoint y: 314, distance: 130.7
click at [392, 193] on div "Customer Info Edit Contact Info Send Message Email Preferences Special Sales Ta…" at bounding box center [237, 767] width 314 height 1353
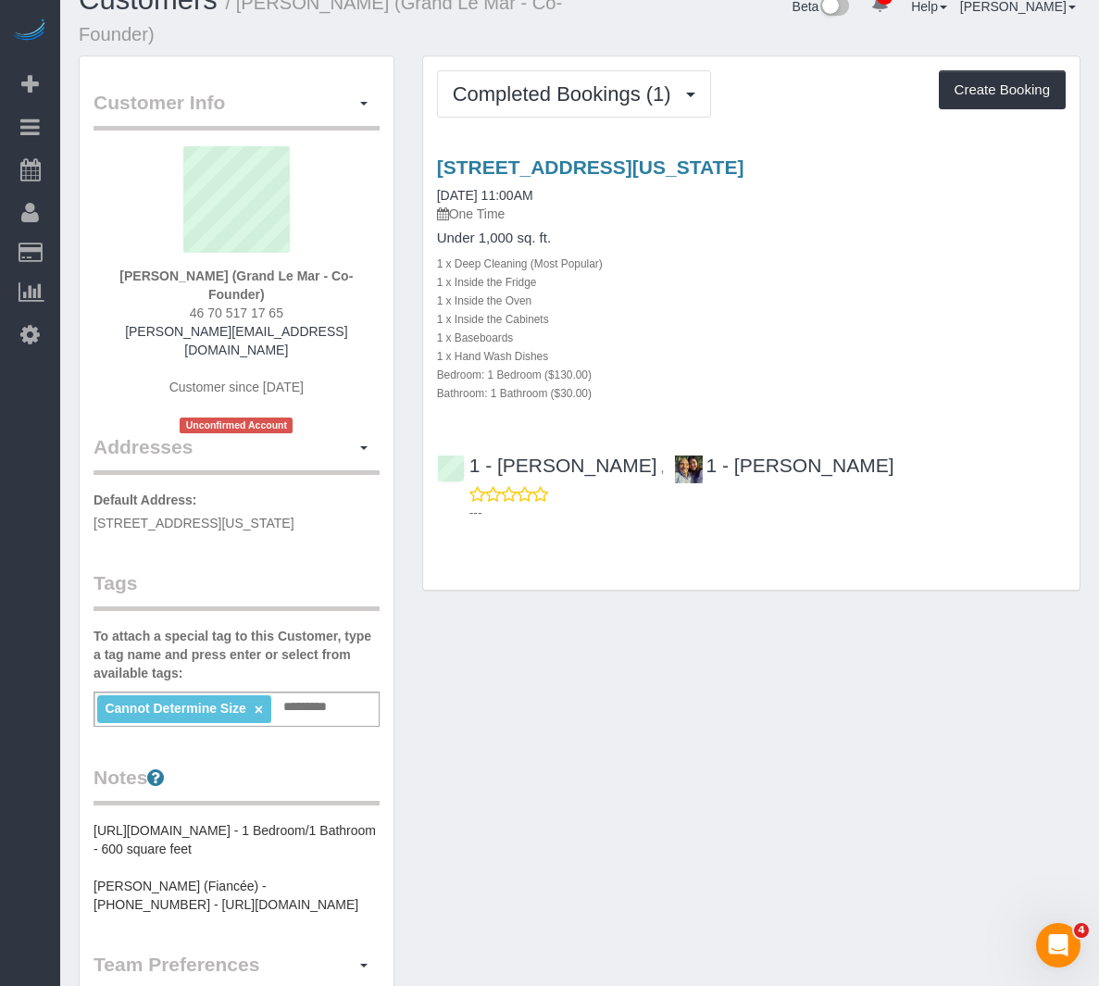
scroll to position [93, 0]
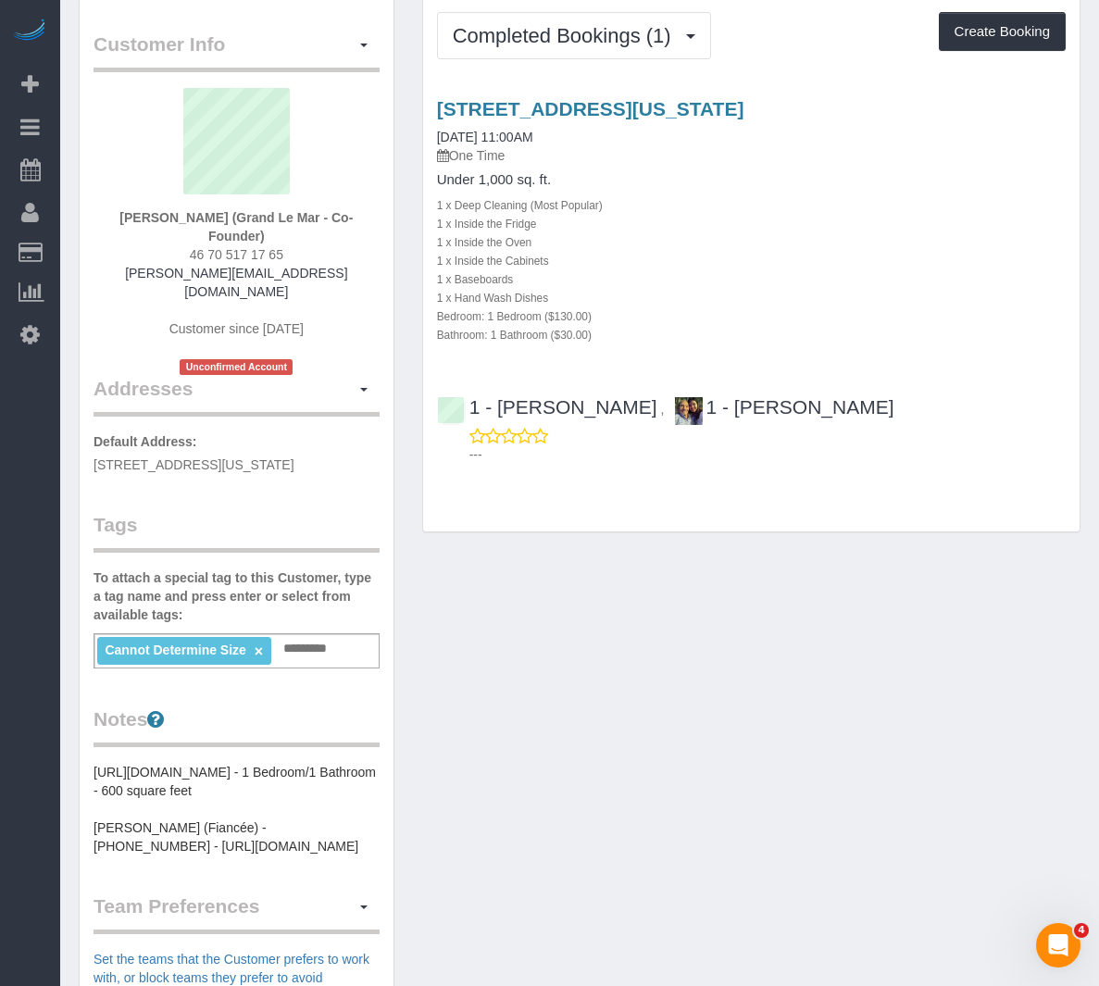
click at [186, 841] on pre "[URL][DOMAIN_NAME] - 1 Bedroom/1 Bathroom - 600 square feet [PERSON_NAME] (Fian…" at bounding box center [236, 809] width 286 height 93
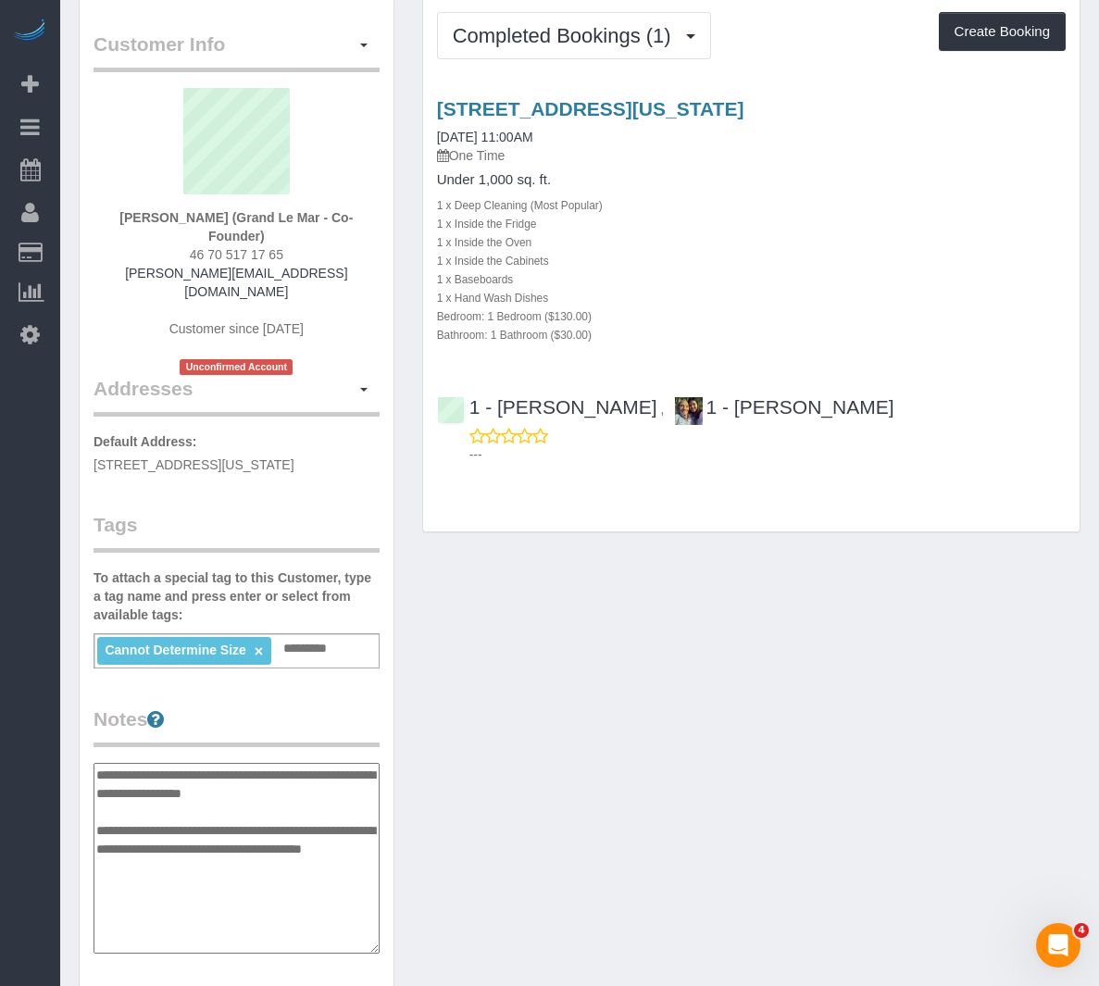
click at [186, 841] on textarea "**********" at bounding box center [236, 858] width 286 height 191
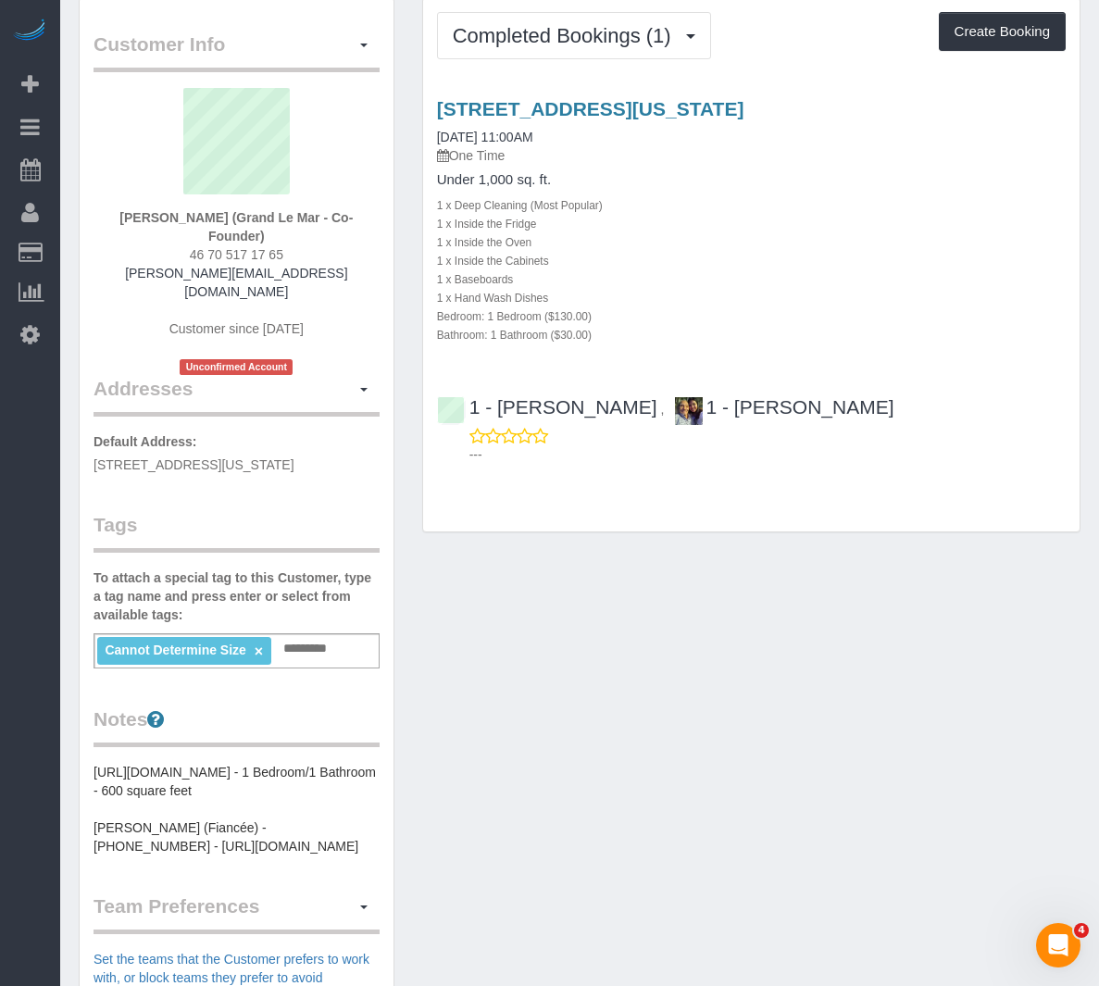
click at [181, 849] on pre "[URL][DOMAIN_NAME] - 1 Bedroom/1 Bathroom - 600 square feet [PERSON_NAME] (Fian…" at bounding box center [236, 809] width 286 height 93
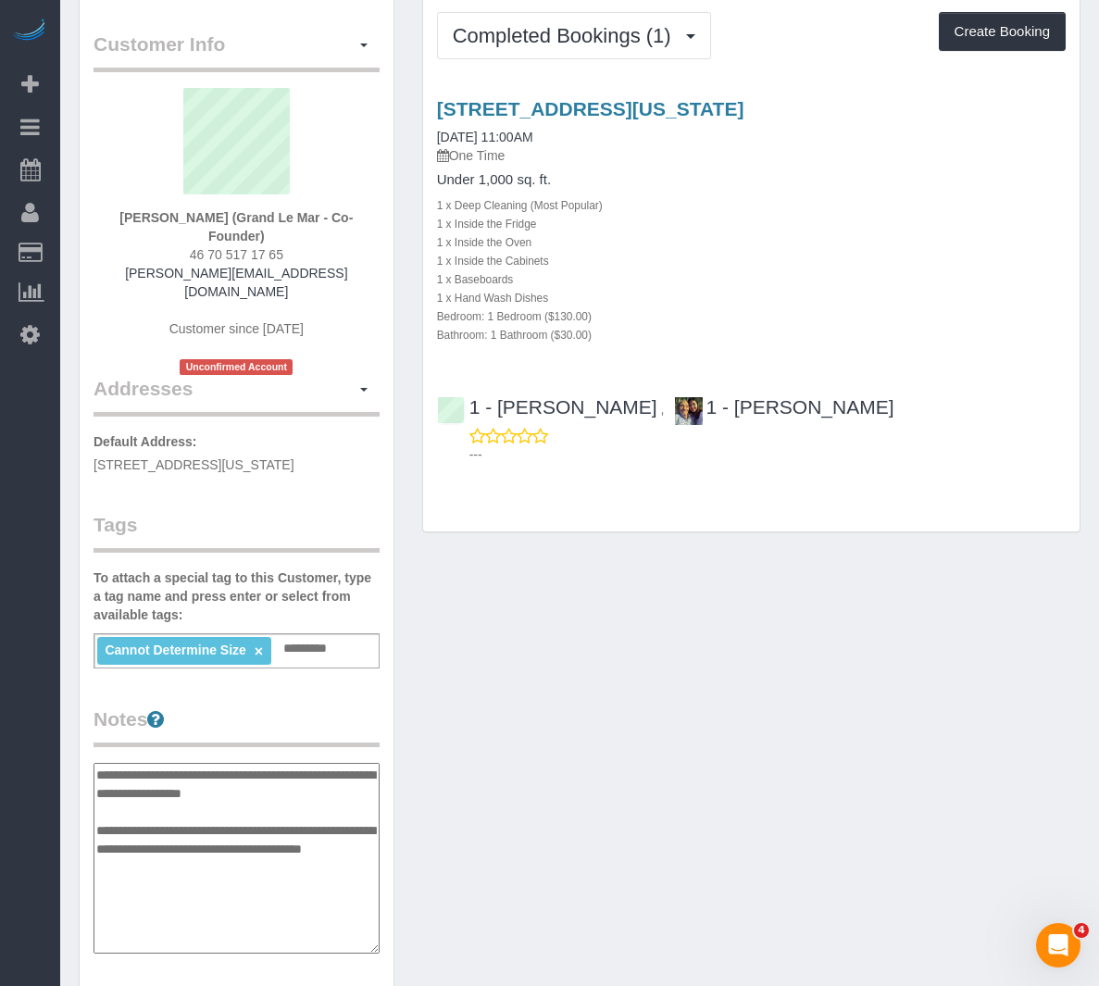
click at [181, 849] on textarea "**********" at bounding box center [236, 858] width 286 height 191
click at [183, 849] on textarea "**********" at bounding box center [236, 858] width 286 height 191
type textarea "**********"
click at [604, 782] on div "Customer Info Edit Contact Info Send Message Email Preferences Special Sales Ta…" at bounding box center [579, 735] width 1029 height 1476
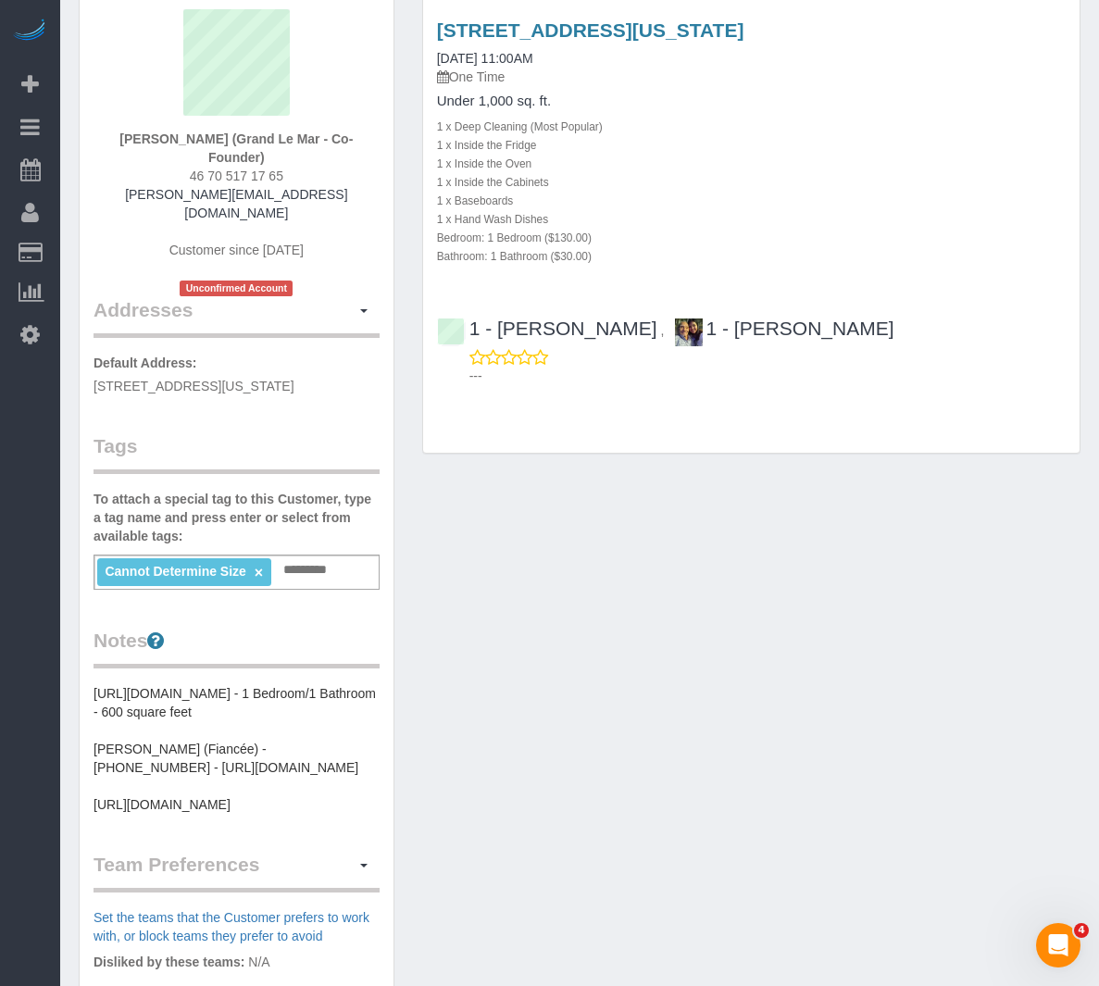
scroll to position [185, 0]
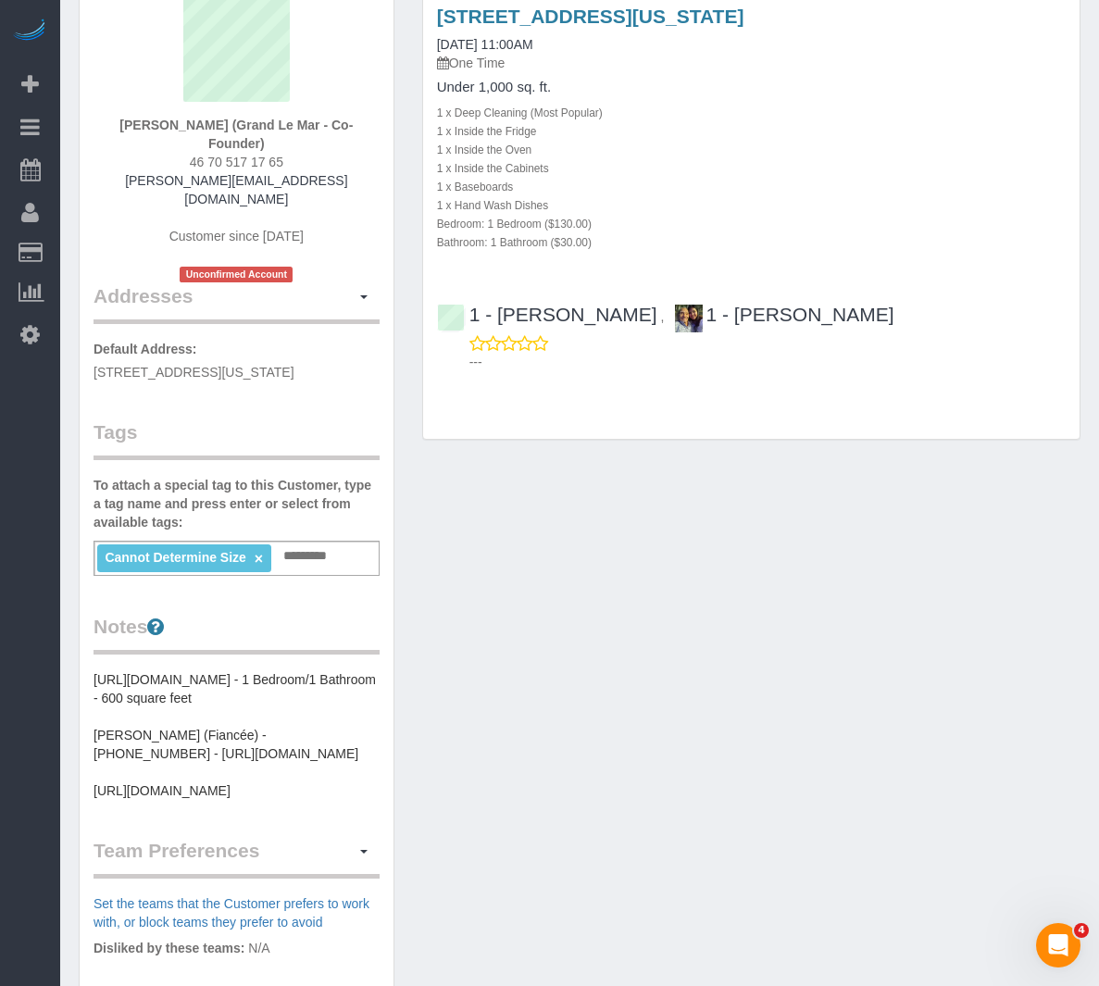
click at [131, 770] on pre "[URL][DOMAIN_NAME] - 1 Bedroom/1 Bathroom - 600 square feet [PERSON_NAME] (Fian…" at bounding box center [236, 735] width 286 height 130
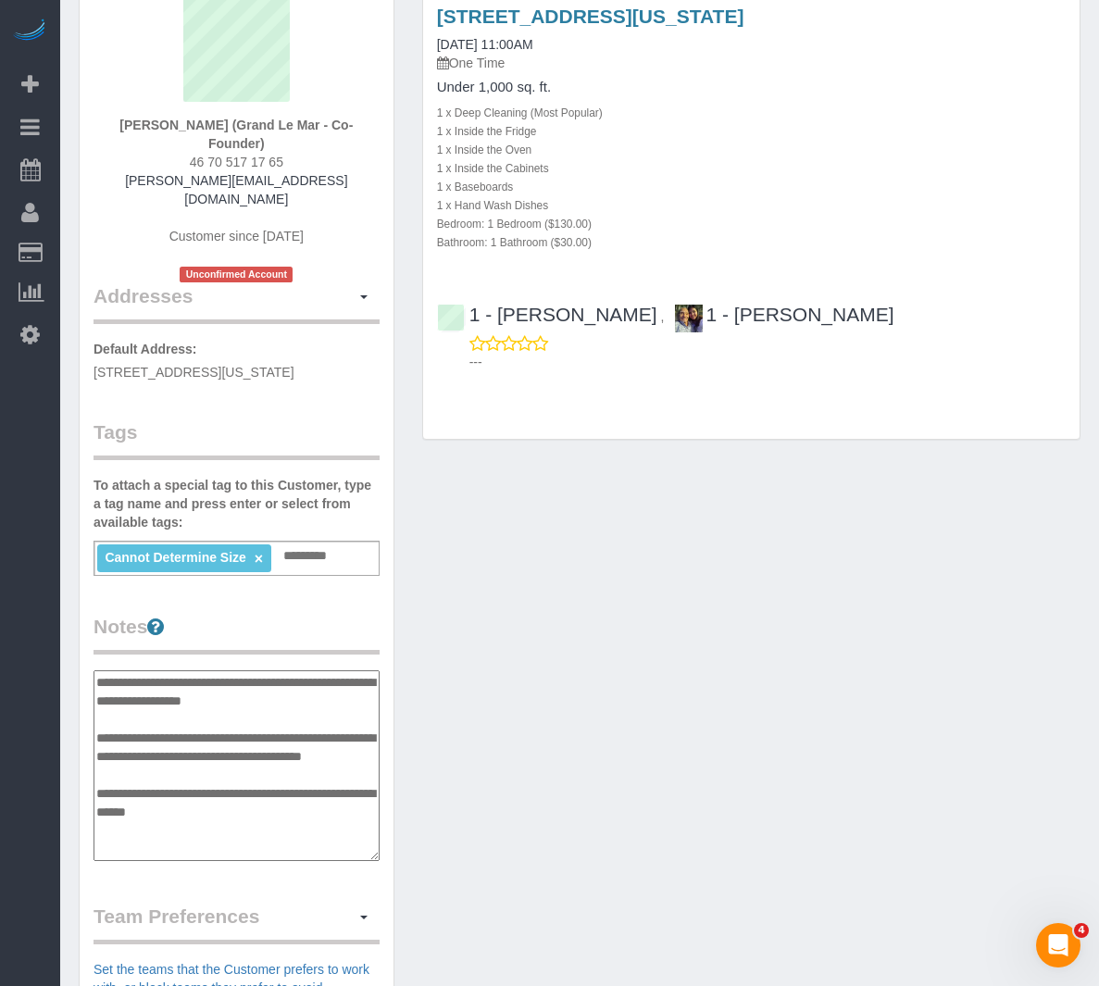
click at [109, 787] on textarea "**********" at bounding box center [236, 765] width 286 height 191
click at [109, 776] on textarea "**********" at bounding box center [236, 765] width 286 height 191
type textarea "**********"
click at [720, 737] on div "Customer Info Edit Contact Info Send Message Email Preferences Special Sales Ta…" at bounding box center [579, 643] width 1029 height 1476
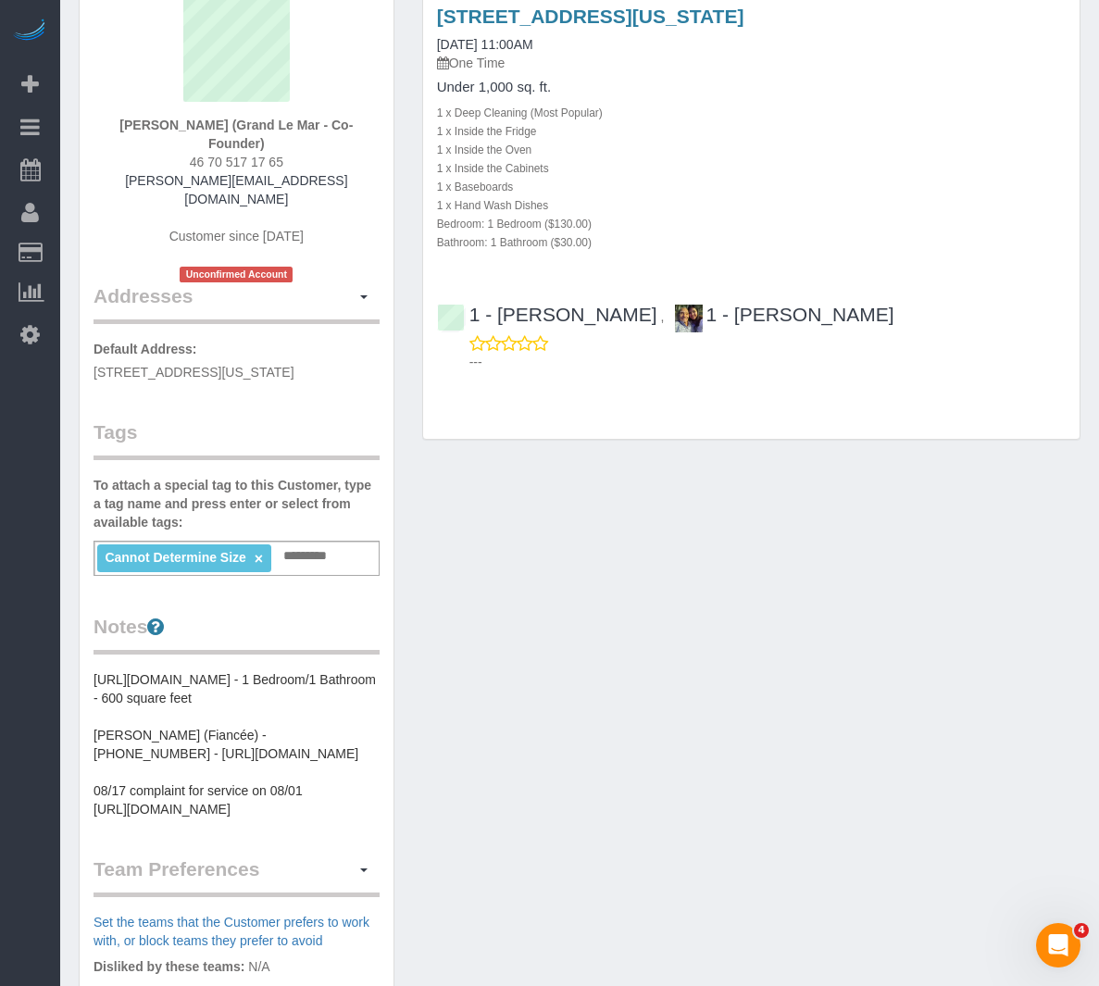
click at [729, 214] on div "1 x Hand Wash Dishes" at bounding box center [751, 204] width 629 height 19
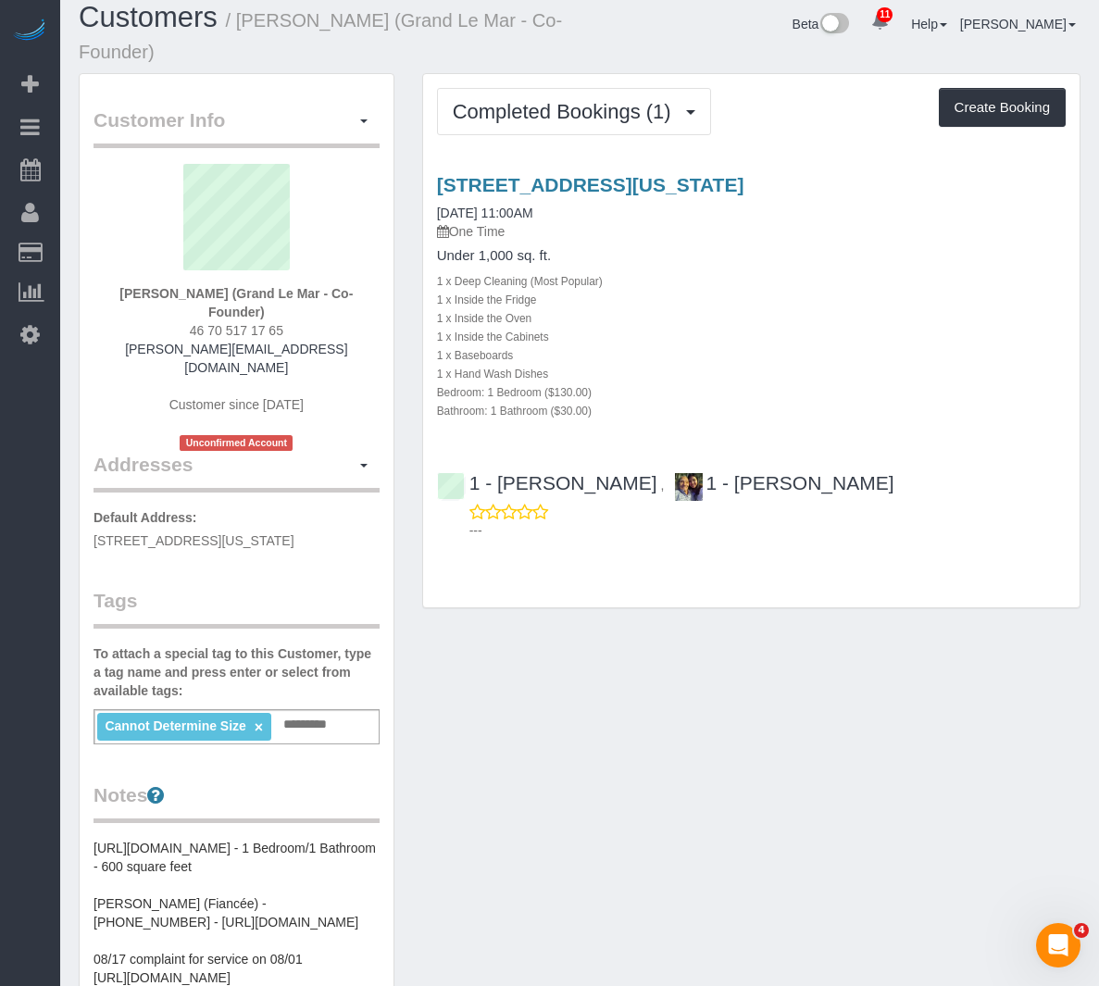
scroll to position [0, 0]
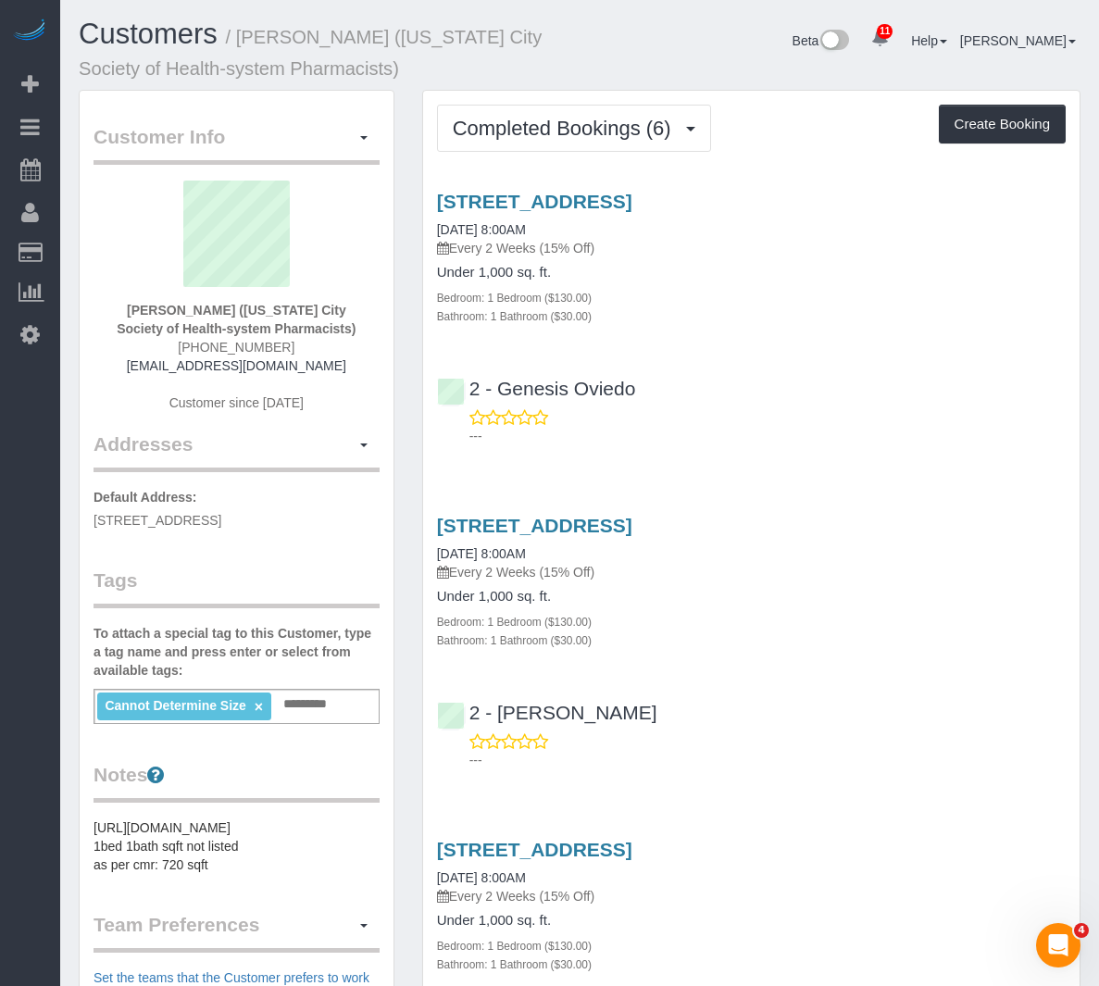
drag, startPoint x: 972, startPoint y: 322, endPoint x: 957, endPoint y: 340, distance: 23.0
click at [957, 340] on div "[STREET_ADDRESS] [DATE] 8:00AM Every 2 Weeks (15% Off) Under 1,000 sq. ft. Bedr…" at bounding box center [751, 314] width 656 height 278
